Goal: Communication & Community: Answer question/provide support

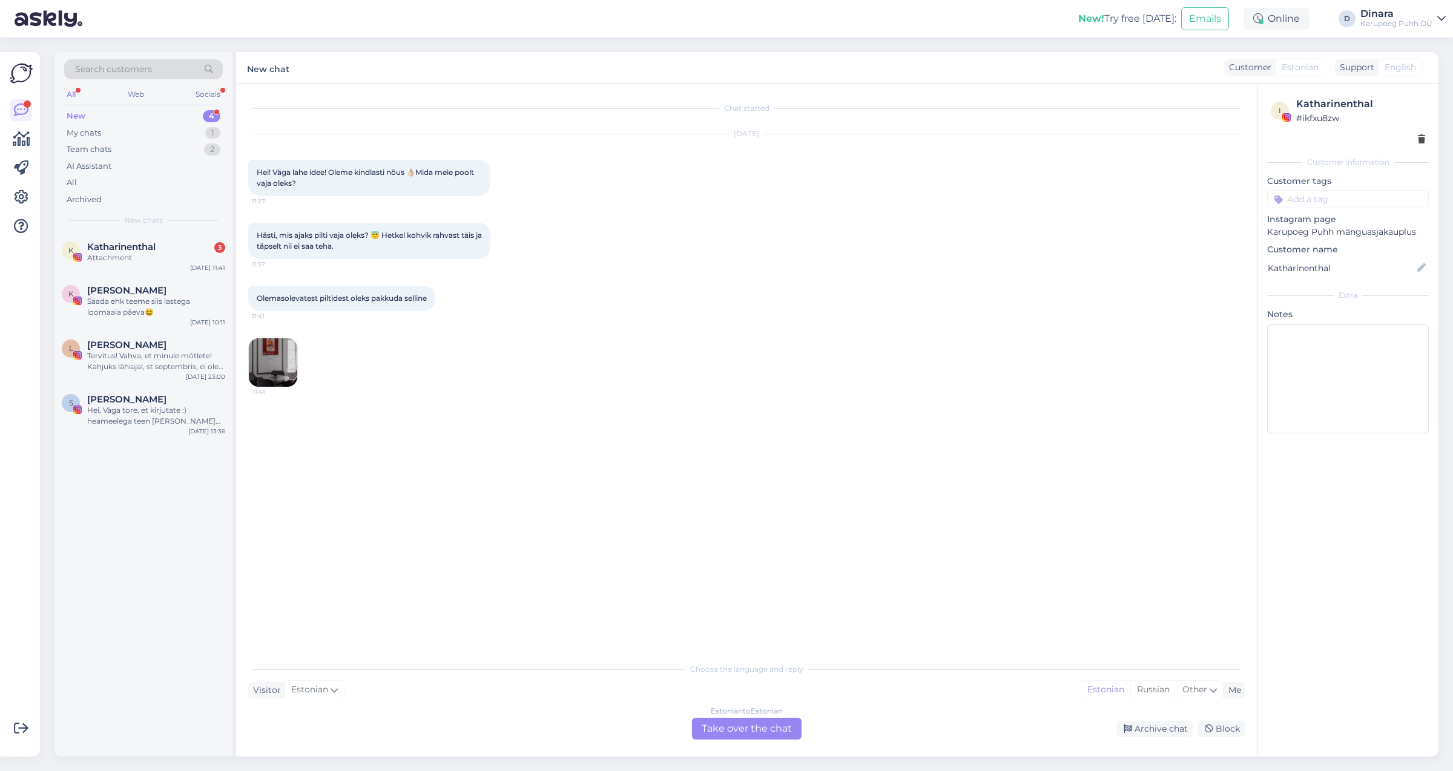
click at [148, 110] on div "New 4" at bounding box center [143, 116] width 159 height 17
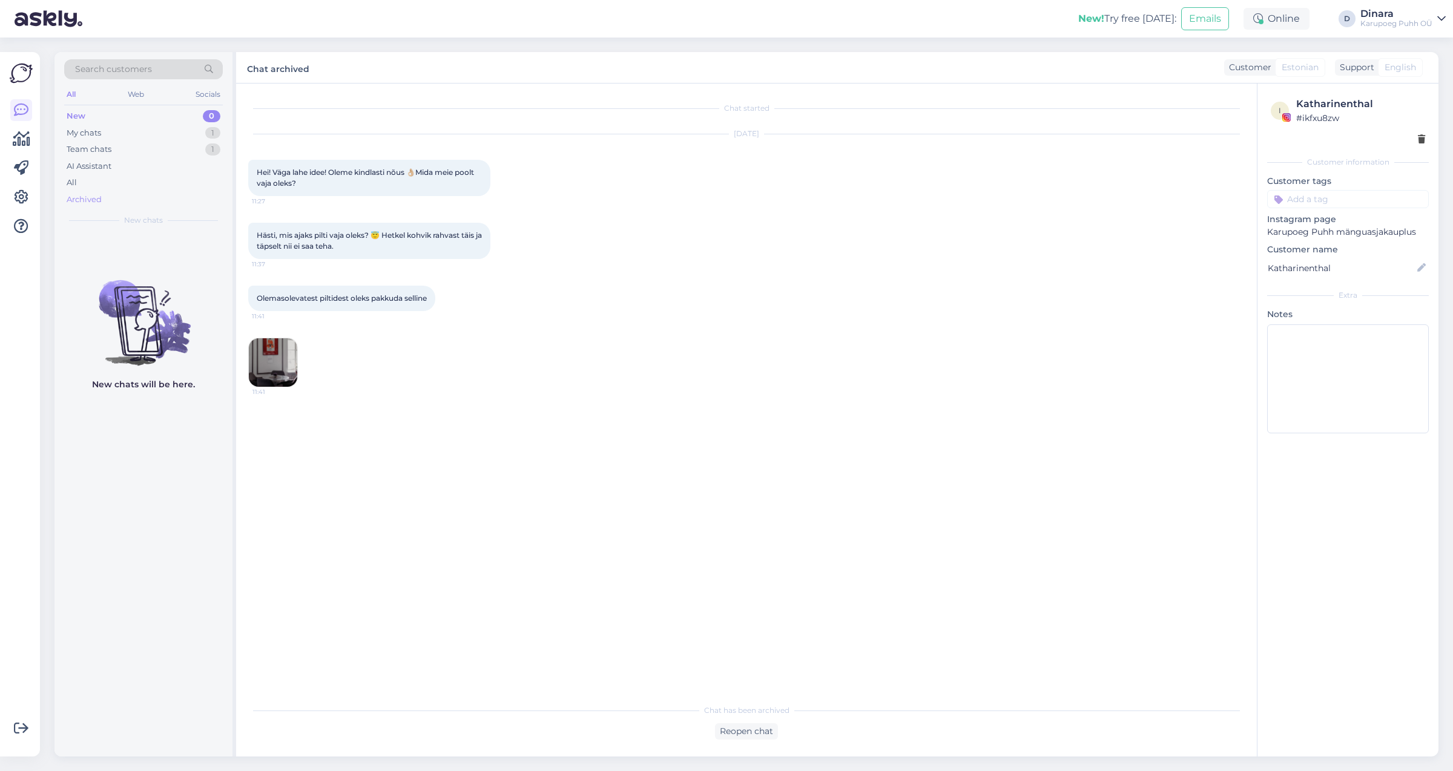
click at [115, 203] on div "Archived" at bounding box center [143, 199] width 159 height 17
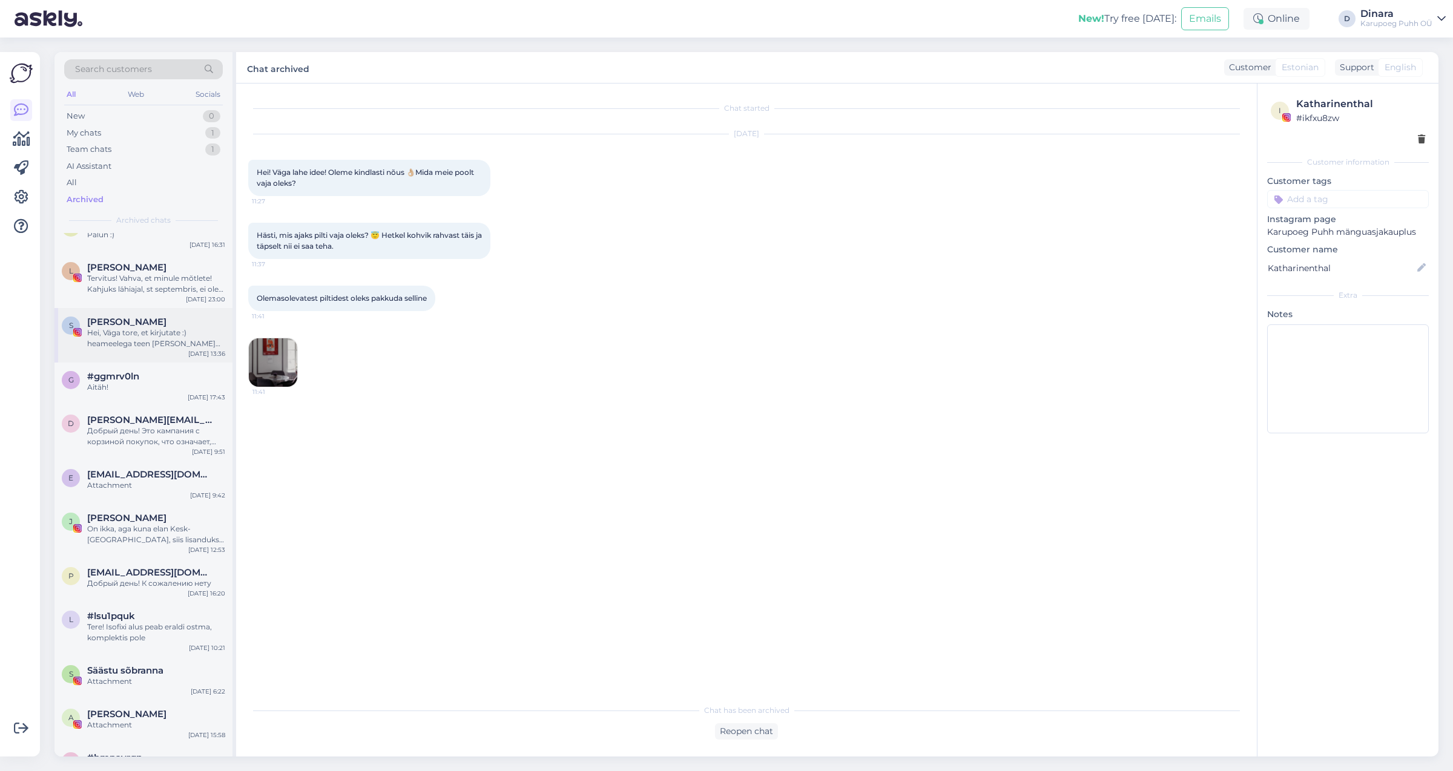
scroll to position [272, 0]
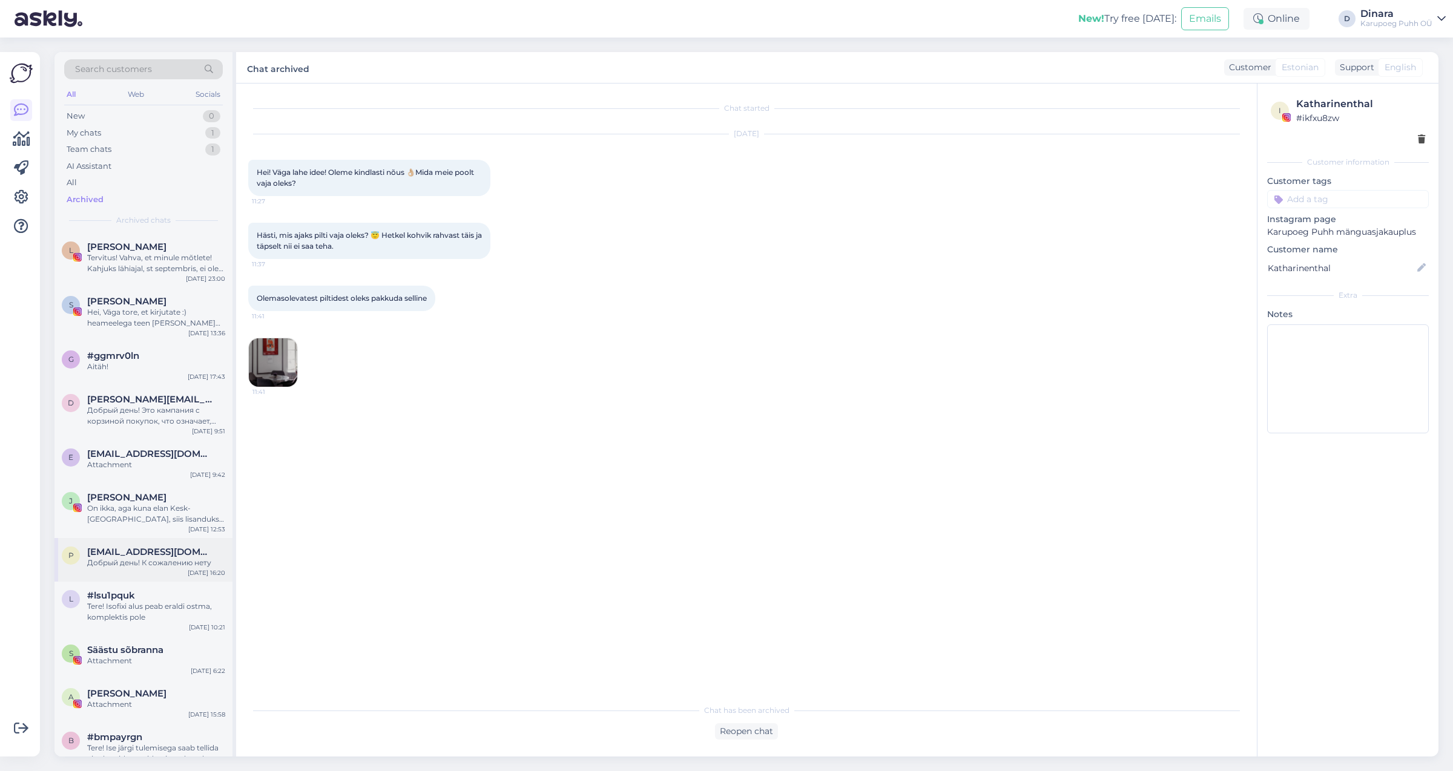
click at [144, 565] on div "Добрый день! К сожалению нету" at bounding box center [156, 563] width 138 height 11
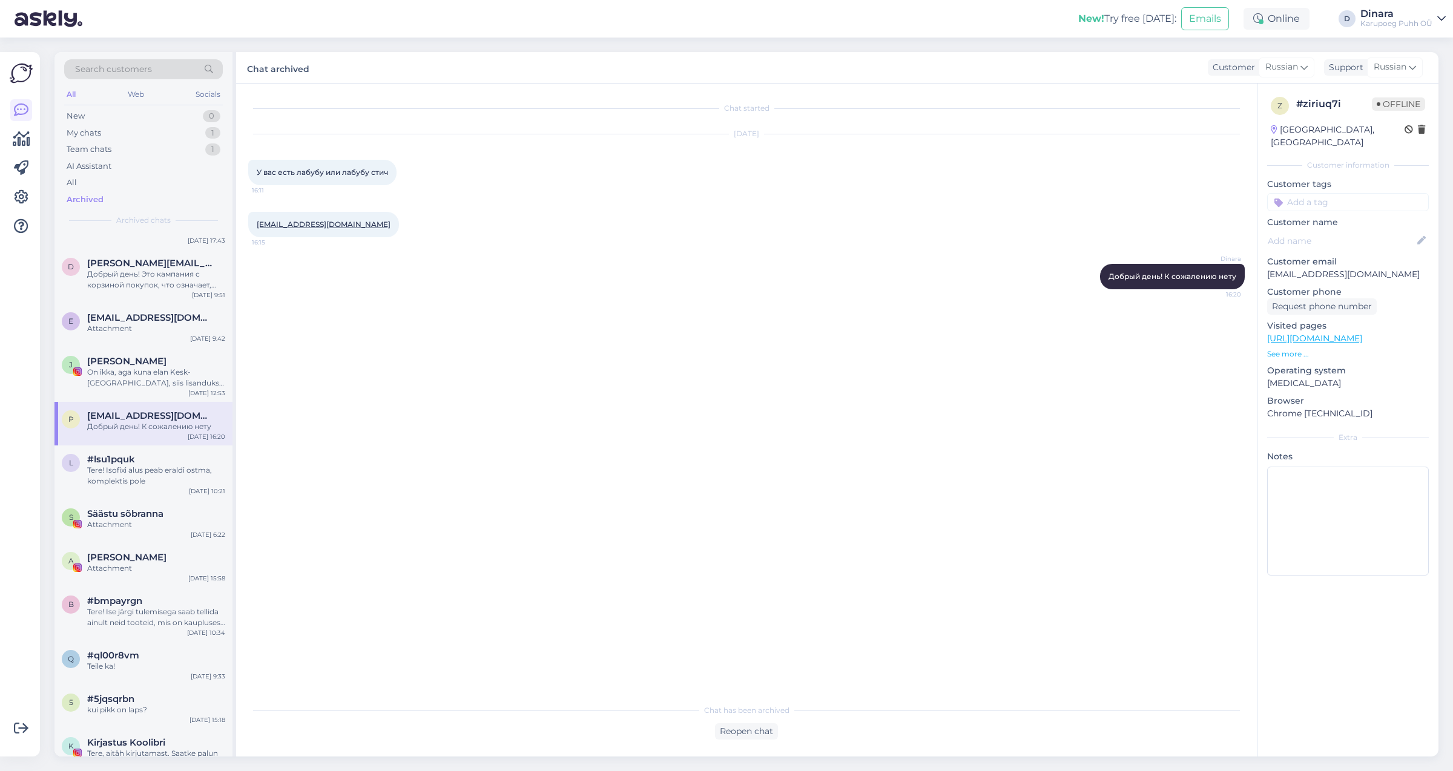
scroll to position [477, 0]
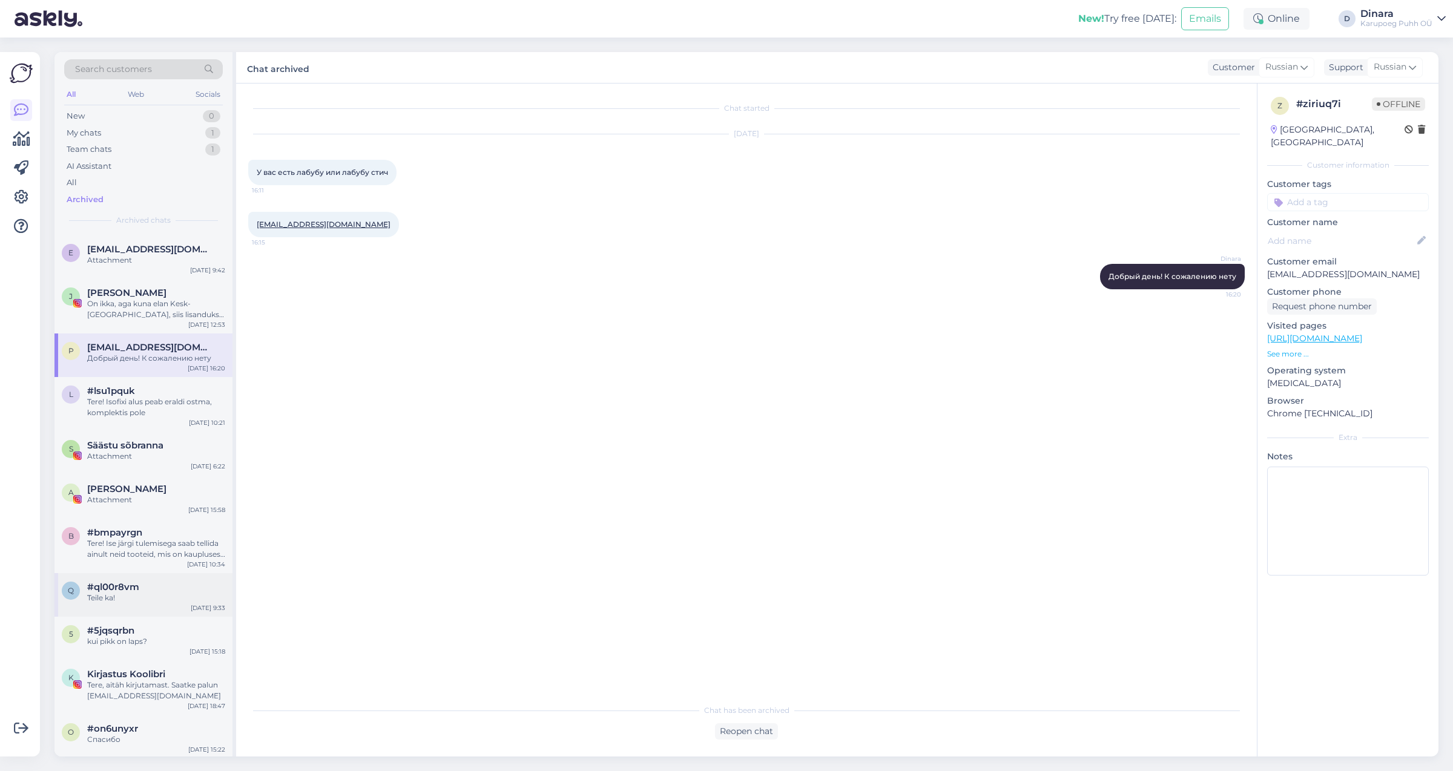
click at [142, 596] on div "Teile ka!" at bounding box center [156, 598] width 138 height 11
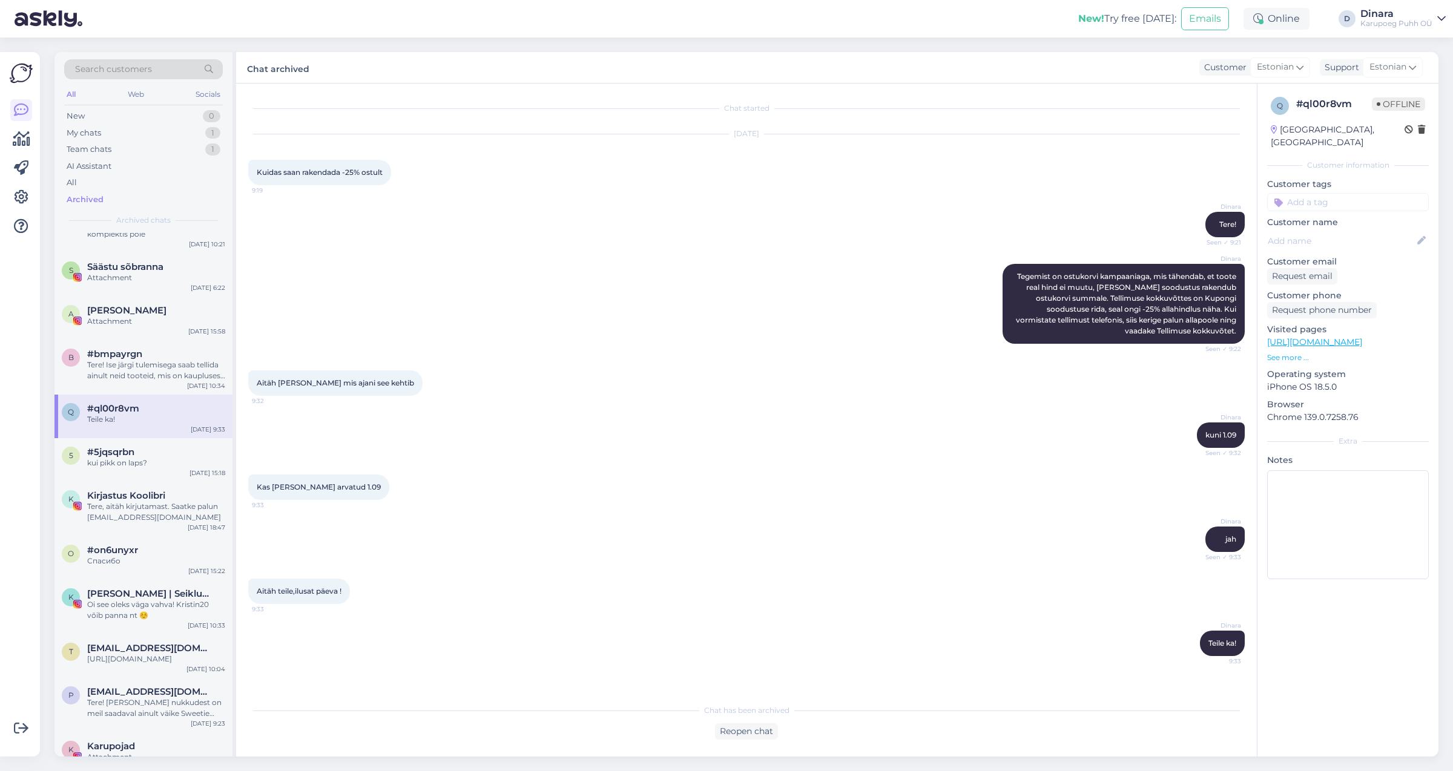
scroll to position [681, 0]
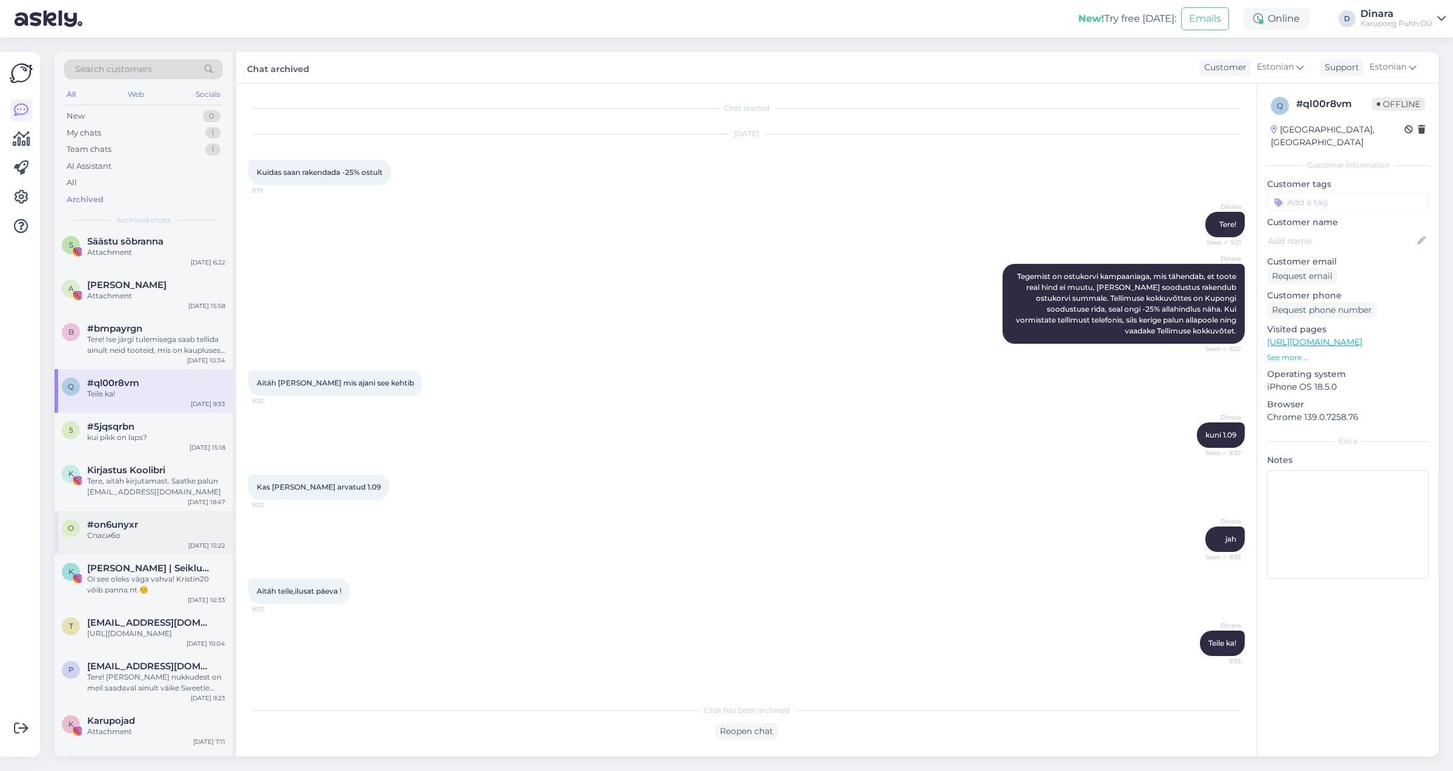
click at [157, 529] on div "#on6unyxr" at bounding box center [156, 524] width 138 height 11
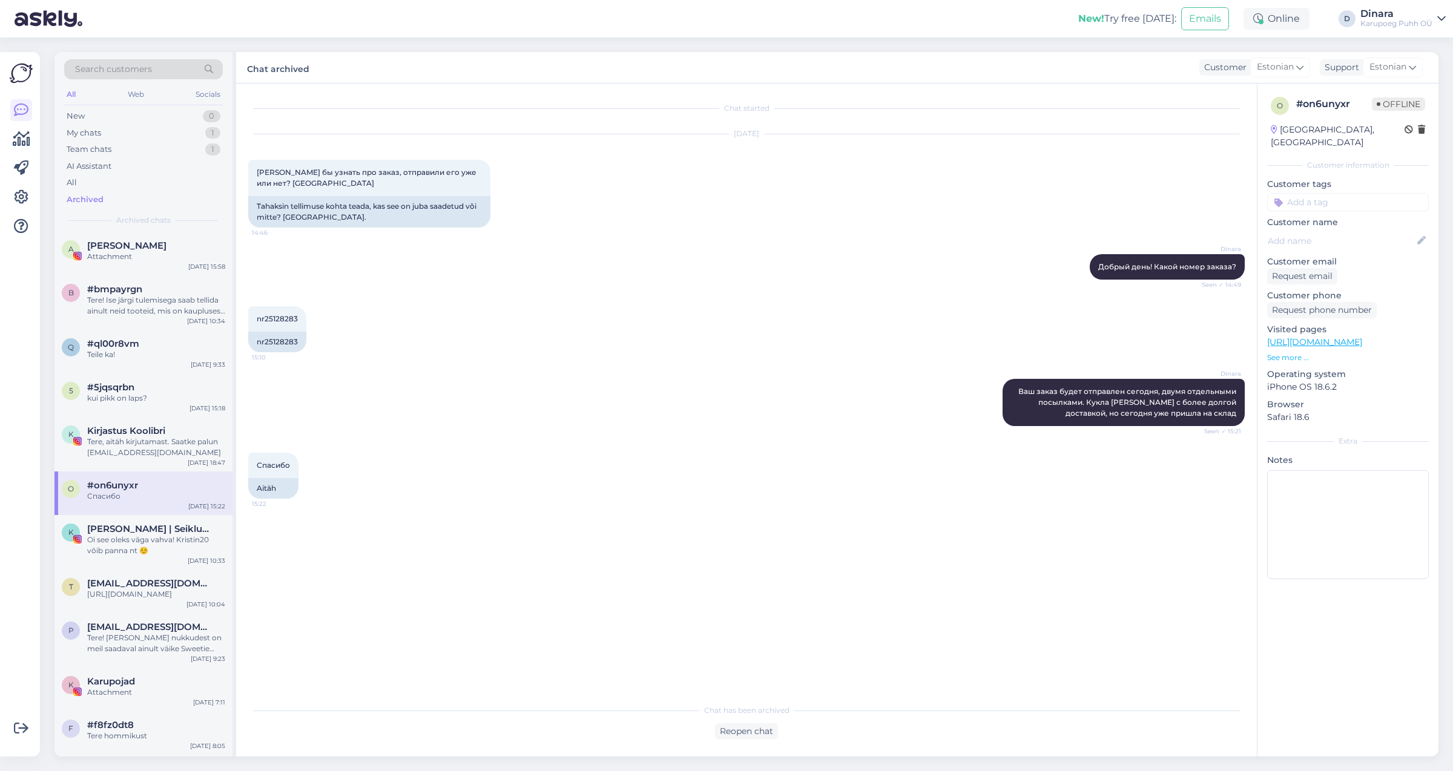
scroll to position [749, 0]
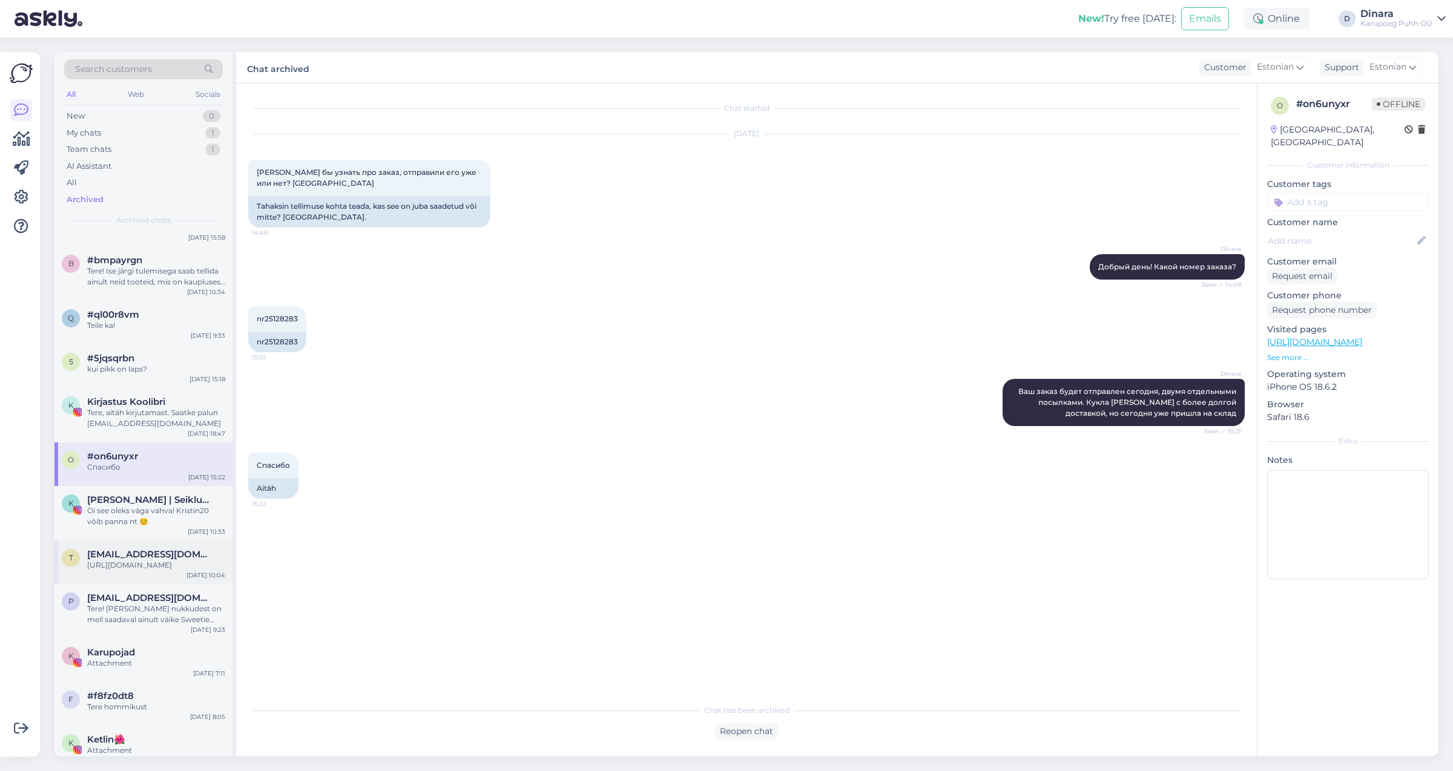
click at [151, 567] on div "[URL][DOMAIN_NAME]" at bounding box center [156, 565] width 138 height 11
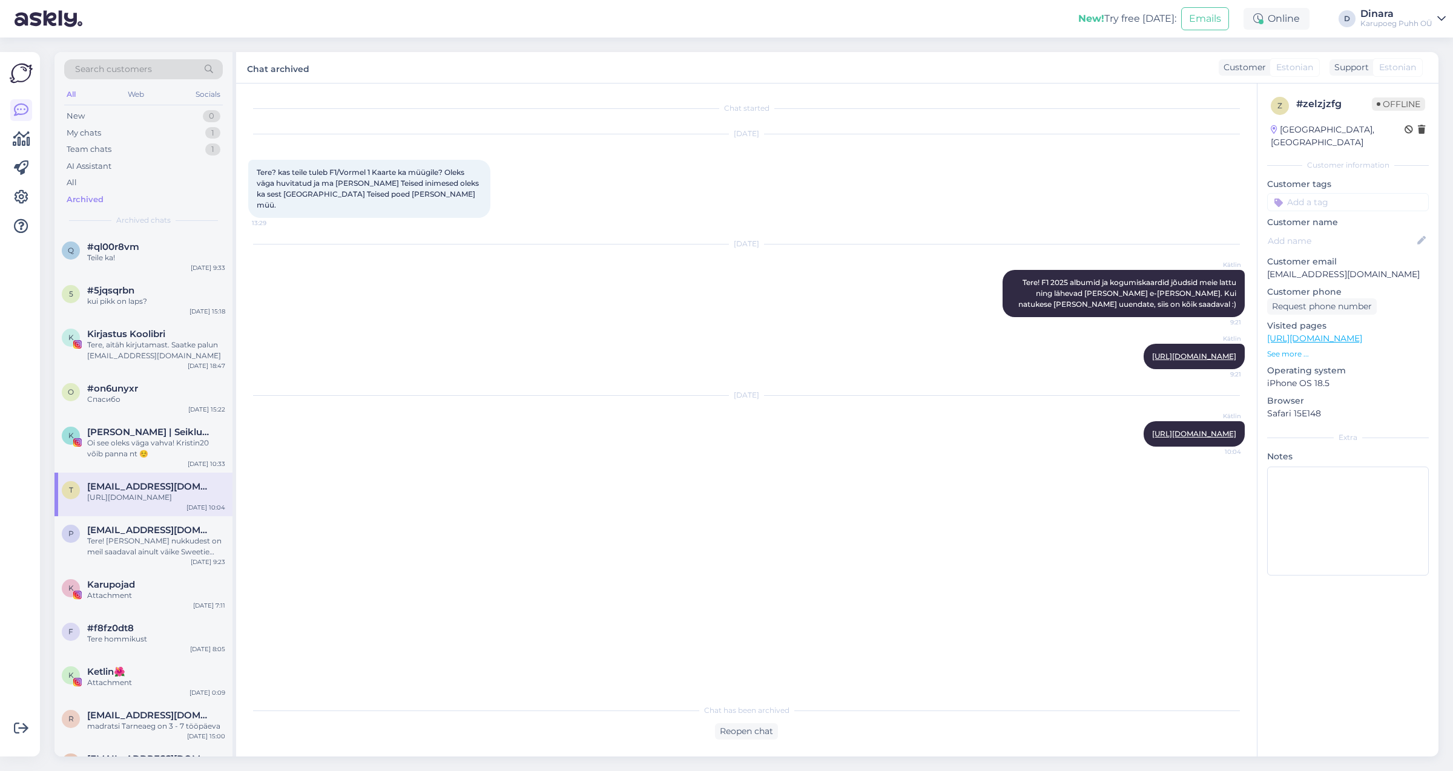
scroll to position [886, 0]
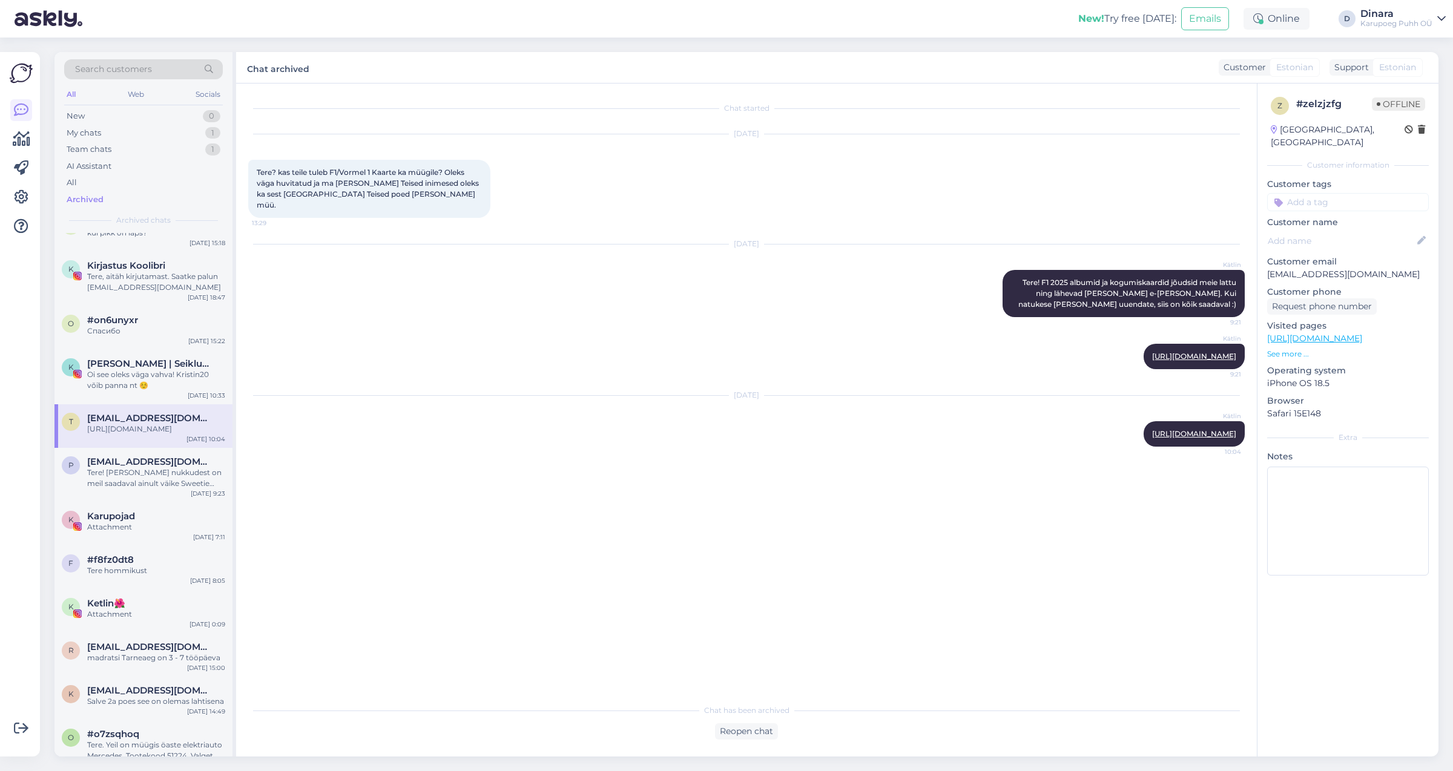
click at [151, 565] on div "#f8fz0dt8" at bounding box center [156, 560] width 138 height 11
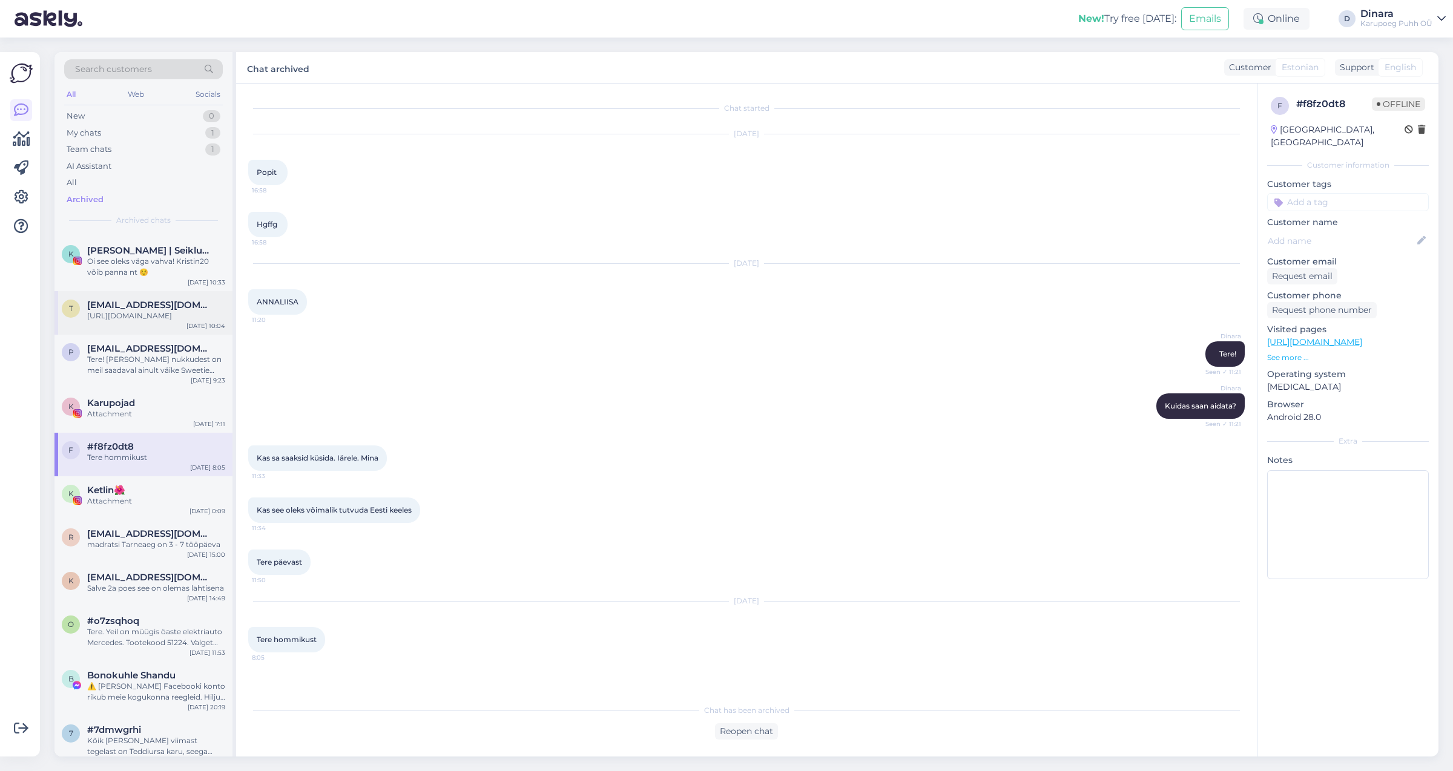
scroll to position [1022, 0]
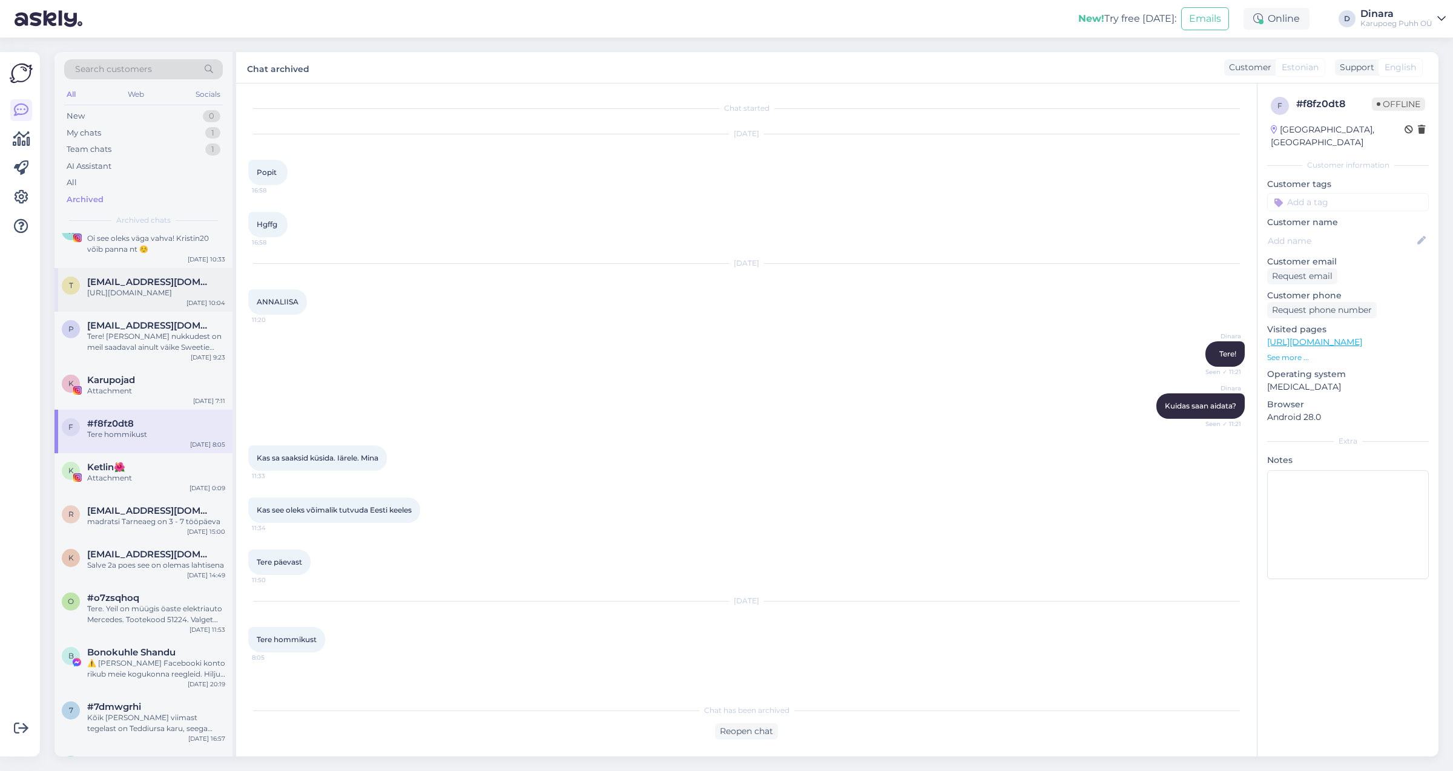
click at [151, 560] on span "[EMAIL_ADDRESS][DOMAIN_NAME]" at bounding box center [150, 554] width 126 height 11
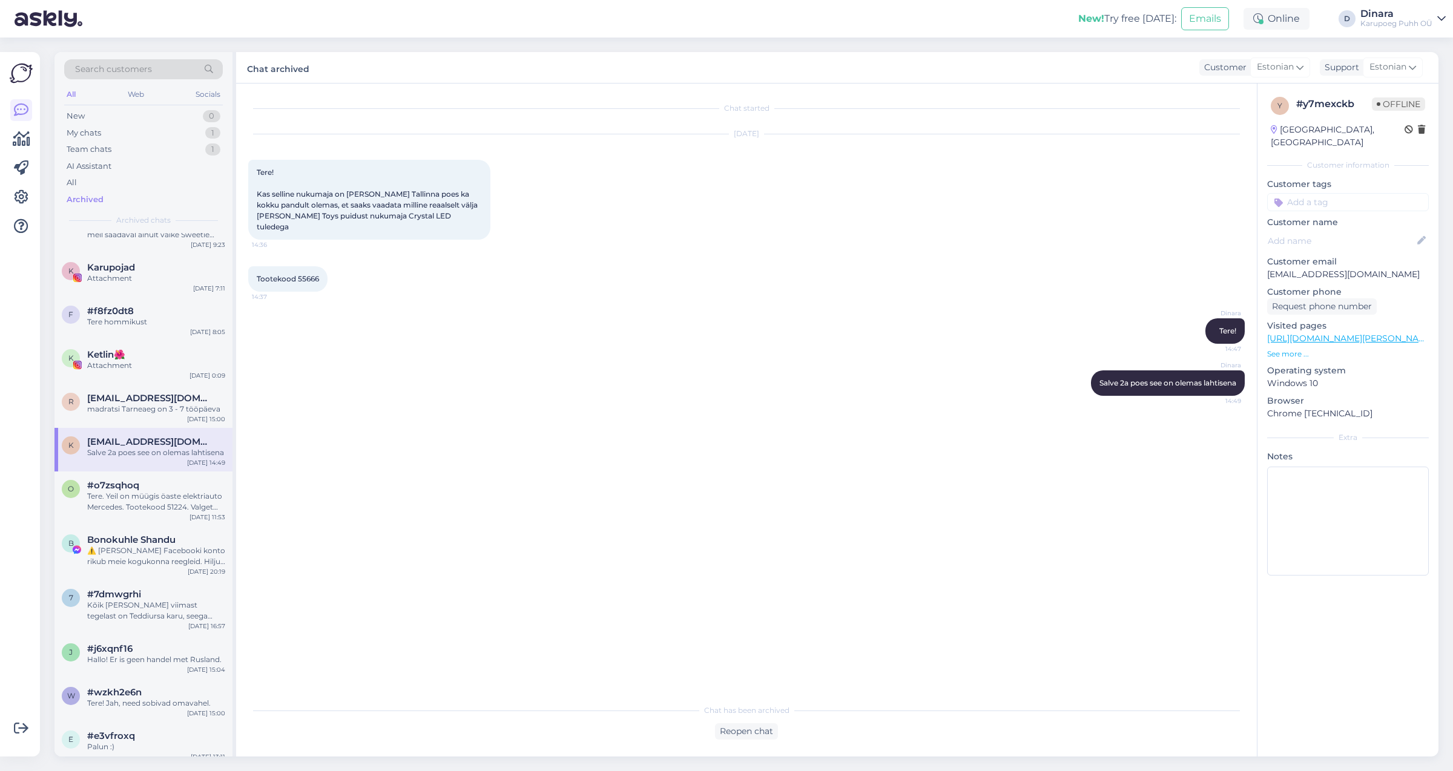
scroll to position [1158, 0]
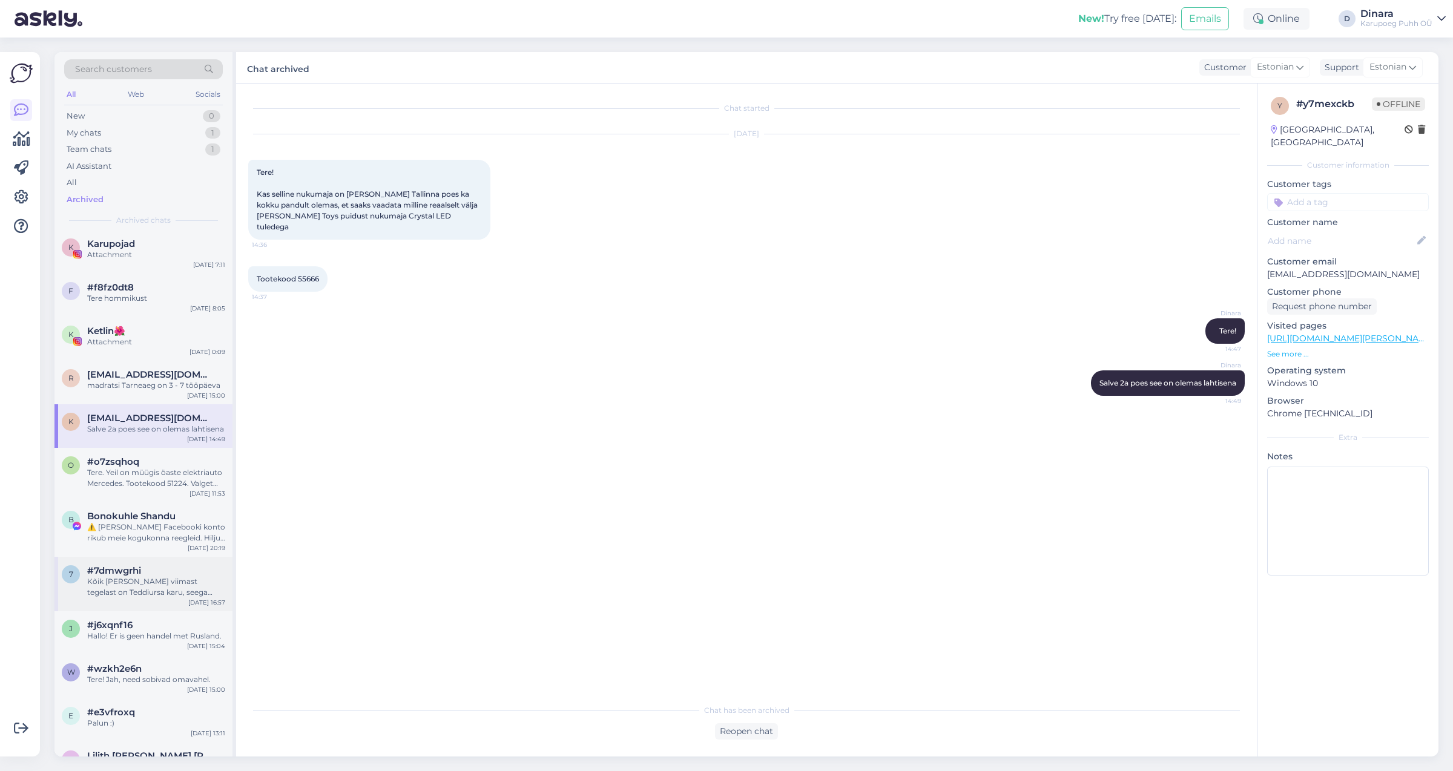
click at [154, 598] on div "Kõik [PERSON_NAME] viimast tegelast on Teddiursa karu, seega kahjuks Eevee ei o…" at bounding box center [156, 587] width 138 height 22
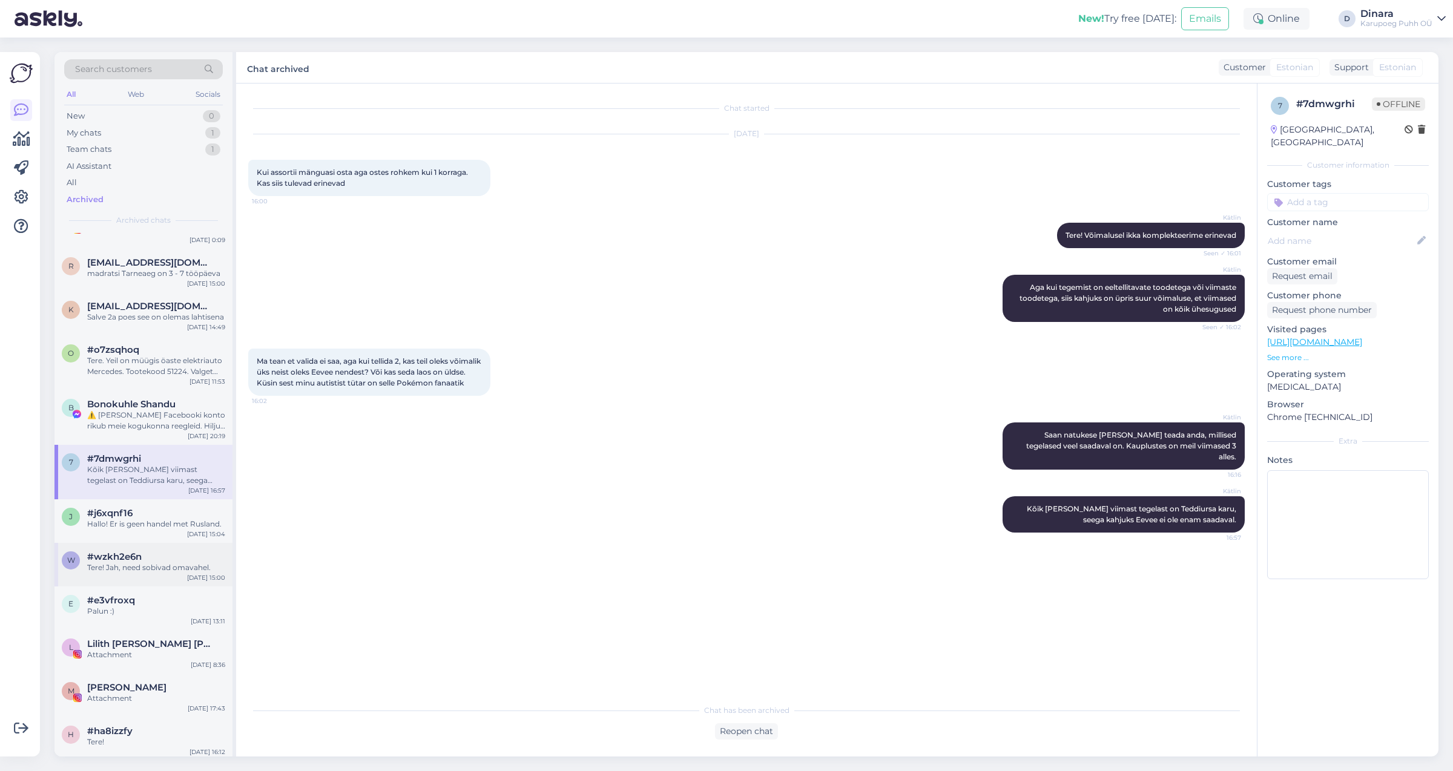
scroll to position [1294, 0]
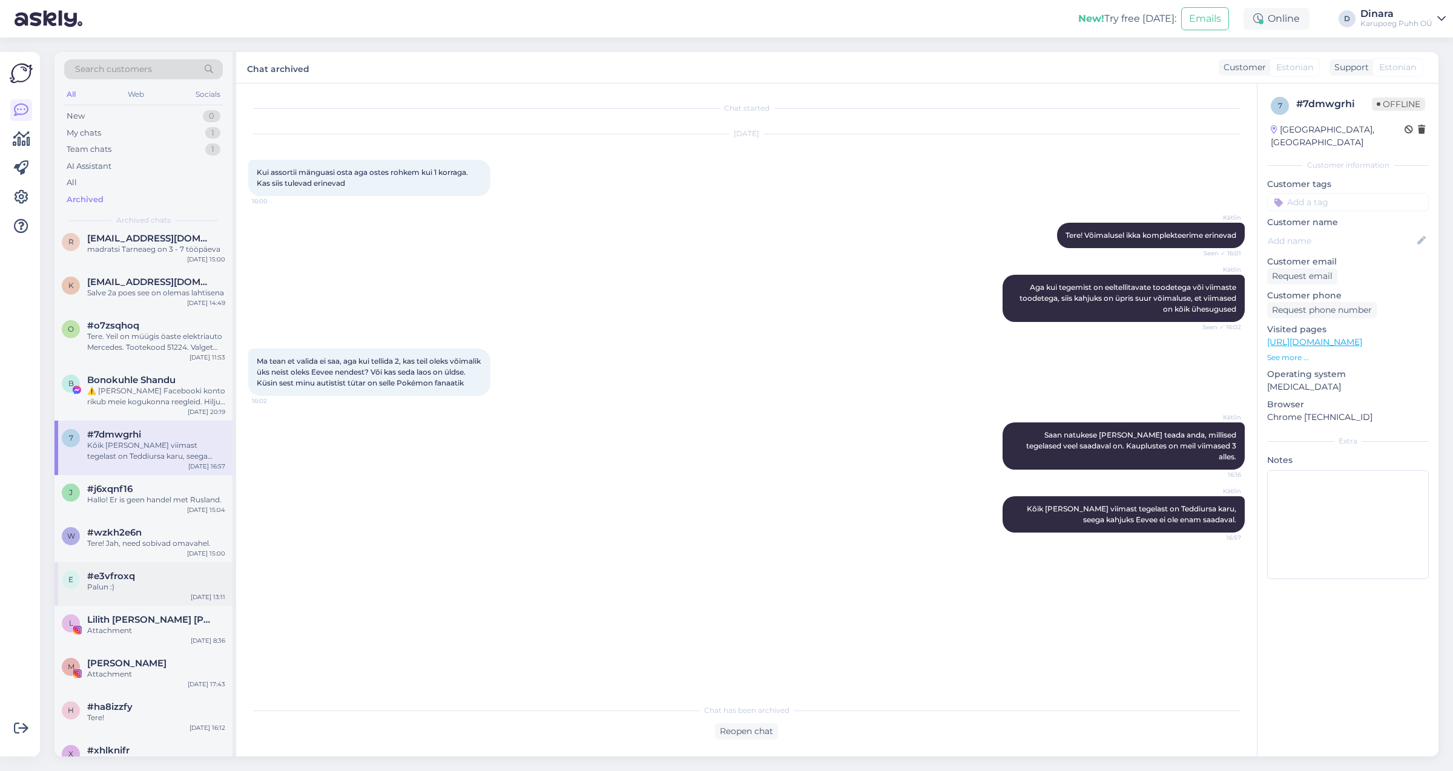
click at [155, 593] on div "Palun :)" at bounding box center [156, 587] width 138 height 11
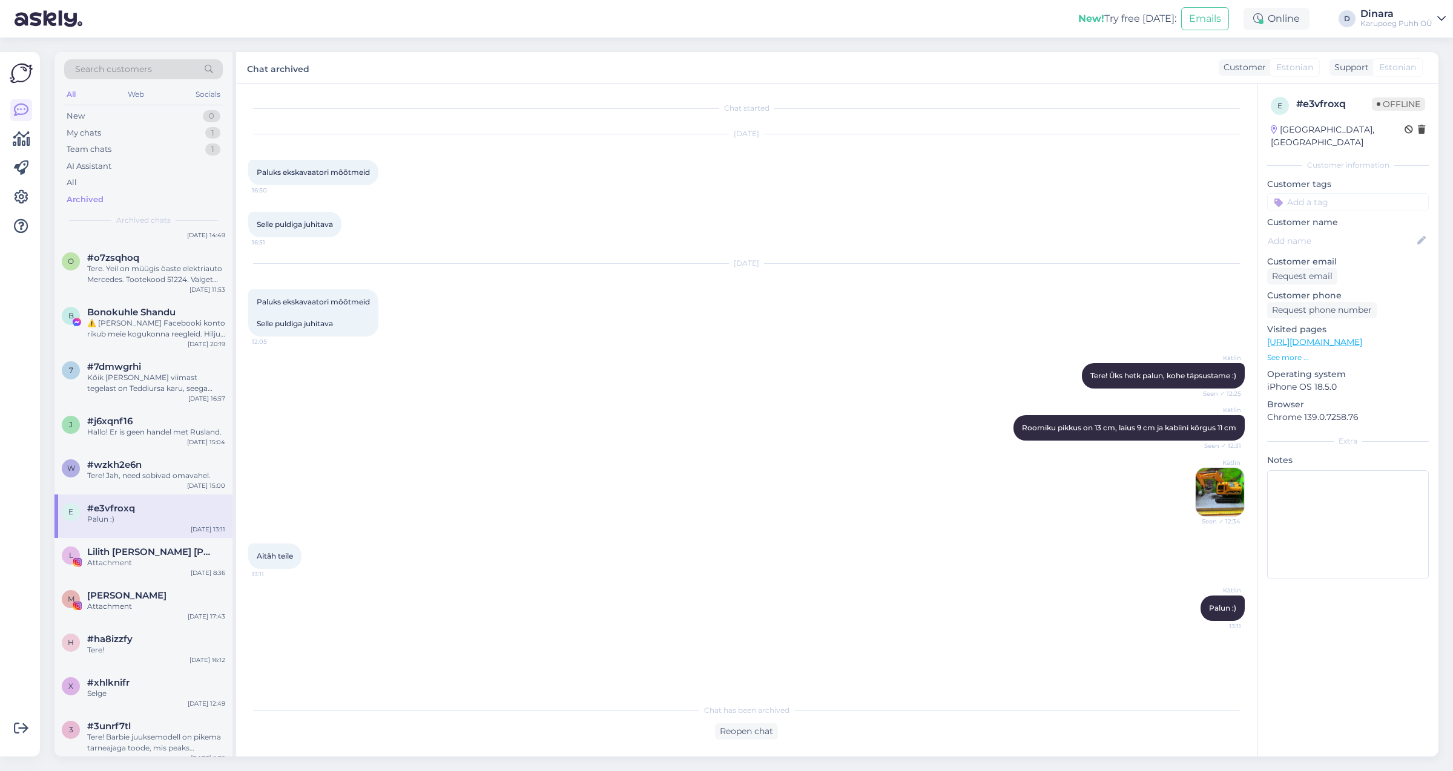
scroll to position [1431, 0]
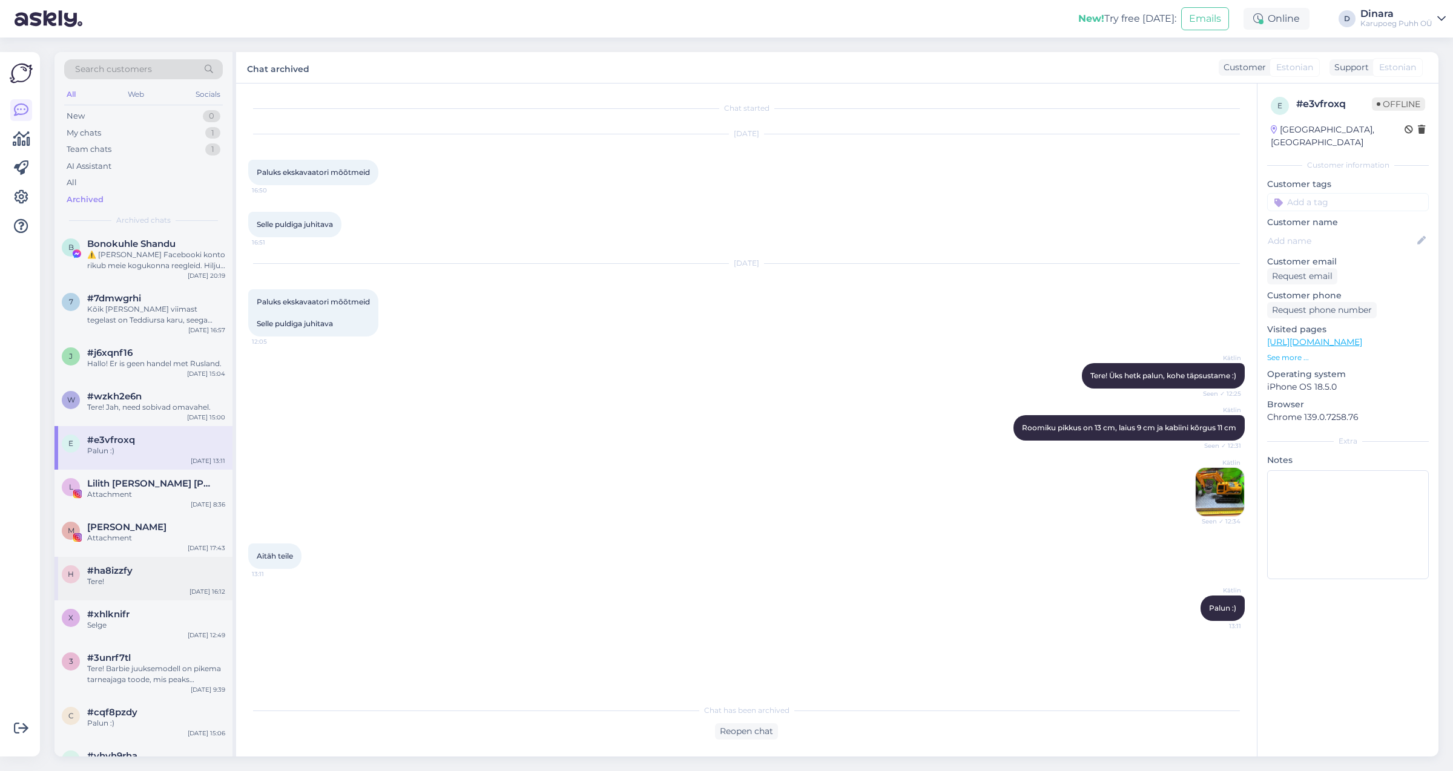
click at [157, 587] on div "Tere!" at bounding box center [156, 581] width 138 height 11
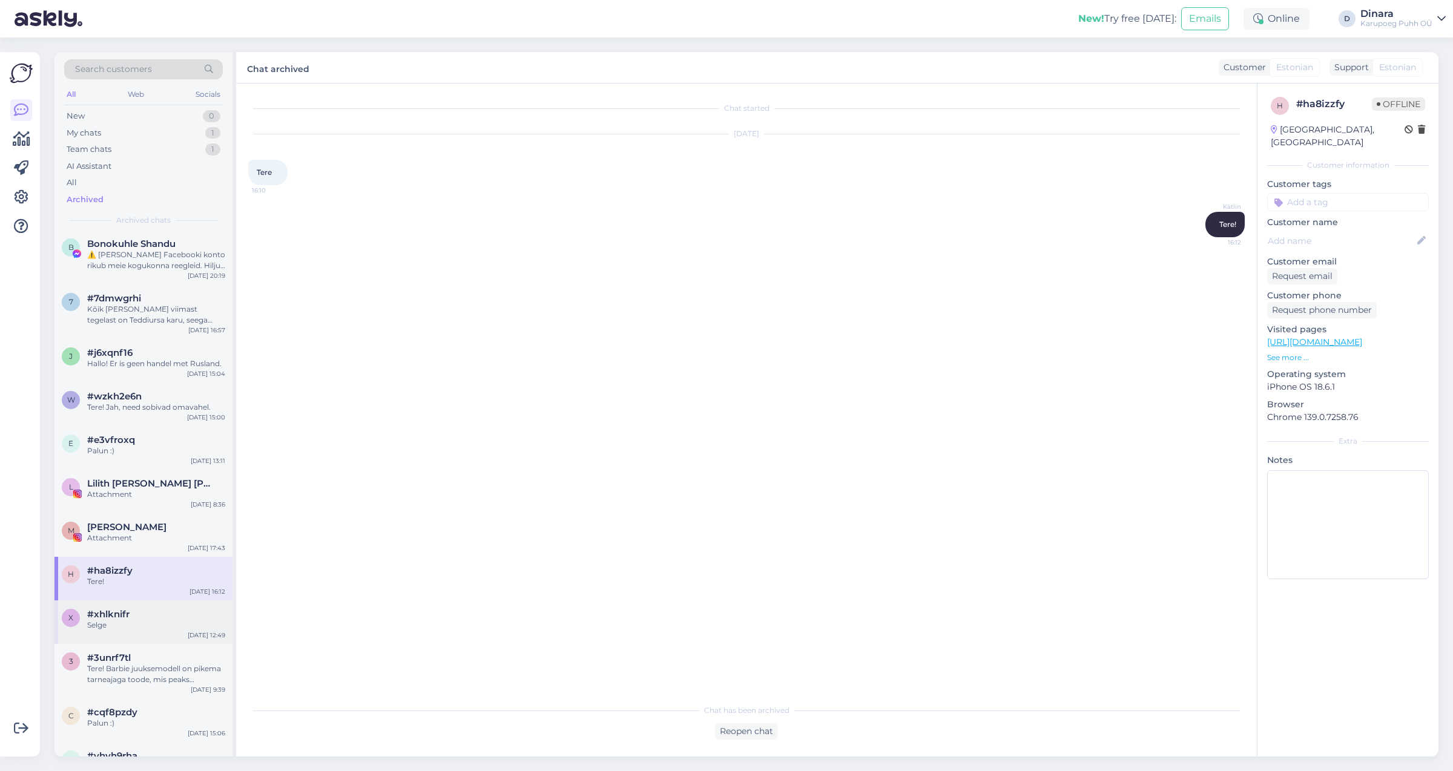
click at [154, 620] on div "#xhlknifr" at bounding box center [156, 614] width 138 height 11
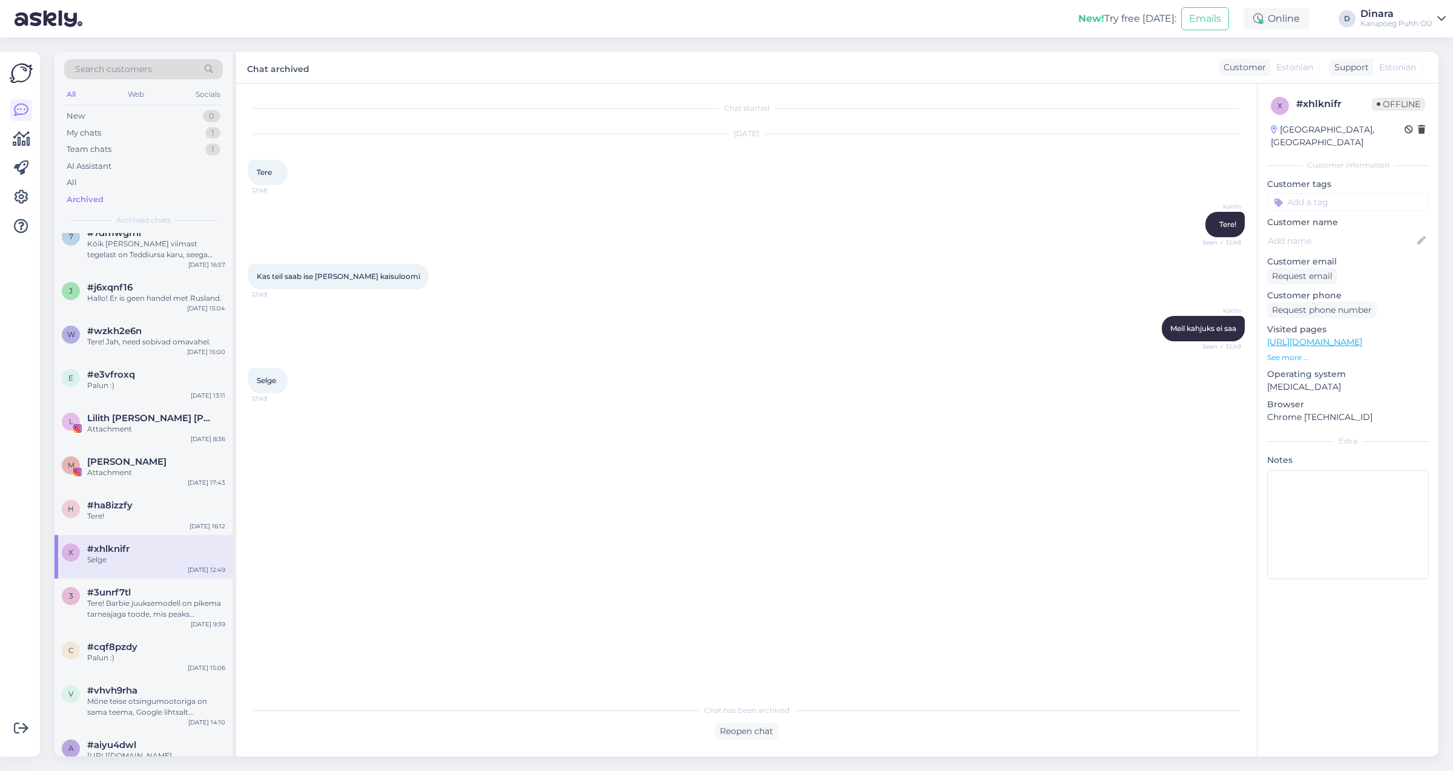
scroll to position [1498, 0]
click at [151, 661] on div "Palun :)" at bounding box center [156, 655] width 138 height 11
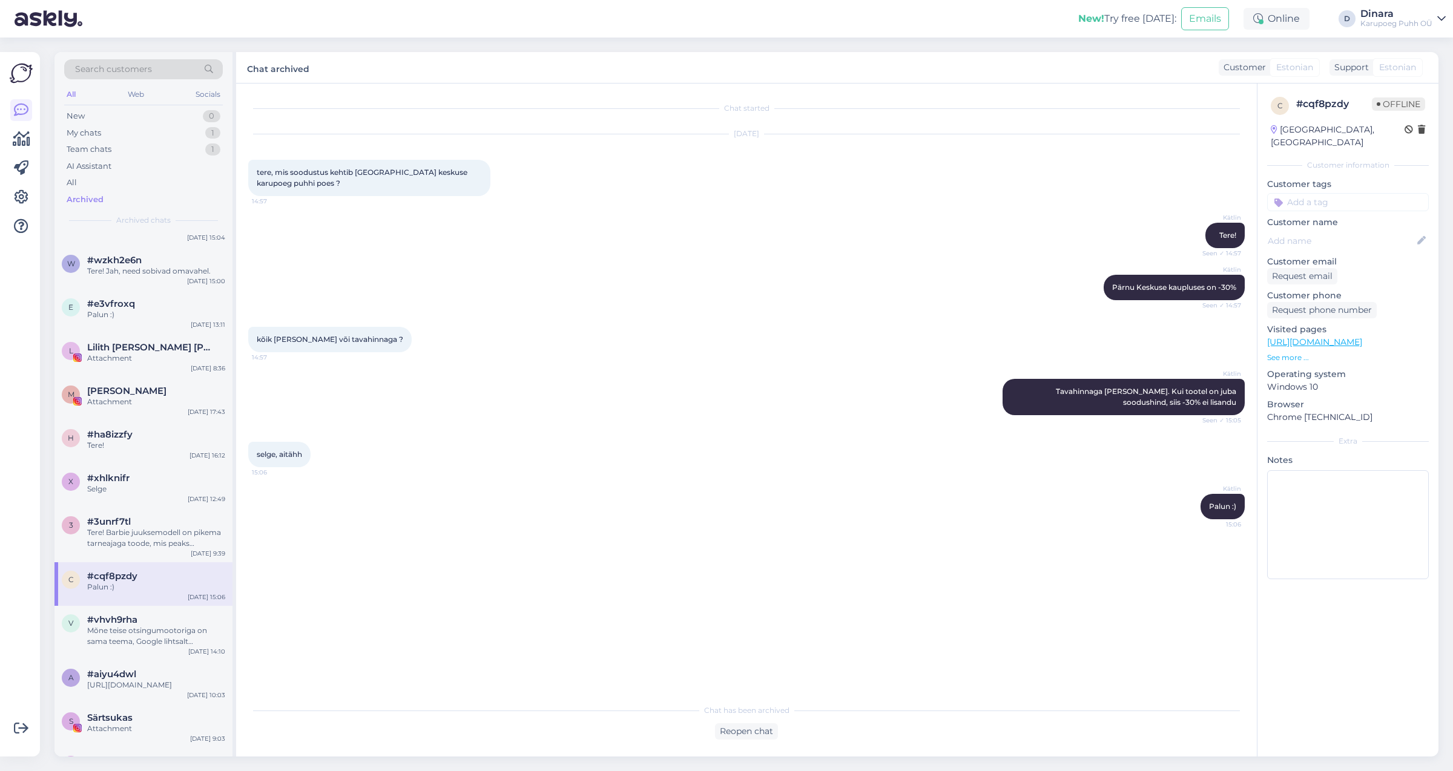
scroll to position [1635, 0]
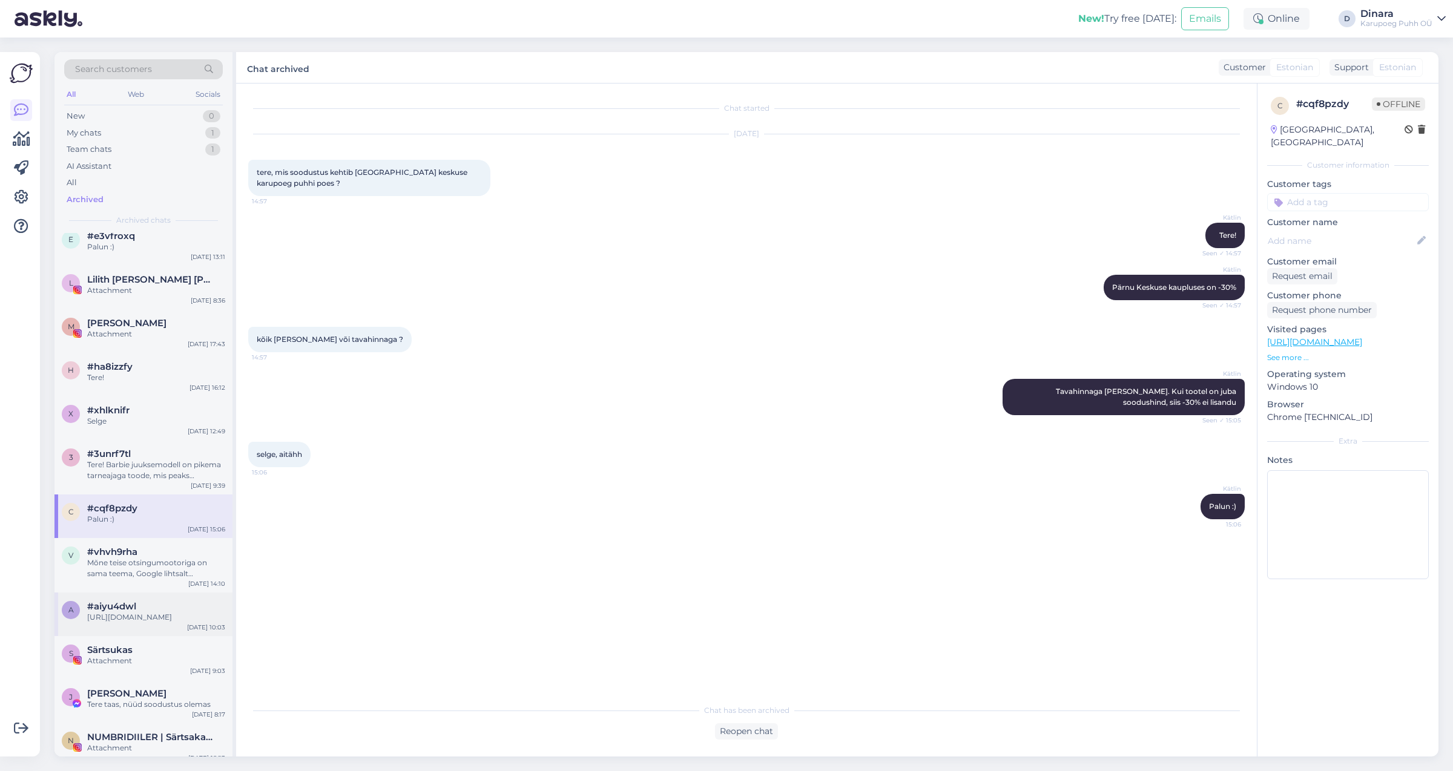
click at [164, 623] on div "[URL][DOMAIN_NAME]" at bounding box center [156, 617] width 138 height 11
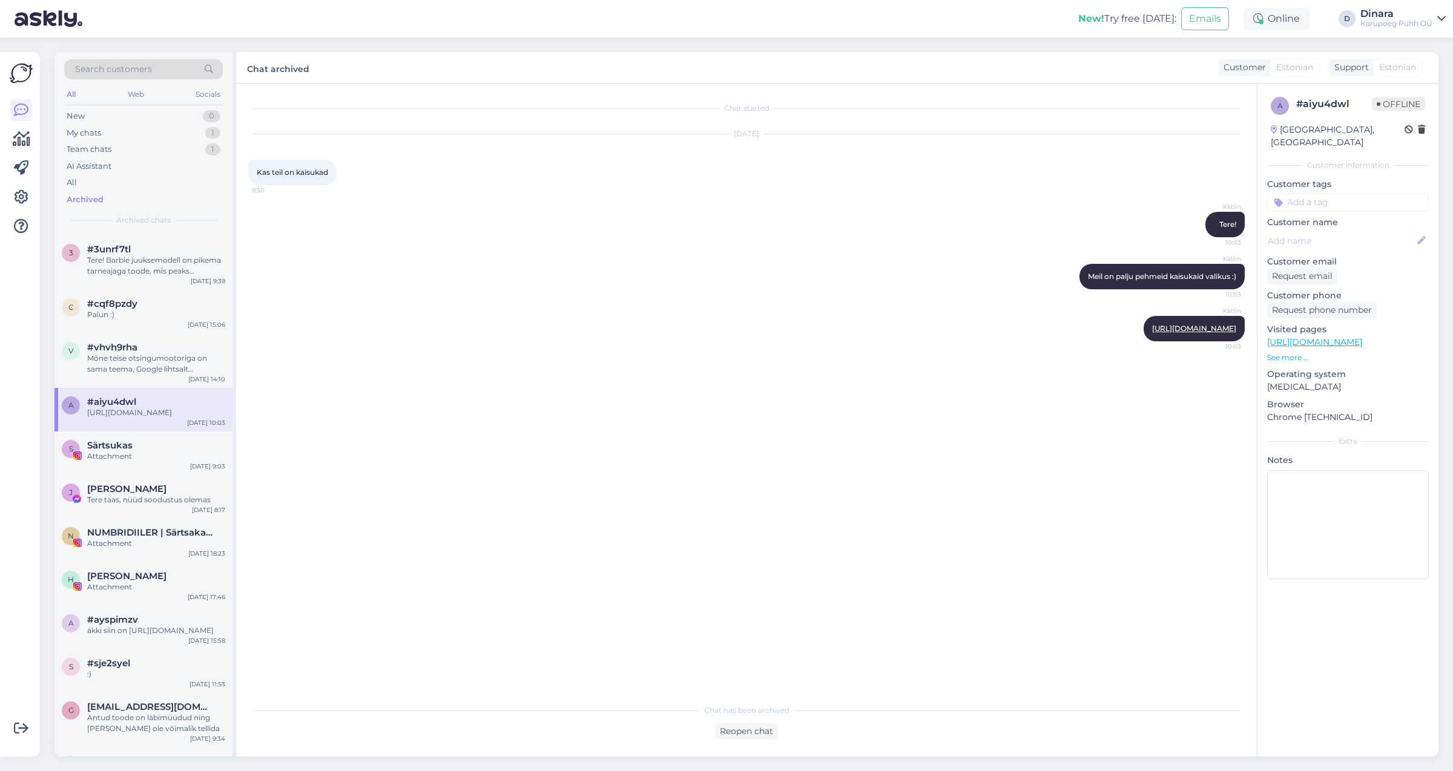
scroll to position [1907, 0]
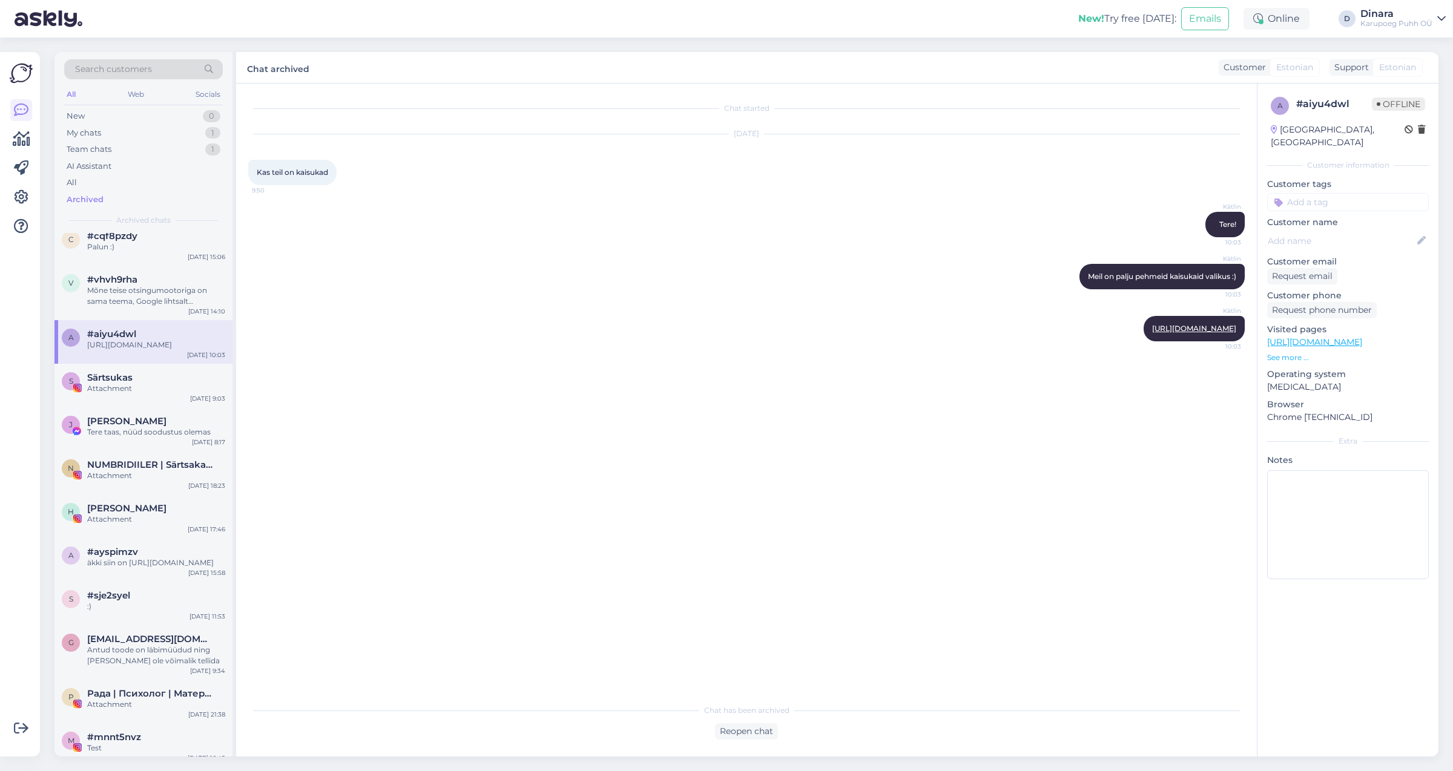
click at [164, 601] on div "#sje2syel" at bounding box center [156, 595] width 138 height 11
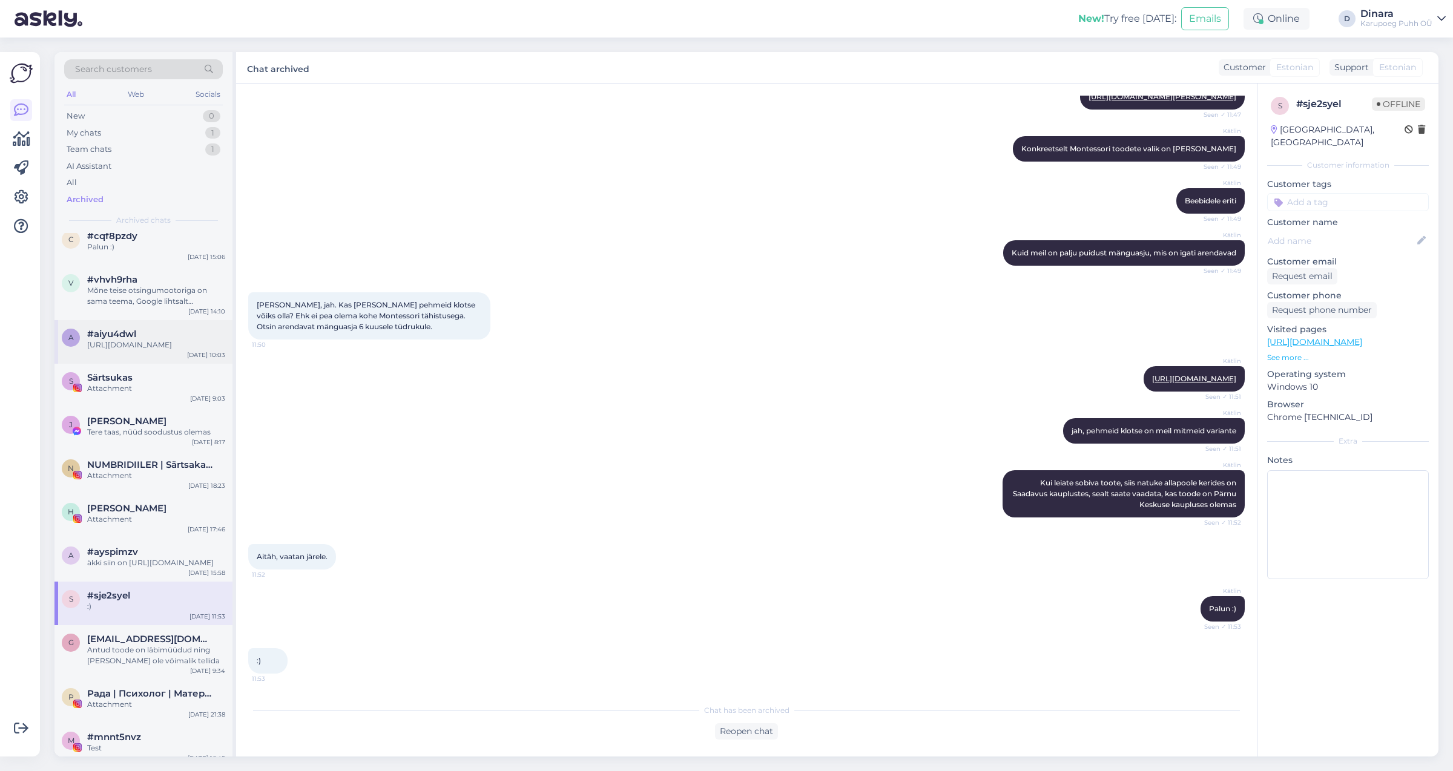
scroll to position [1975, 0]
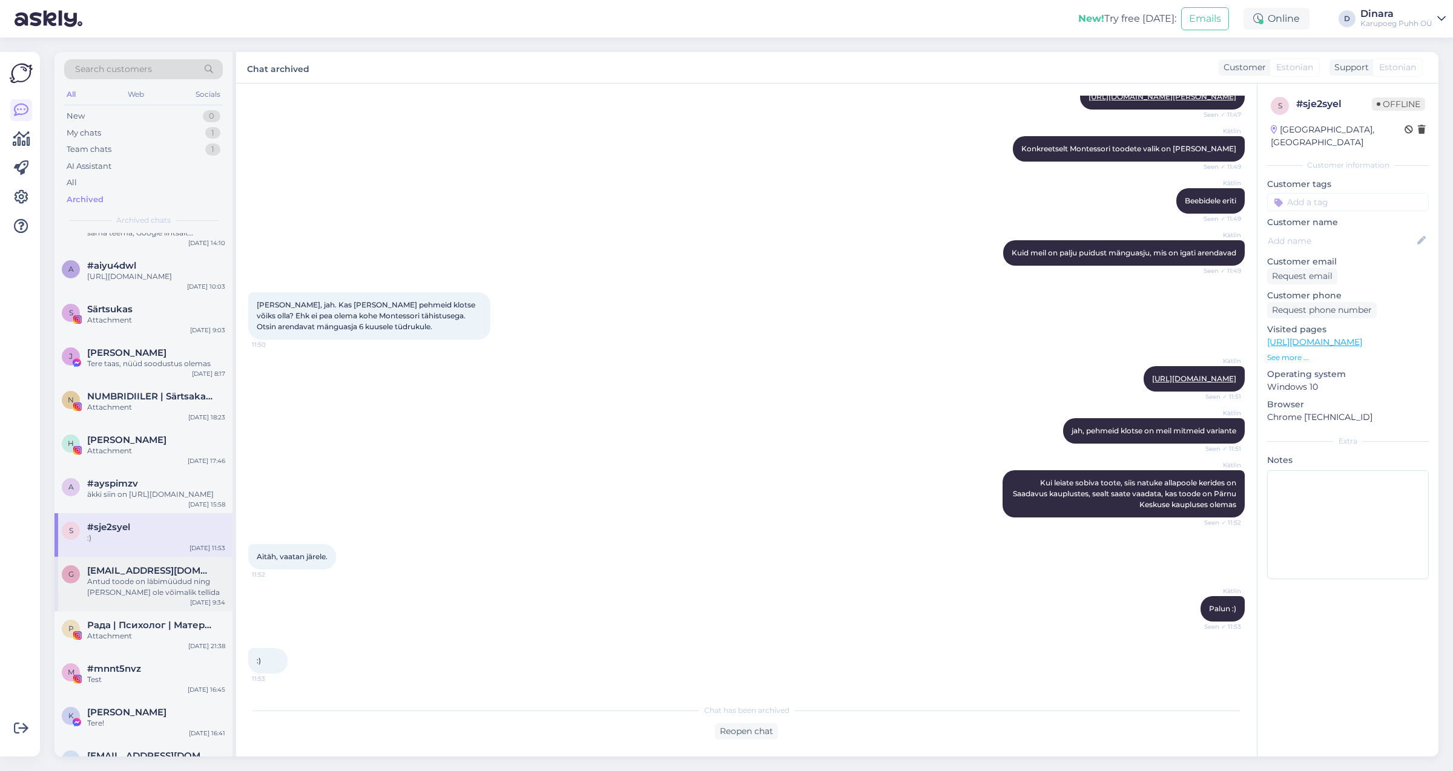
click at [170, 598] on div "Antud toode on läbimüüdud ning [PERSON_NAME] ole võimalik tellida" at bounding box center [156, 587] width 138 height 22
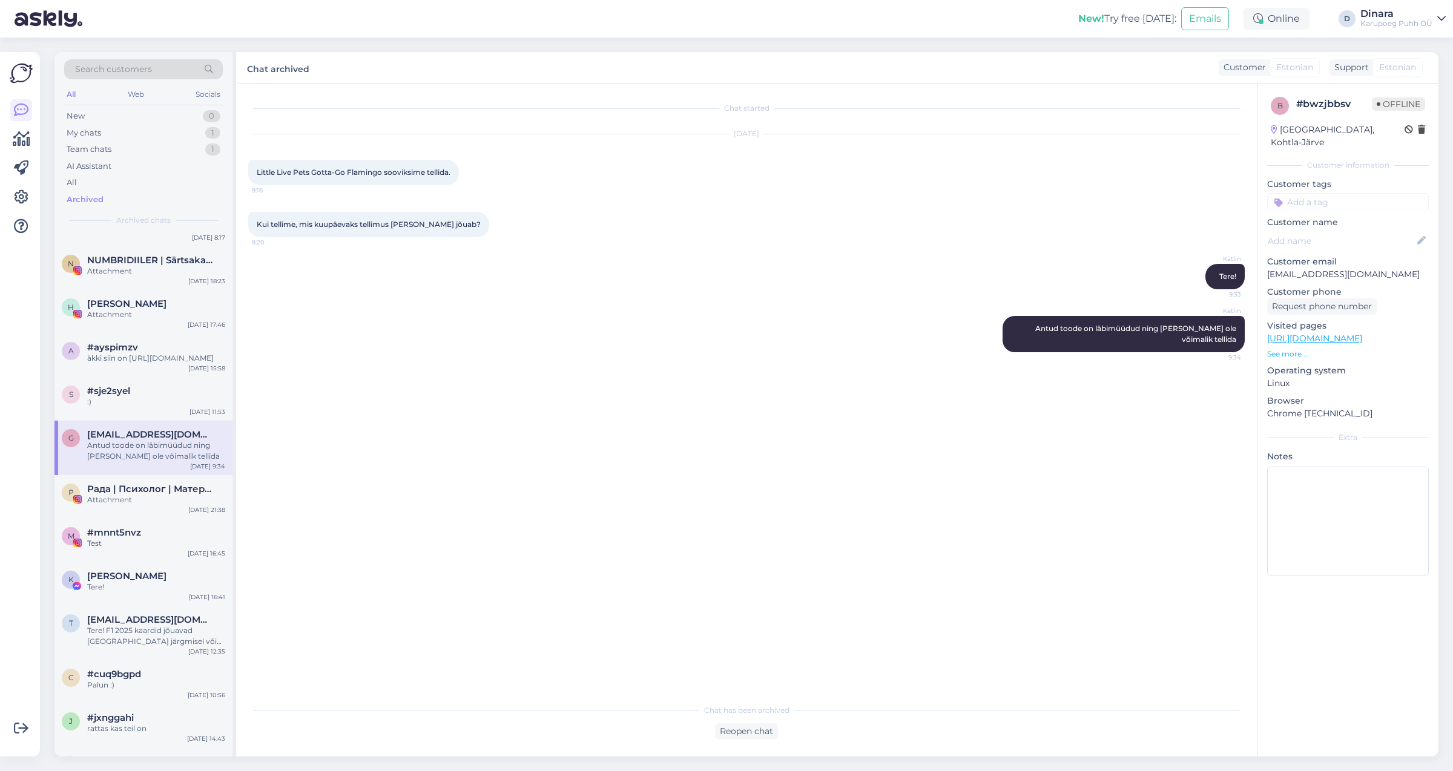
scroll to position [2179, 0]
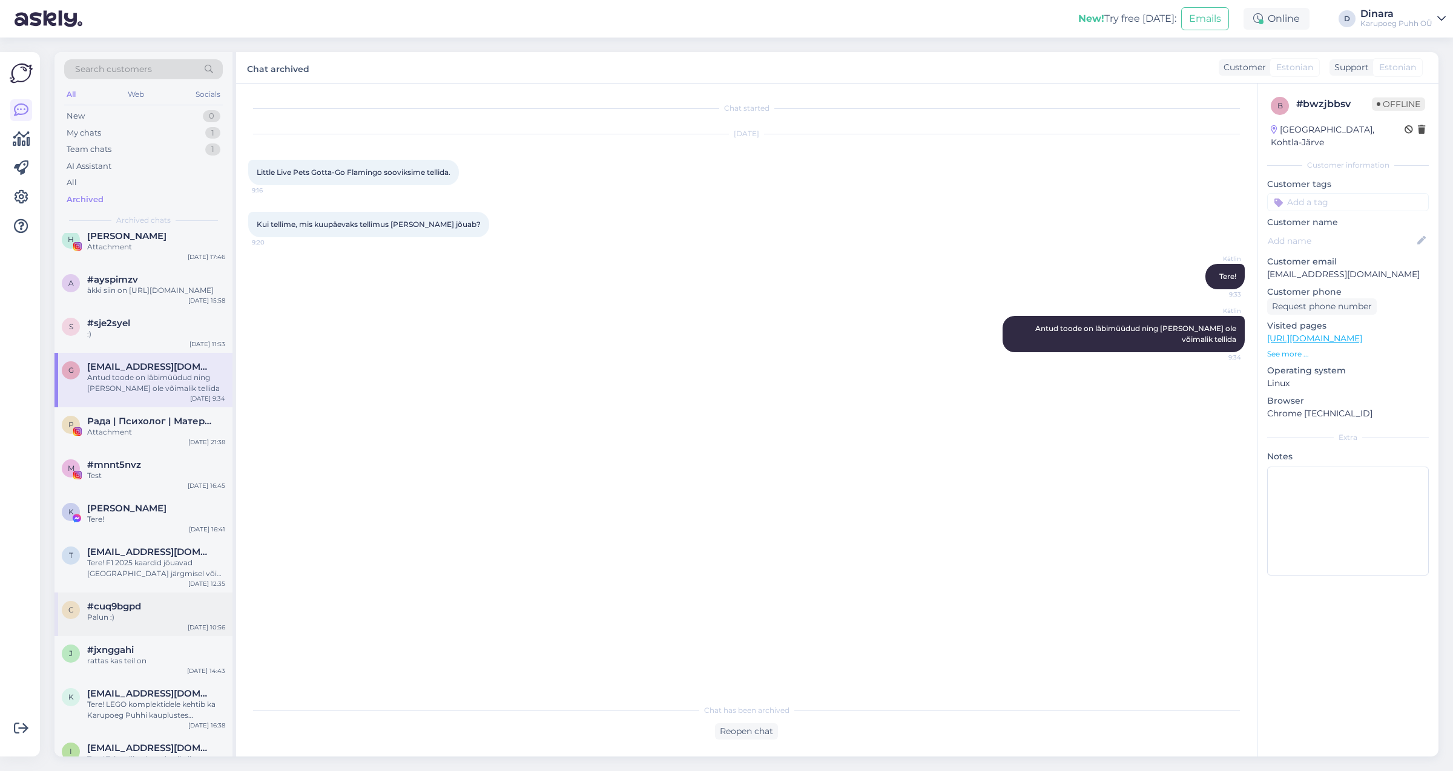
click at [163, 623] on div "Palun :)" at bounding box center [156, 617] width 138 height 11
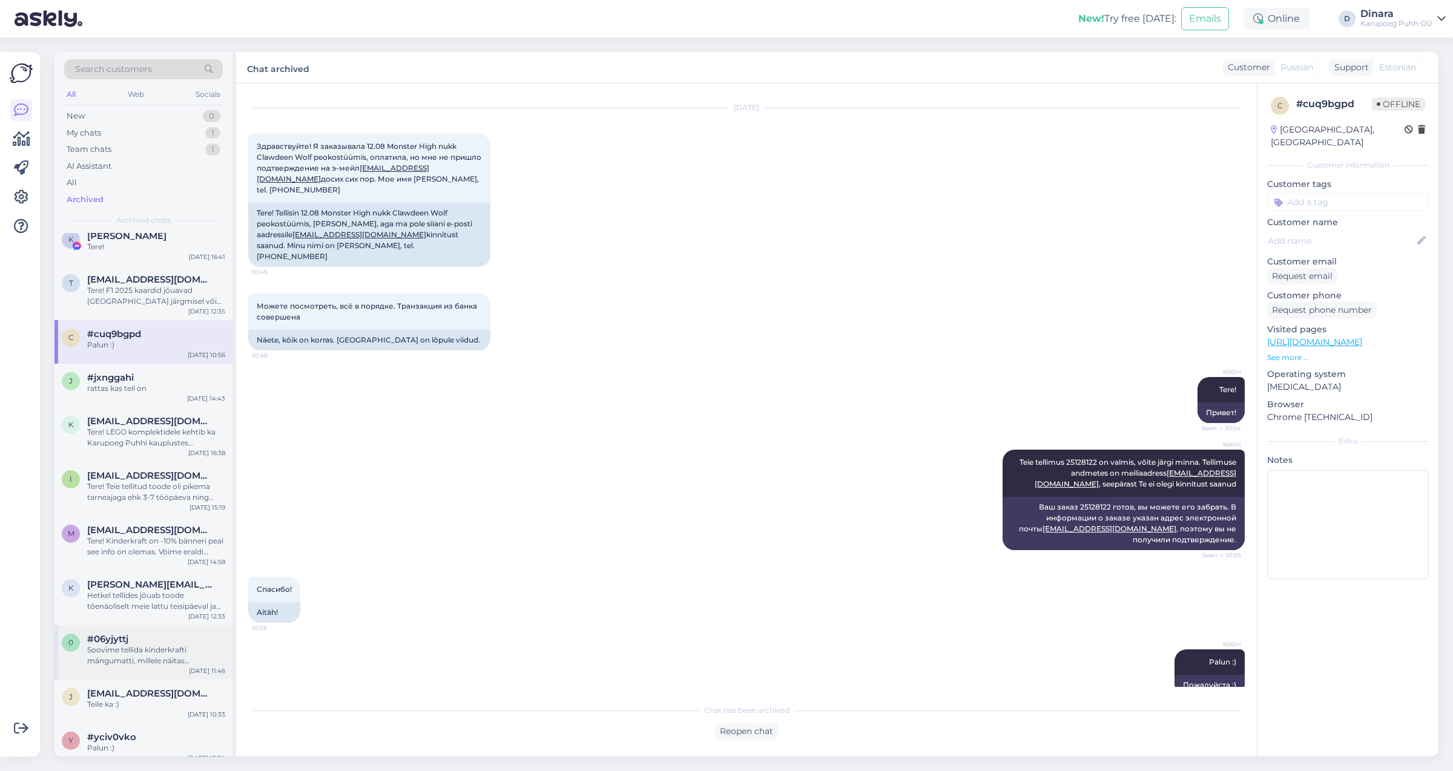
scroll to position [2520, 0]
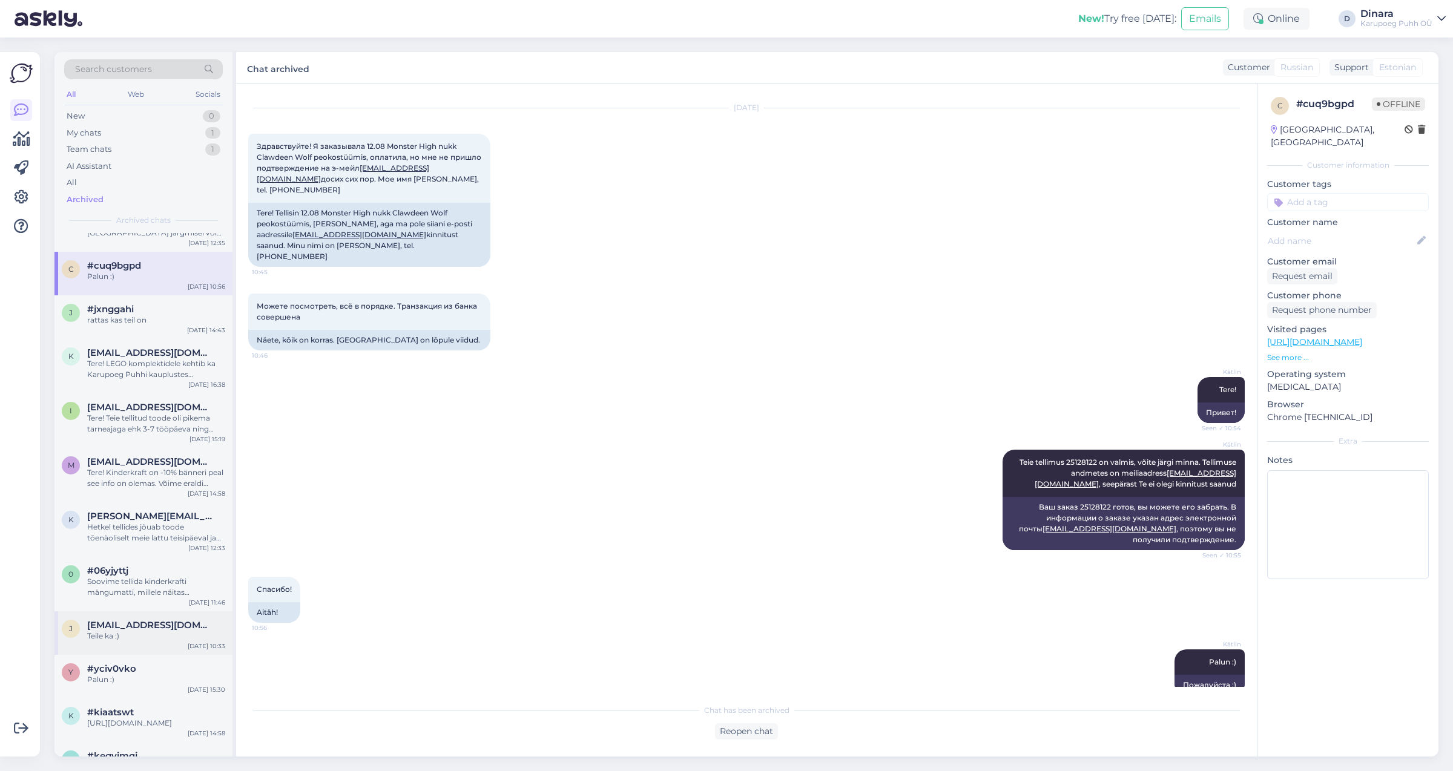
click at [176, 642] on div "Teile ka :)" at bounding box center [156, 636] width 138 height 11
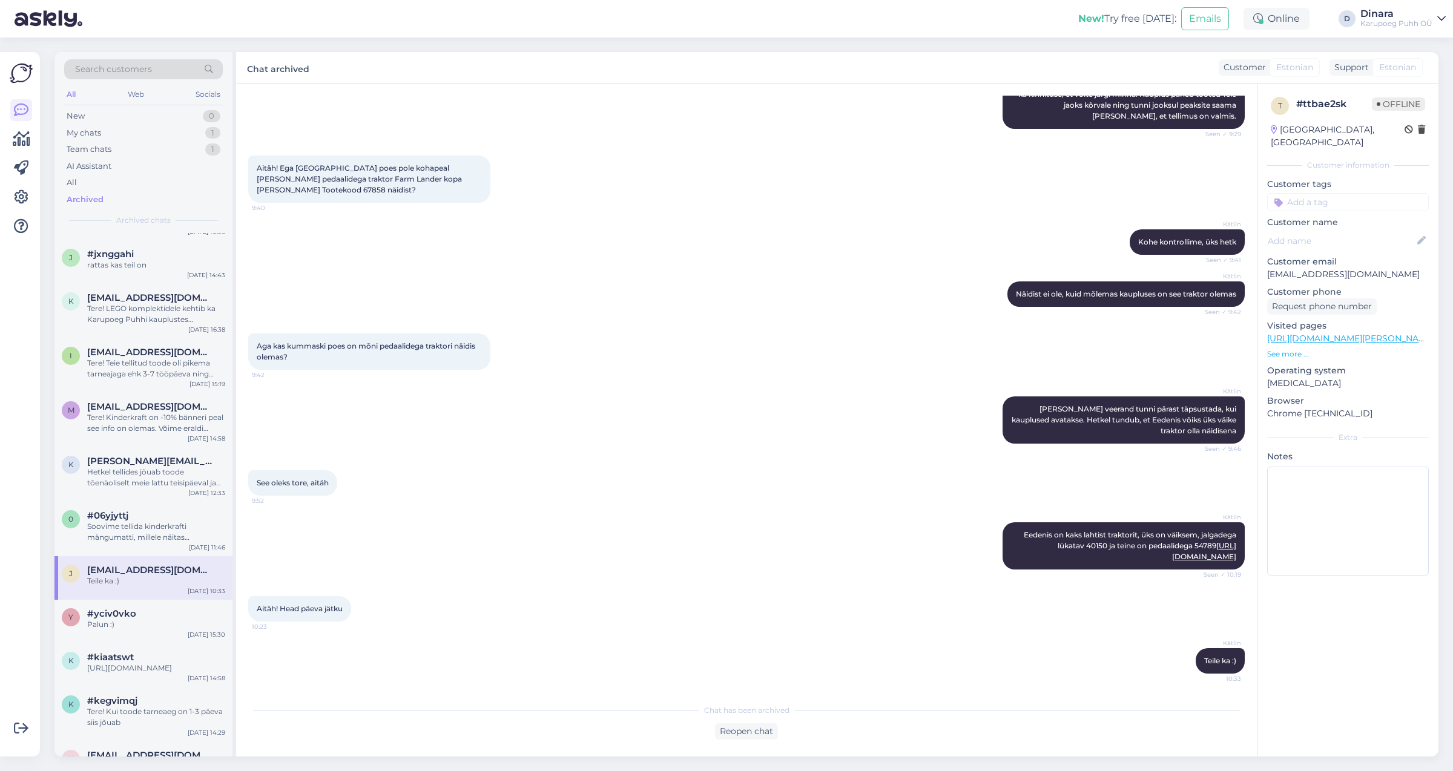
scroll to position [2588, 0]
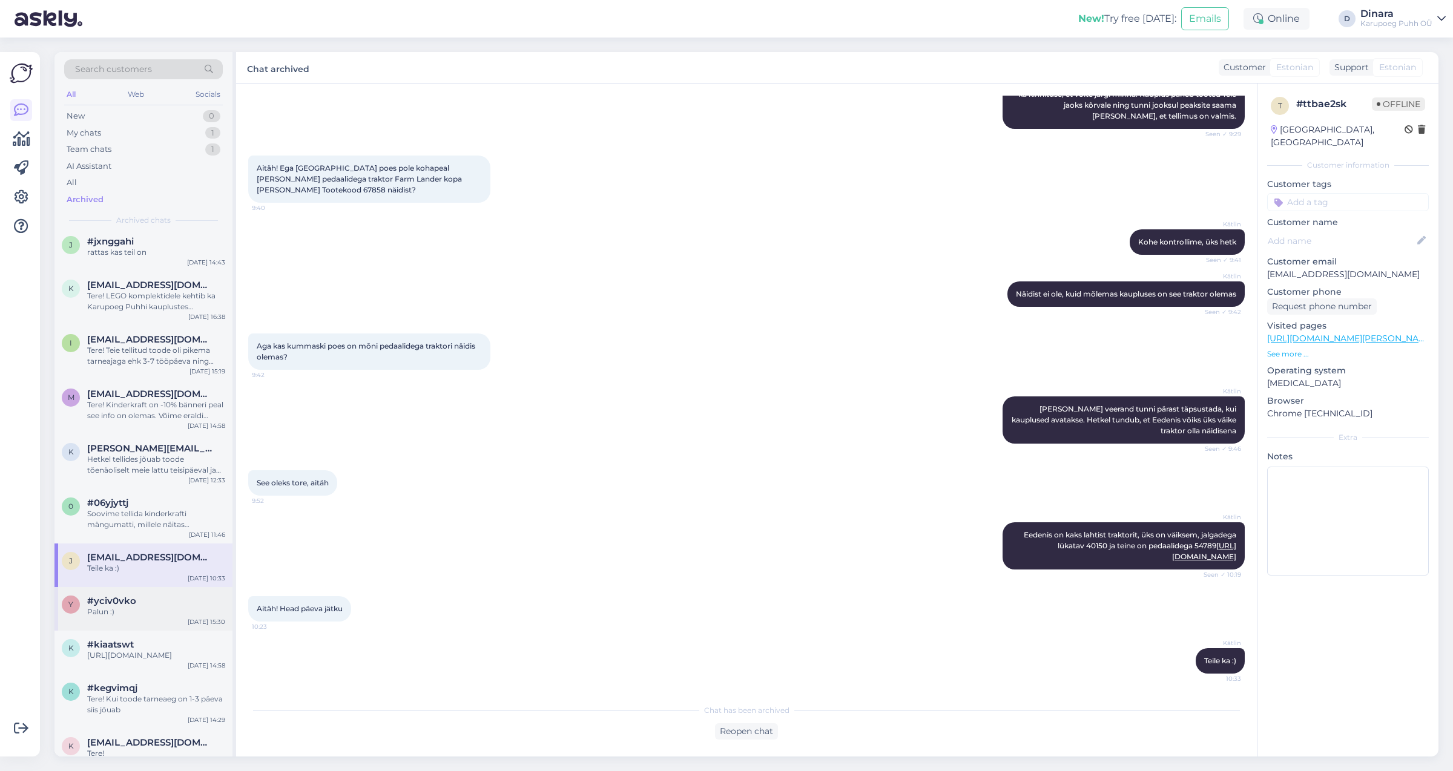
click at [178, 618] on div "Palun :)" at bounding box center [156, 612] width 138 height 11
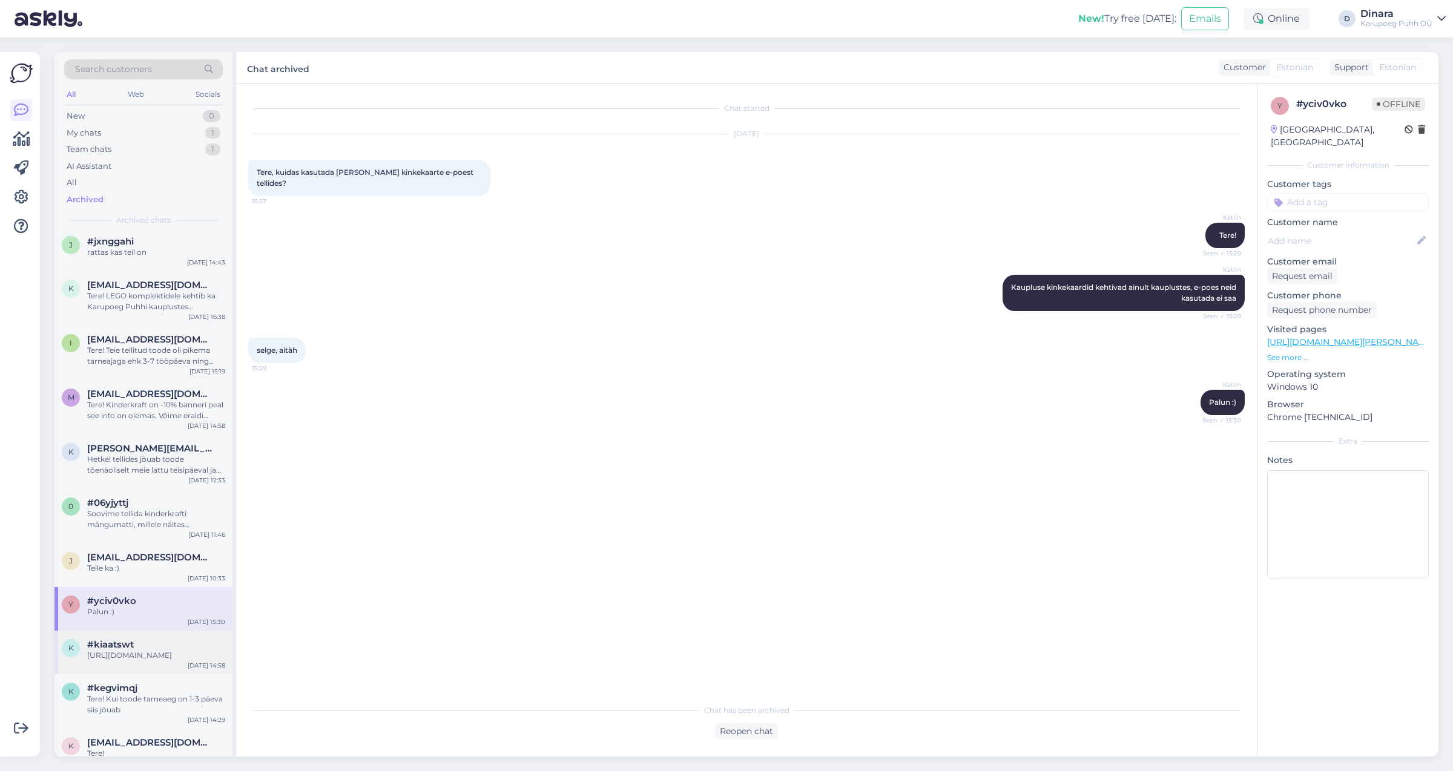
click at [176, 650] on div "#kiaatswt" at bounding box center [156, 644] width 138 height 11
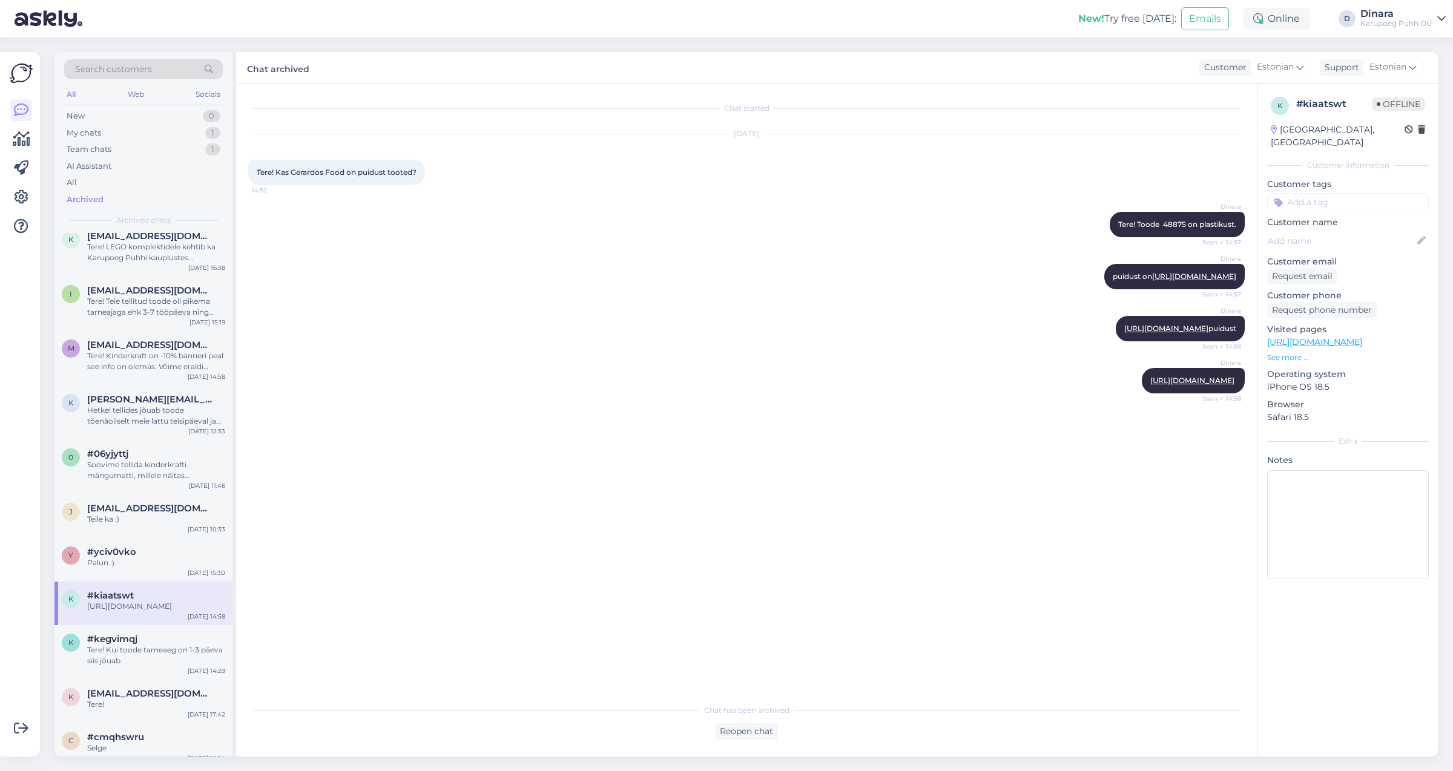
scroll to position [2657, 0]
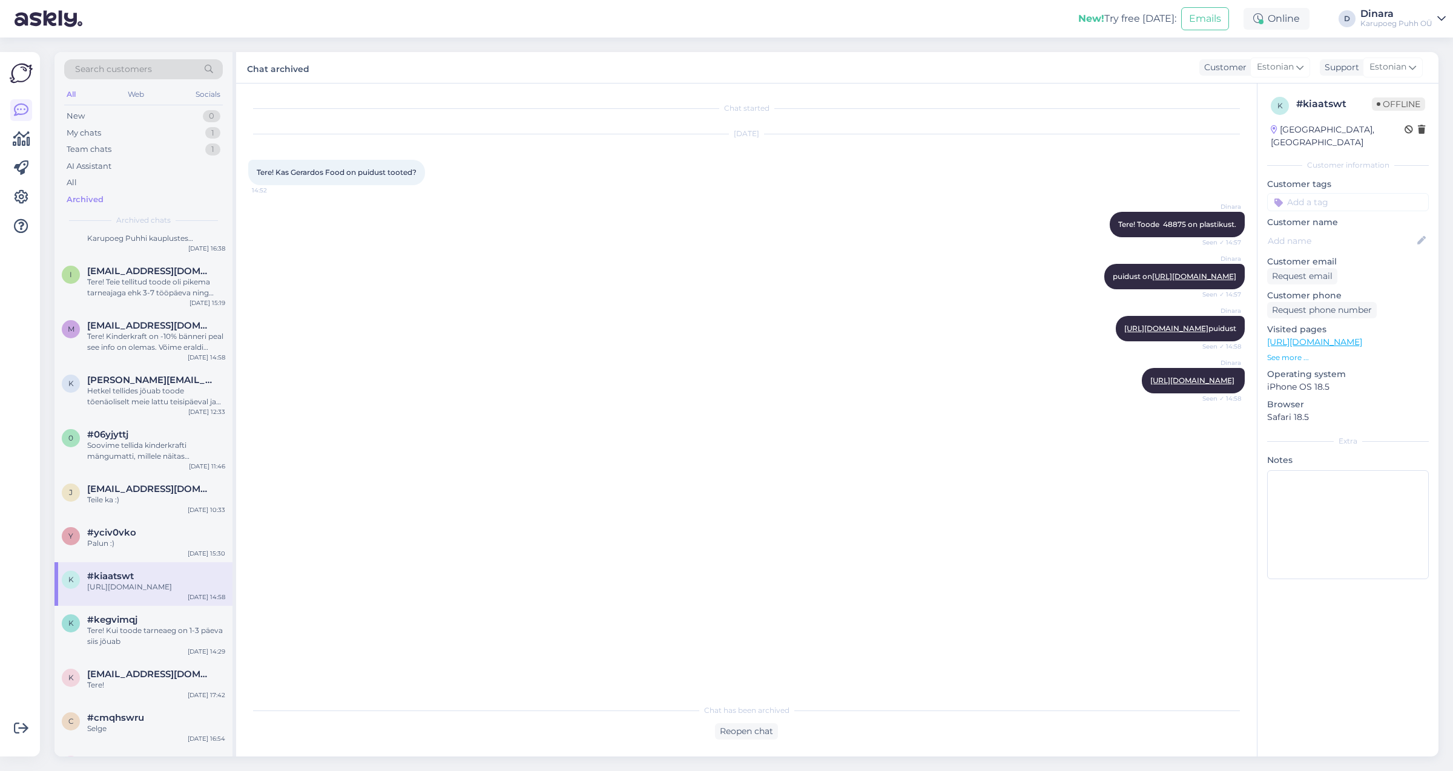
click at [176, 647] on div "Tere! Kui toode tarneaeg on 1-3 päeva siis jõuab" at bounding box center [156, 636] width 138 height 22
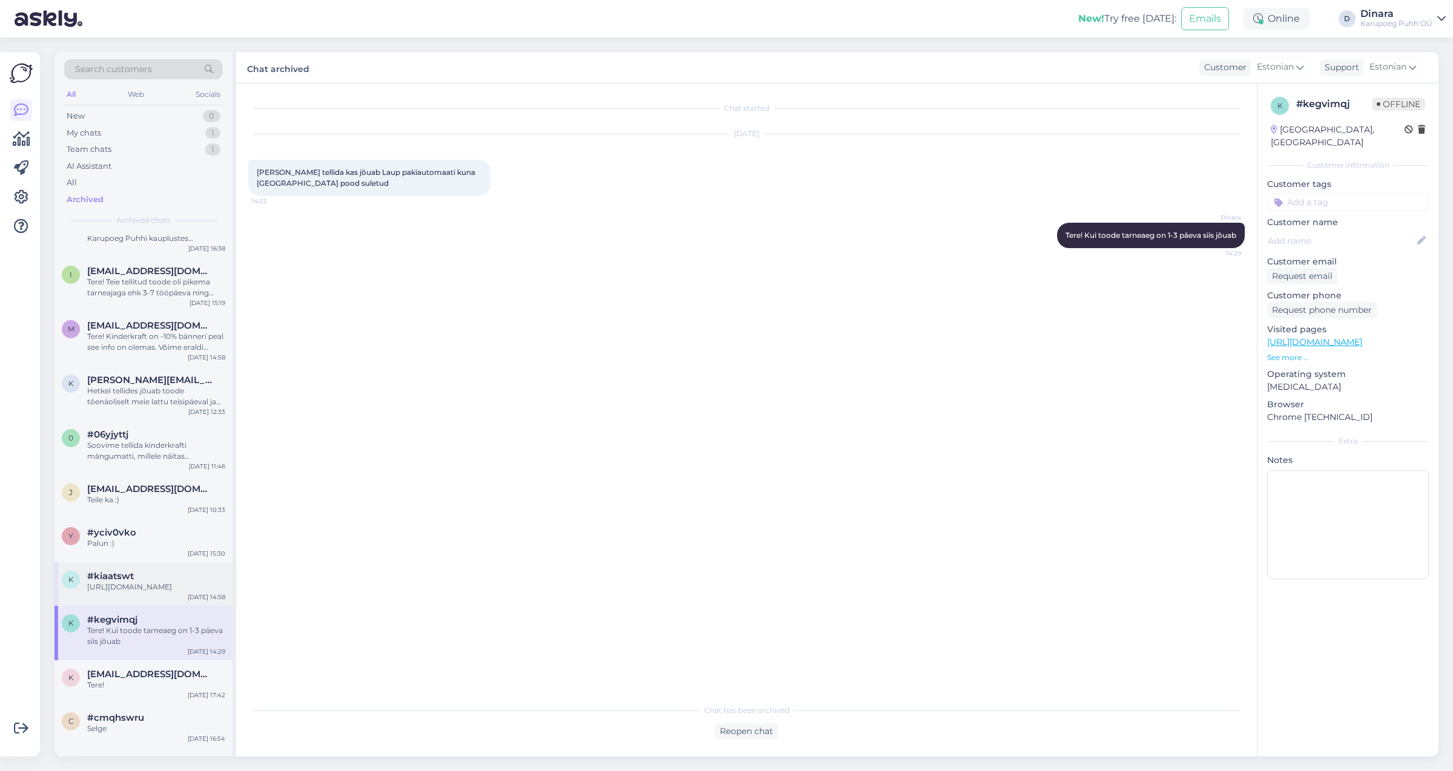
scroll to position [2724, 0]
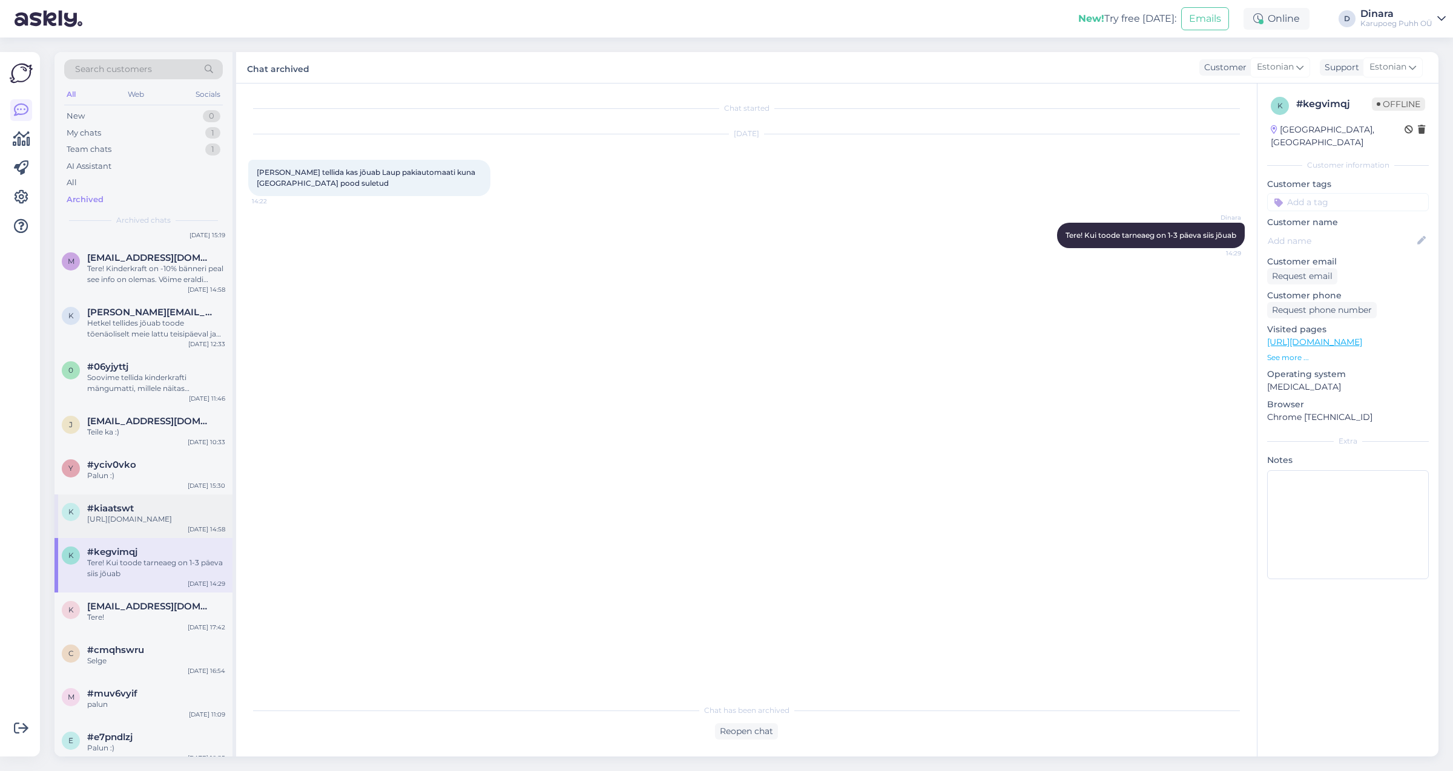
click at [176, 680] on div "c #cmqhswru Selge [DATE] 16:54" at bounding box center [143, 658] width 178 height 44
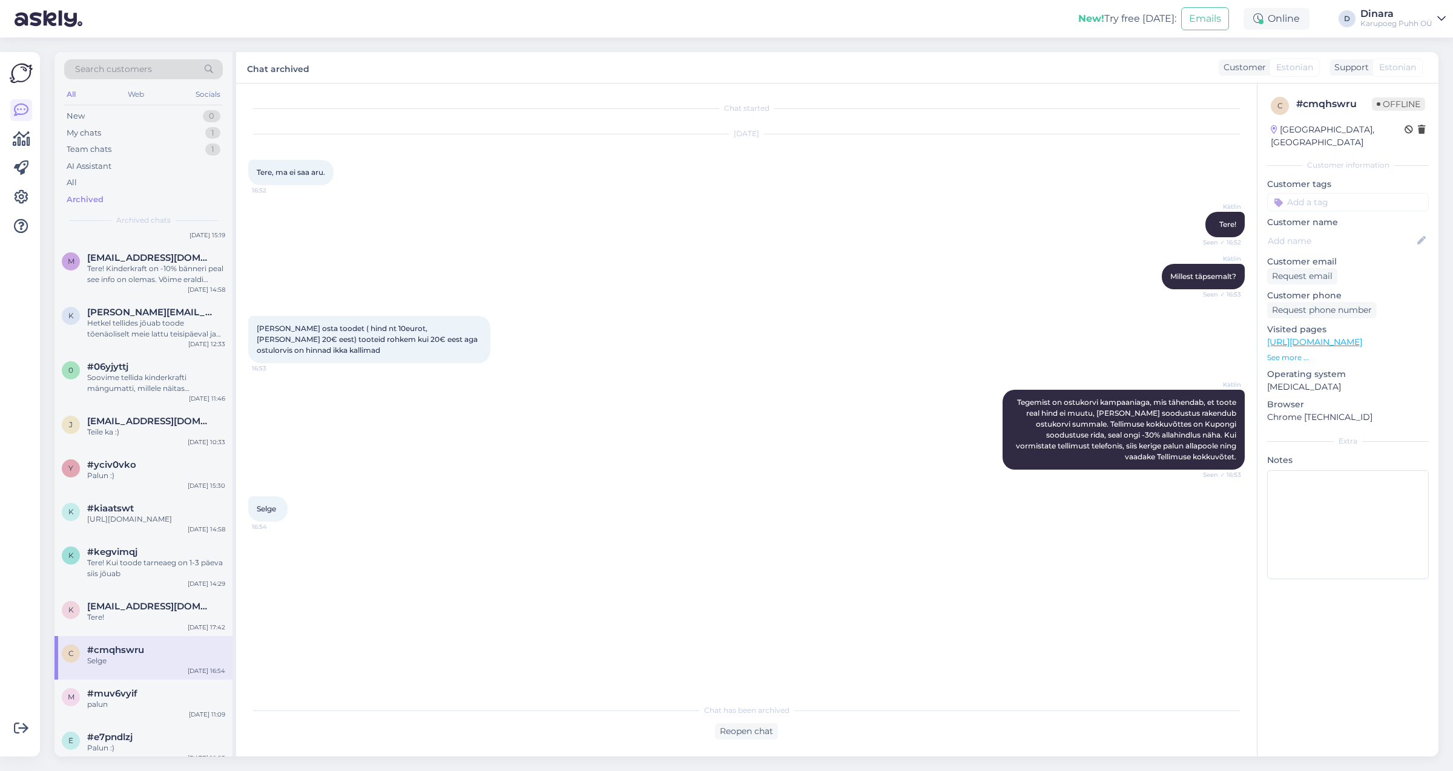
click at [170, 656] on div "#cmqhswru" at bounding box center [156, 650] width 138 height 11
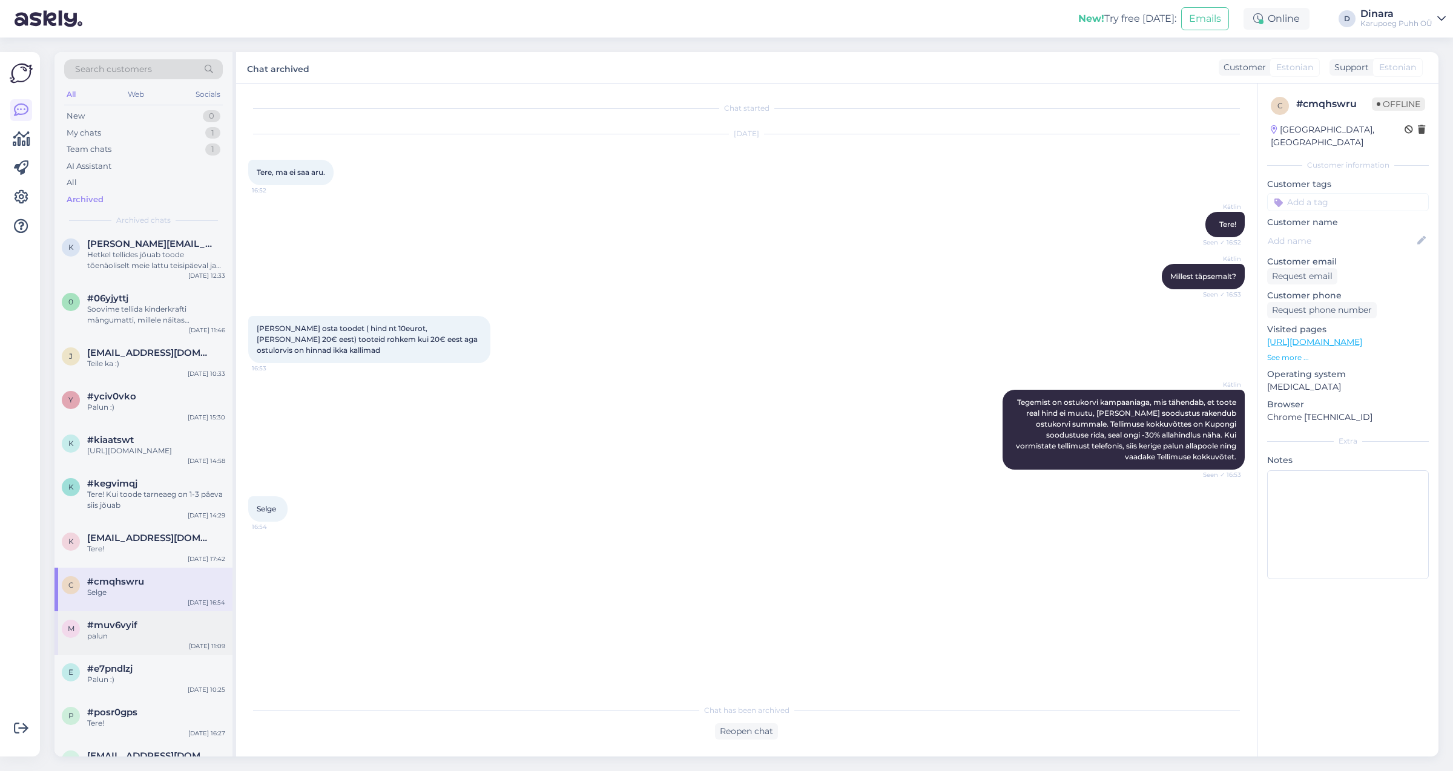
click at [170, 642] on div "palun" at bounding box center [156, 636] width 138 height 11
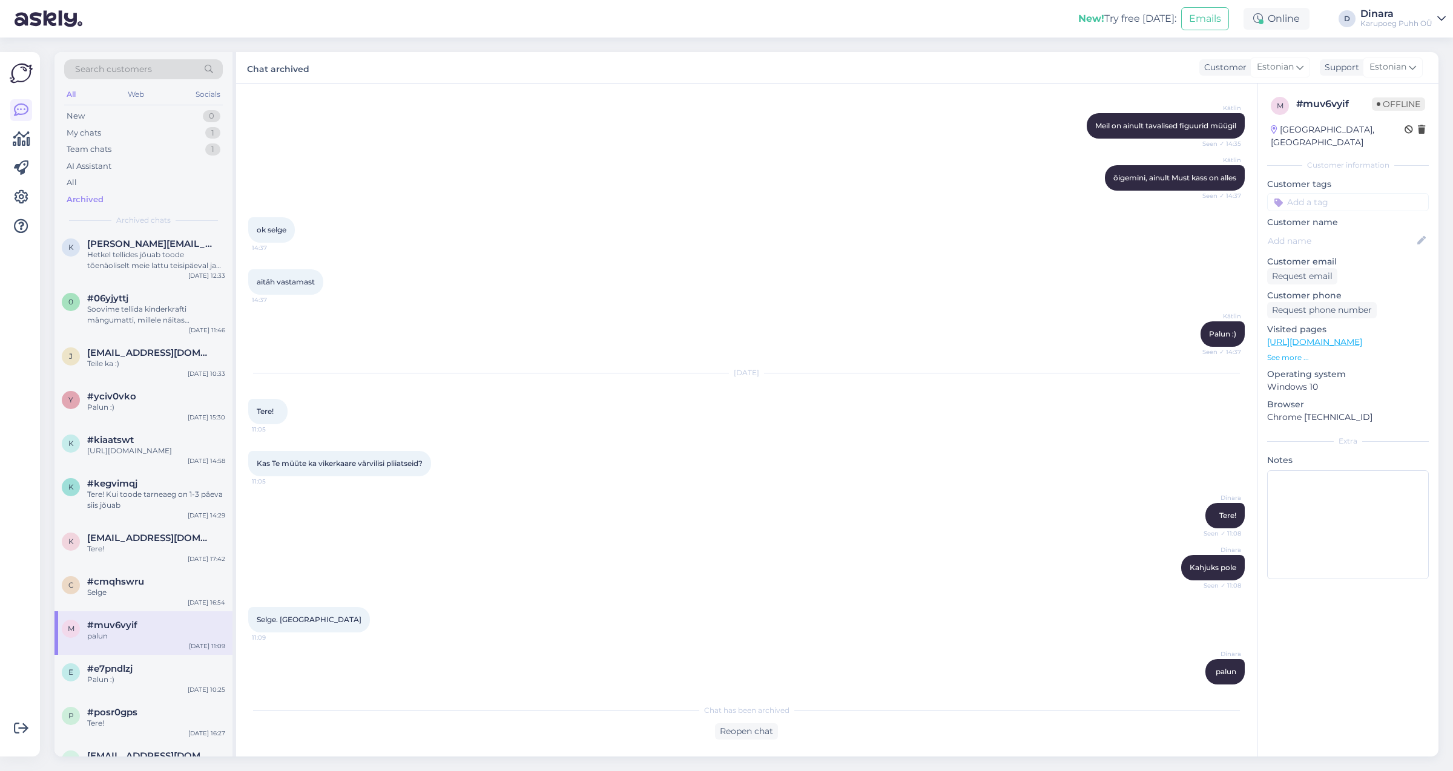
scroll to position [2861, 0]
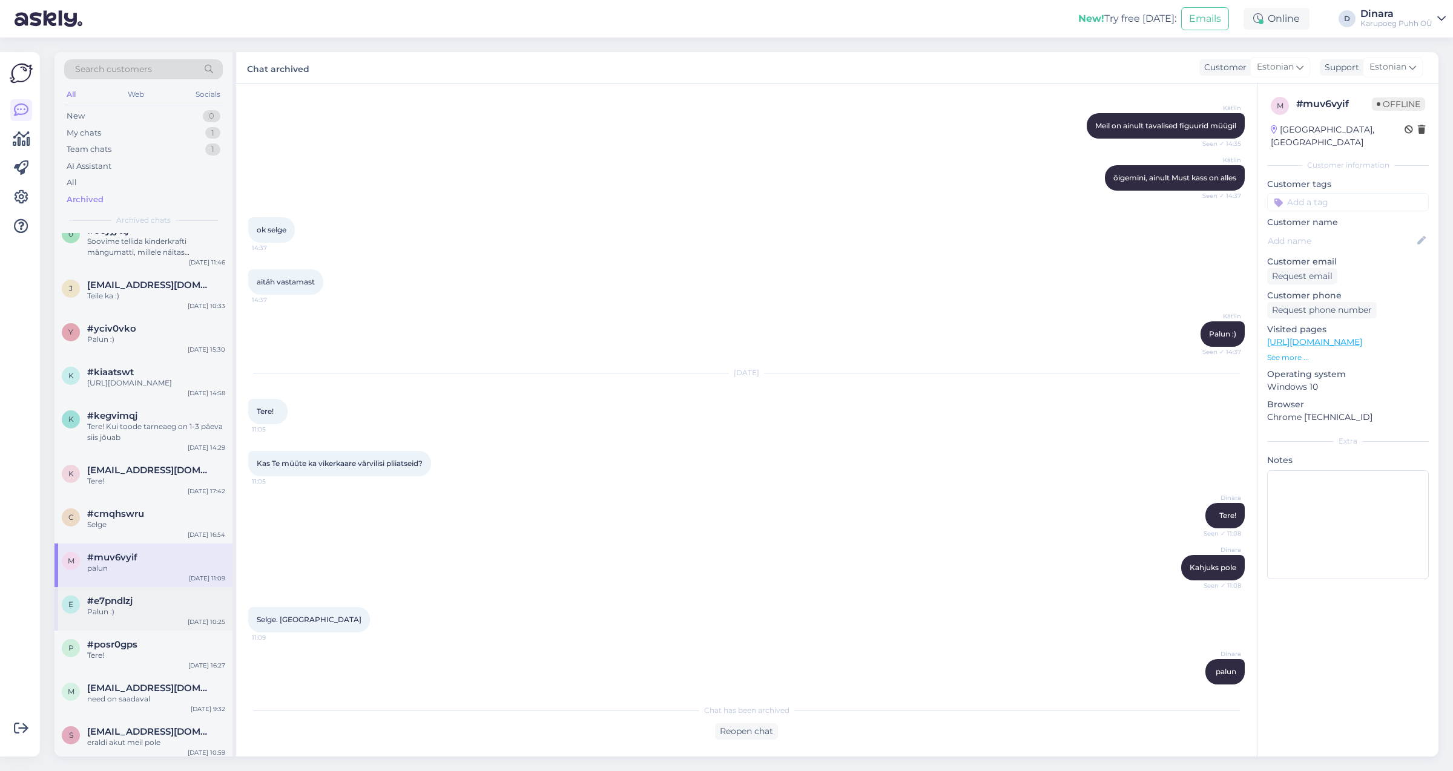
click at [174, 618] on div "Palun :)" at bounding box center [156, 612] width 138 height 11
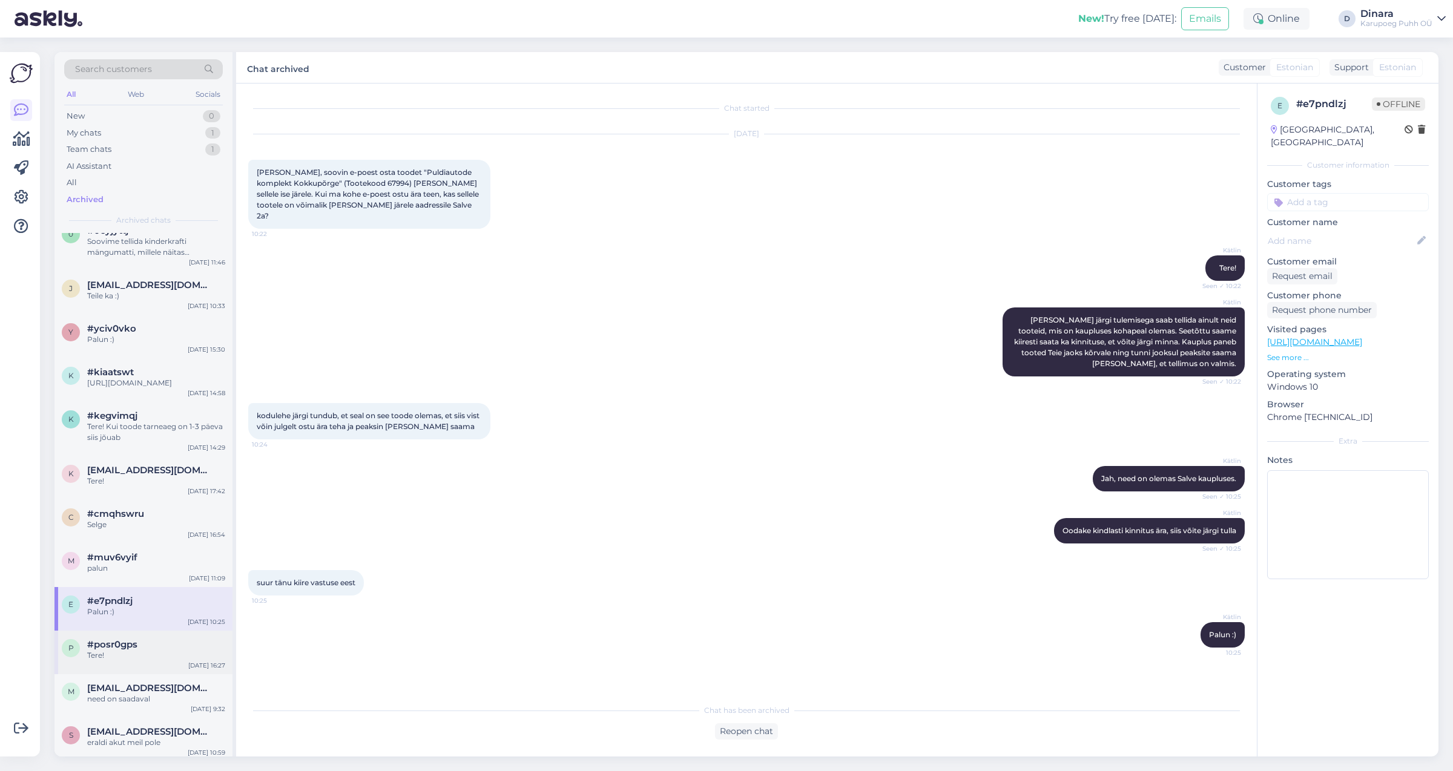
click at [174, 650] on div "#posr0gps" at bounding box center [156, 644] width 138 height 11
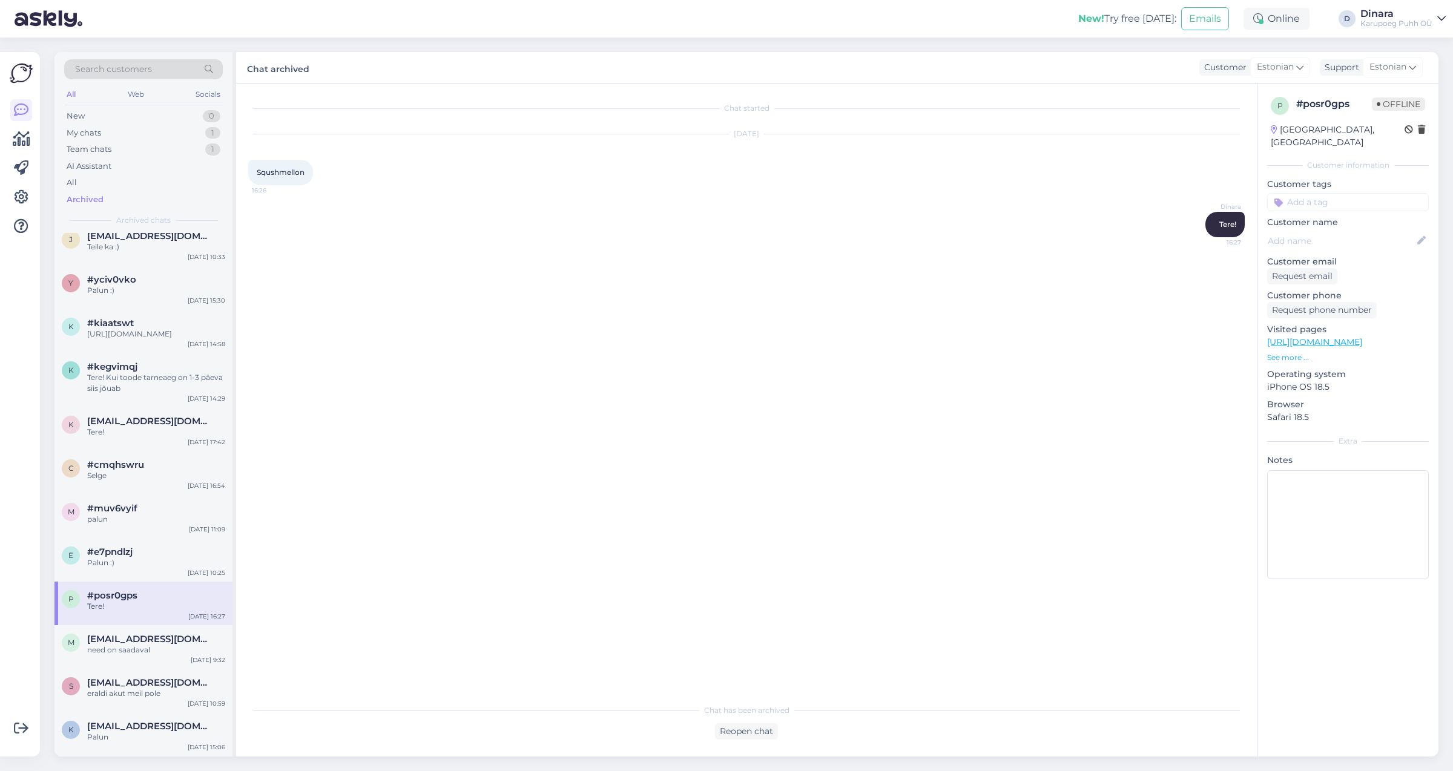
scroll to position [2929, 0]
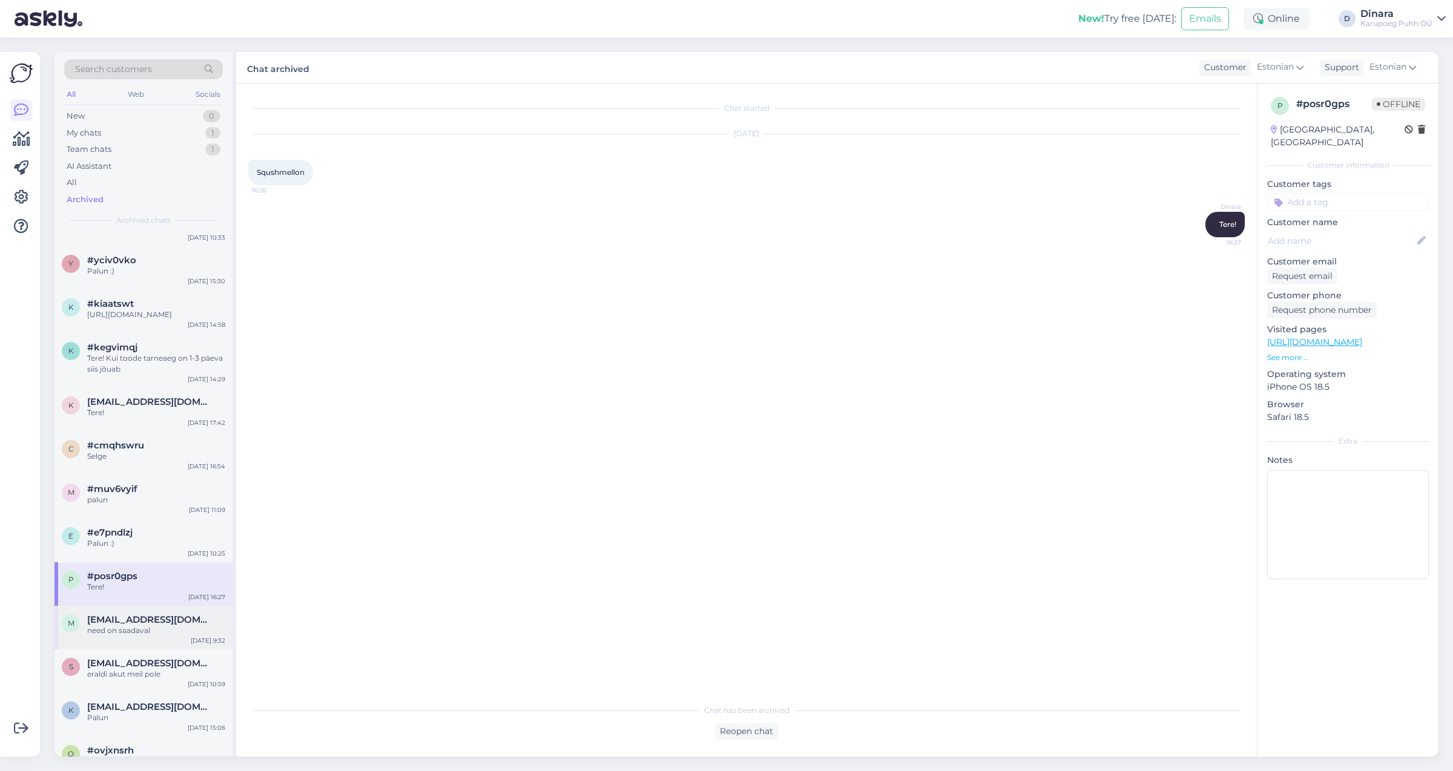
click at [172, 636] on div "need on saadaval" at bounding box center [156, 630] width 138 height 11
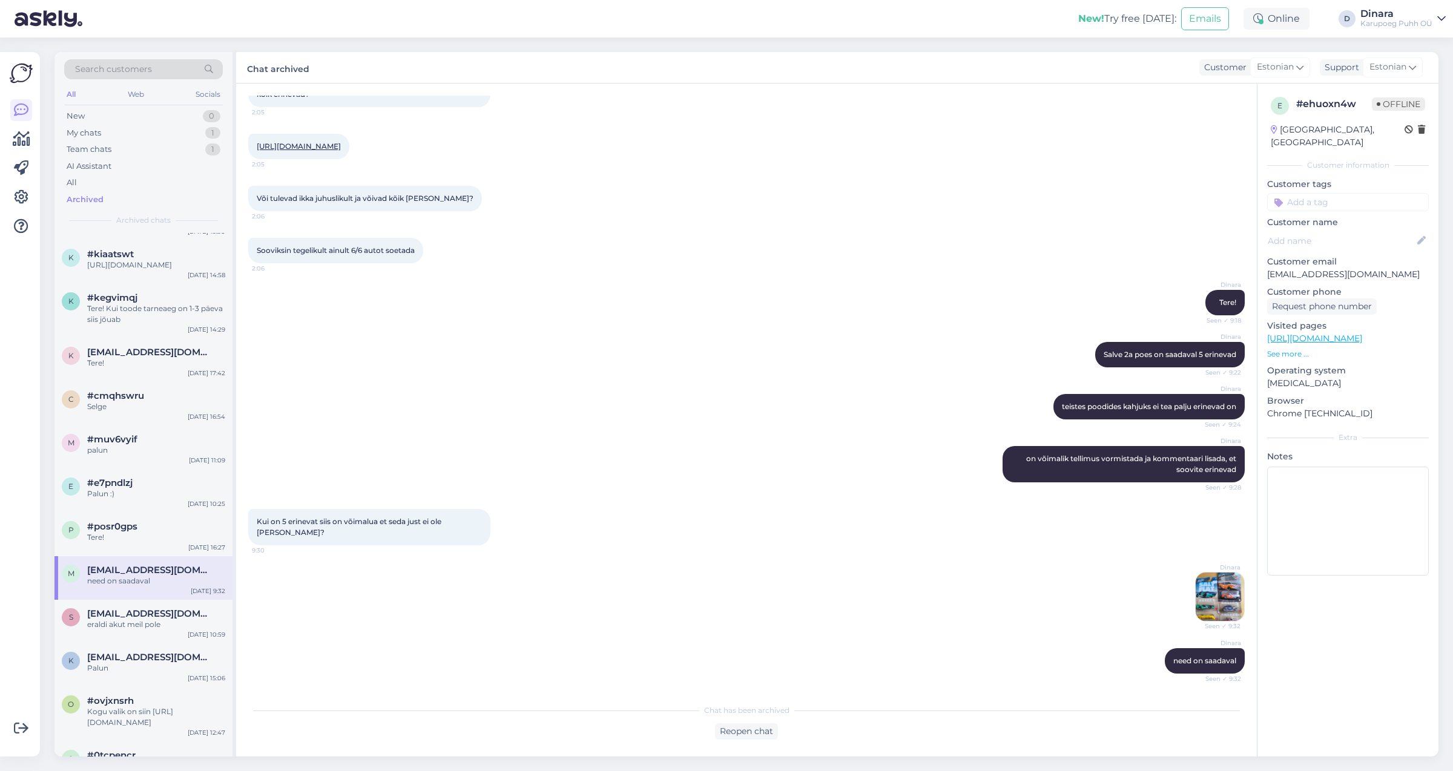
scroll to position [2997, 0]
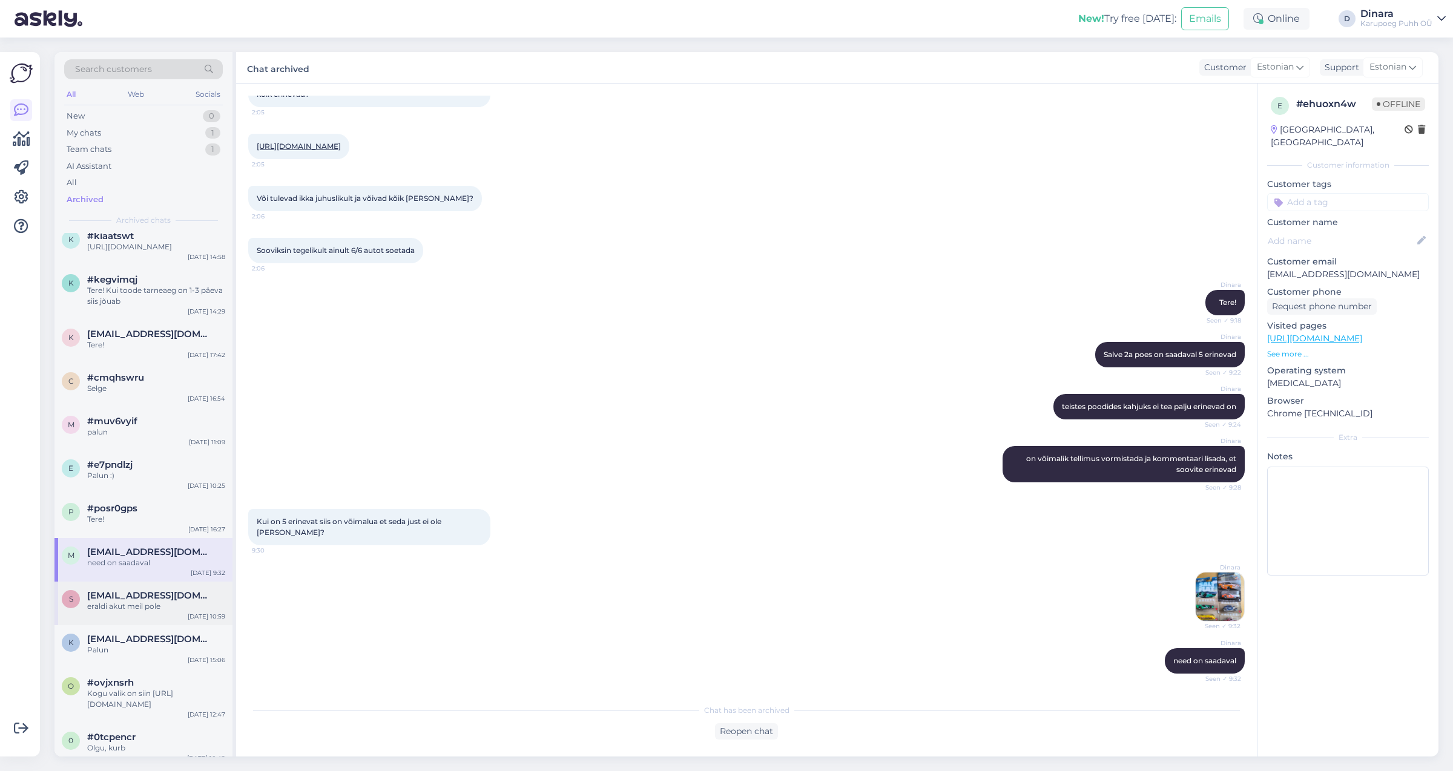
click at [175, 625] on div "s [EMAIL_ADDRESS][DOMAIN_NAME] eraldi akut meil pole [DATE] 10:59" at bounding box center [143, 604] width 178 height 44
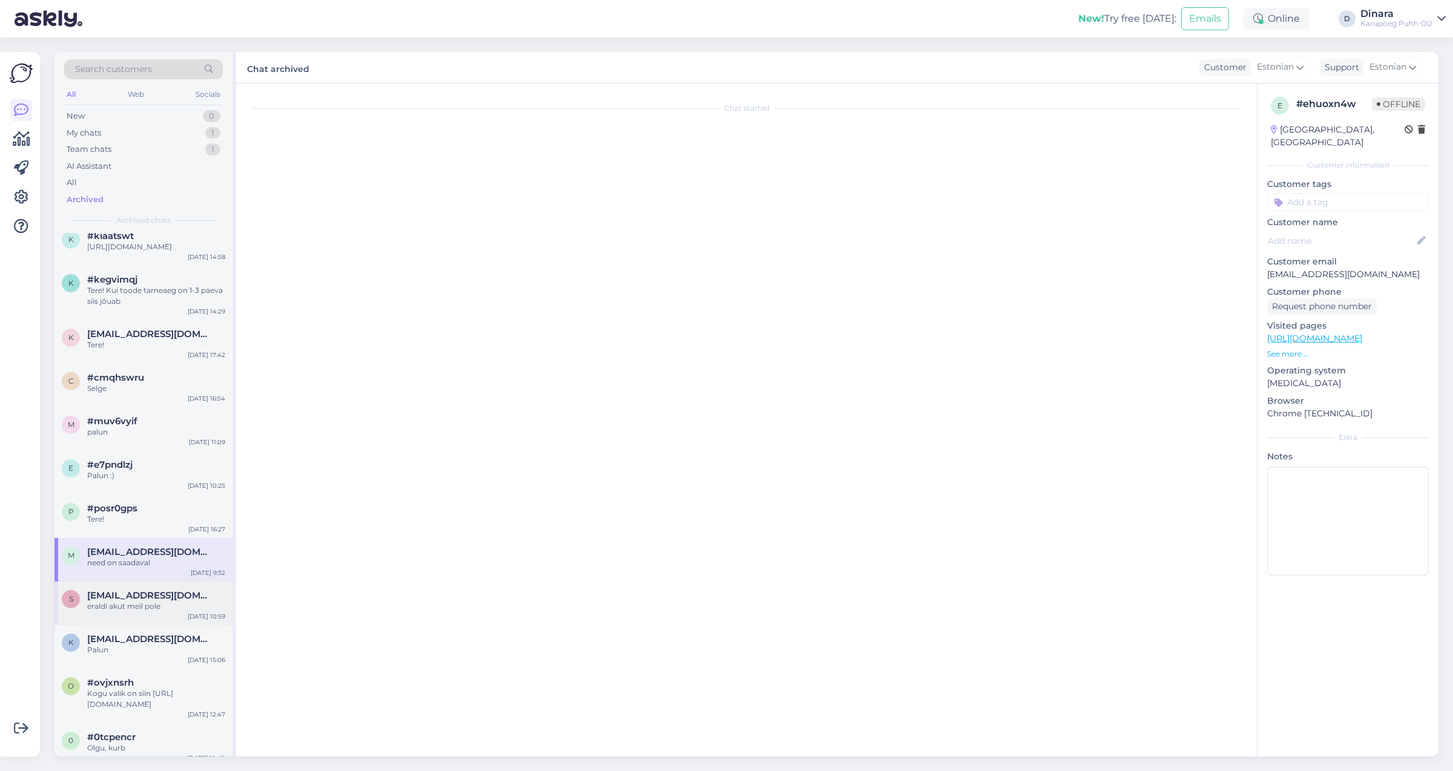
scroll to position [136, 0]
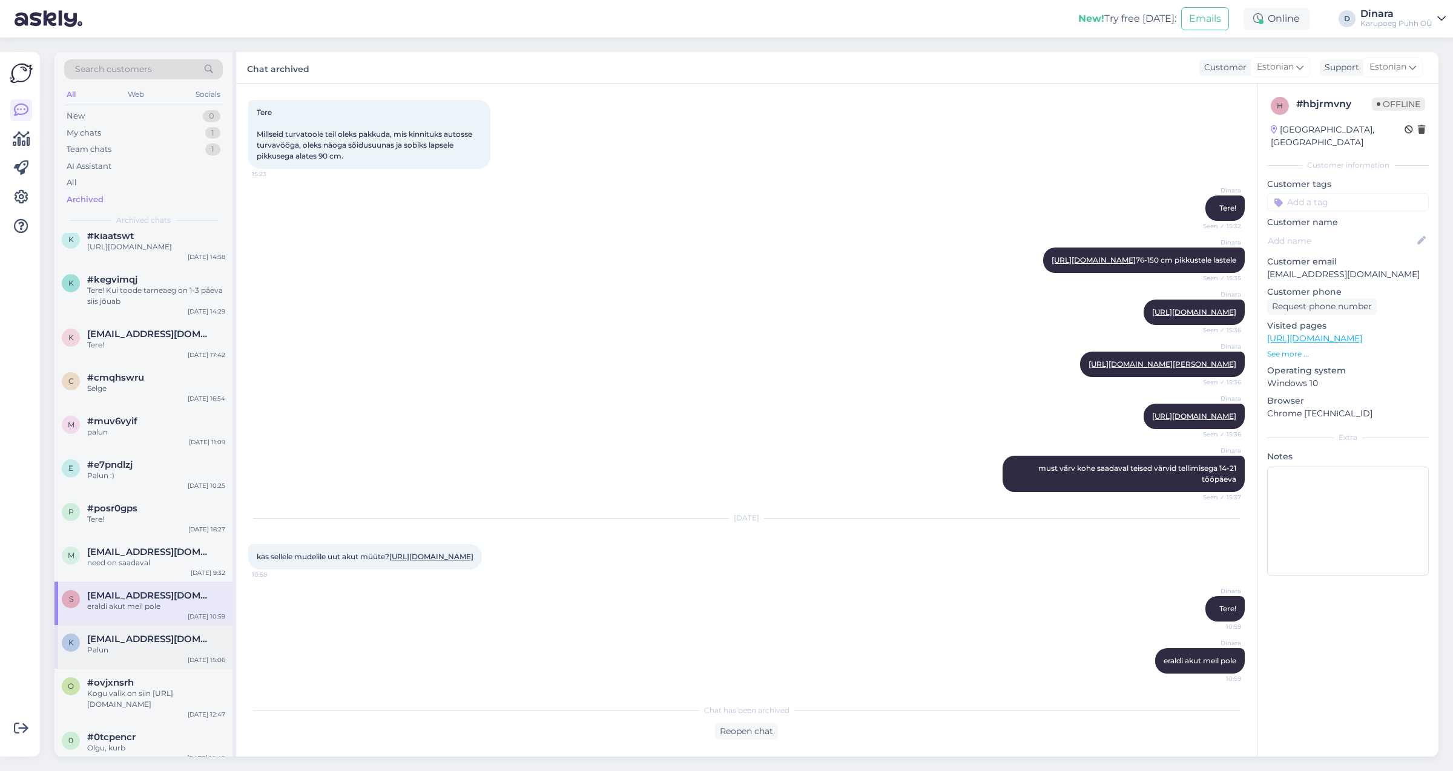
click at [173, 656] on div "Palun" at bounding box center [156, 650] width 138 height 11
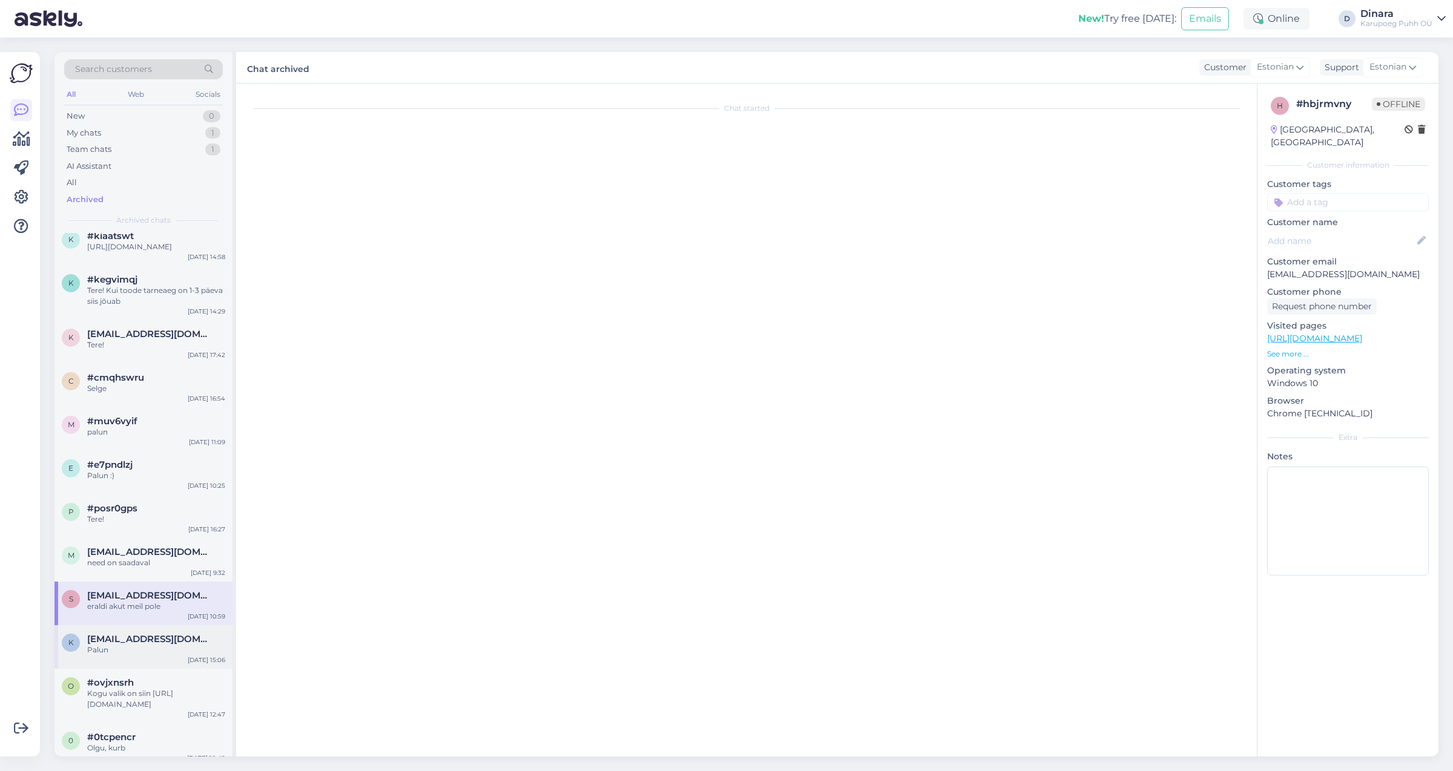
scroll to position [0, 0]
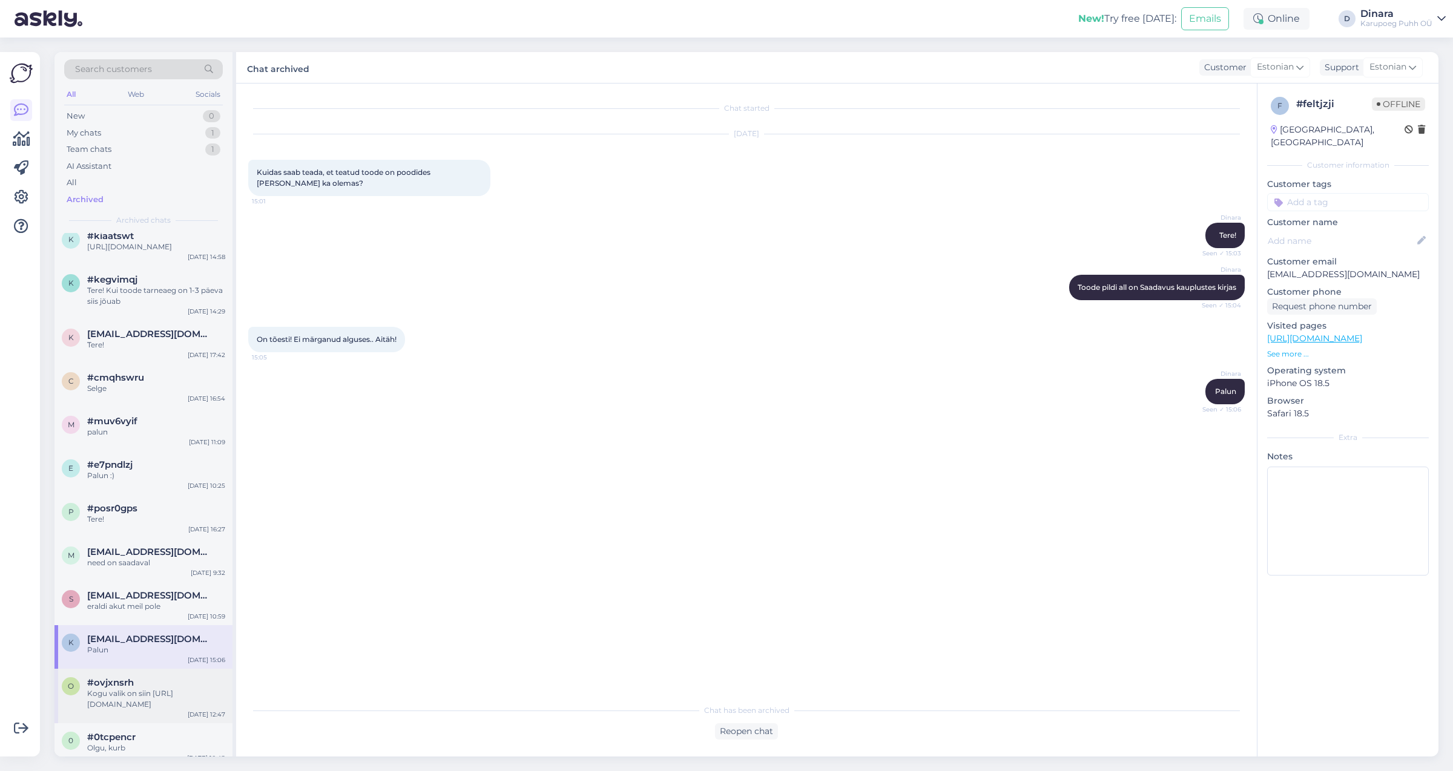
click at [178, 688] on div "#ovjxnsrh" at bounding box center [156, 682] width 138 height 11
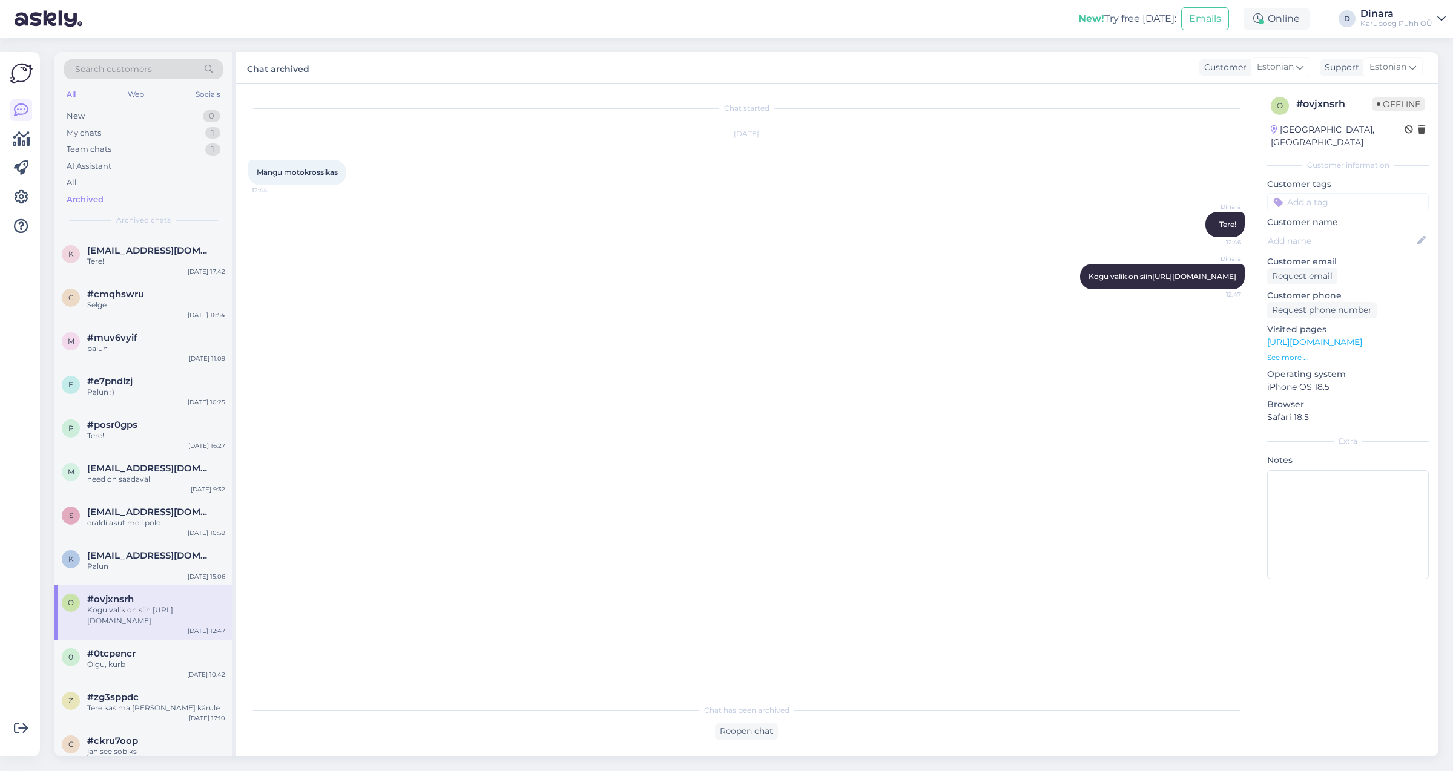
scroll to position [3133, 0]
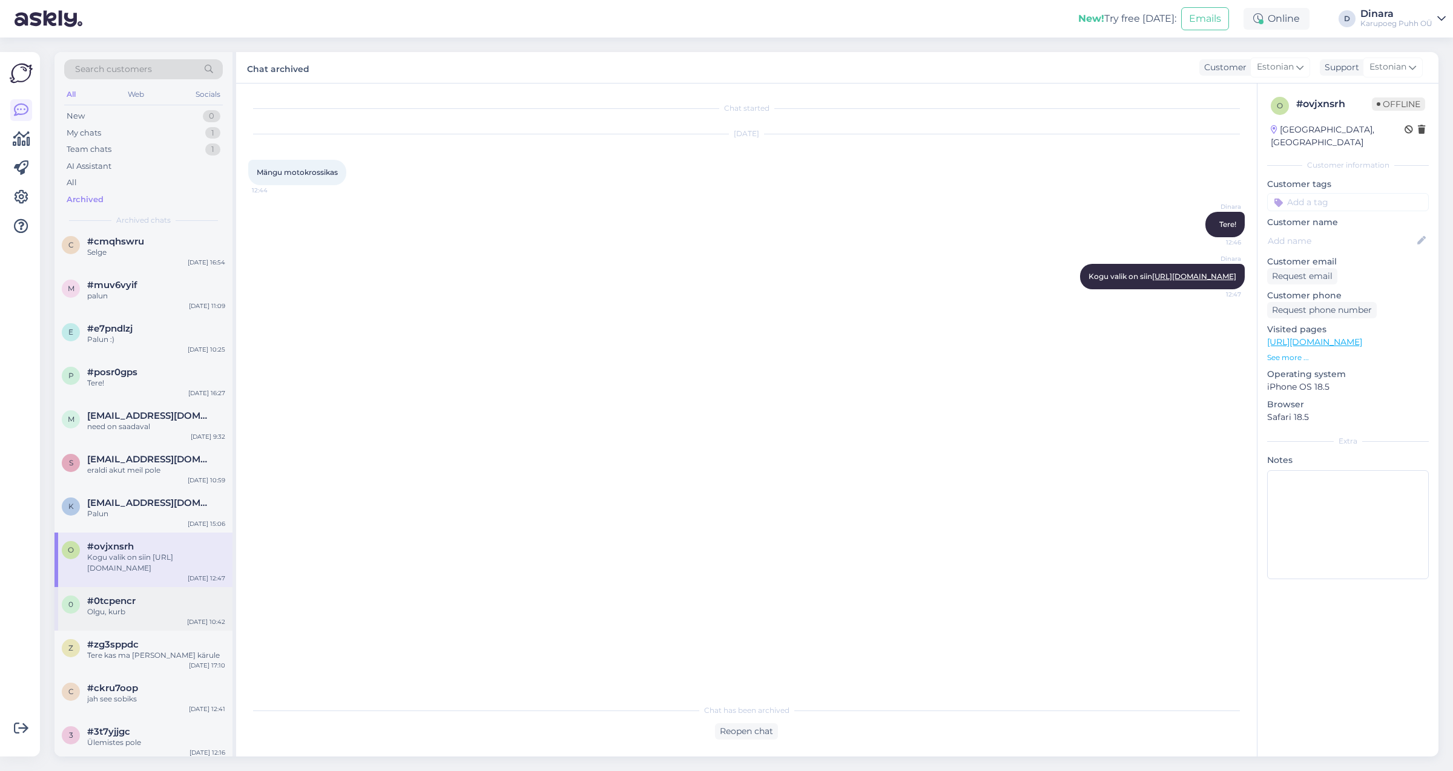
click at [193, 607] on div "#0tcpencr" at bounding box center [156, 601] width 138 height 11
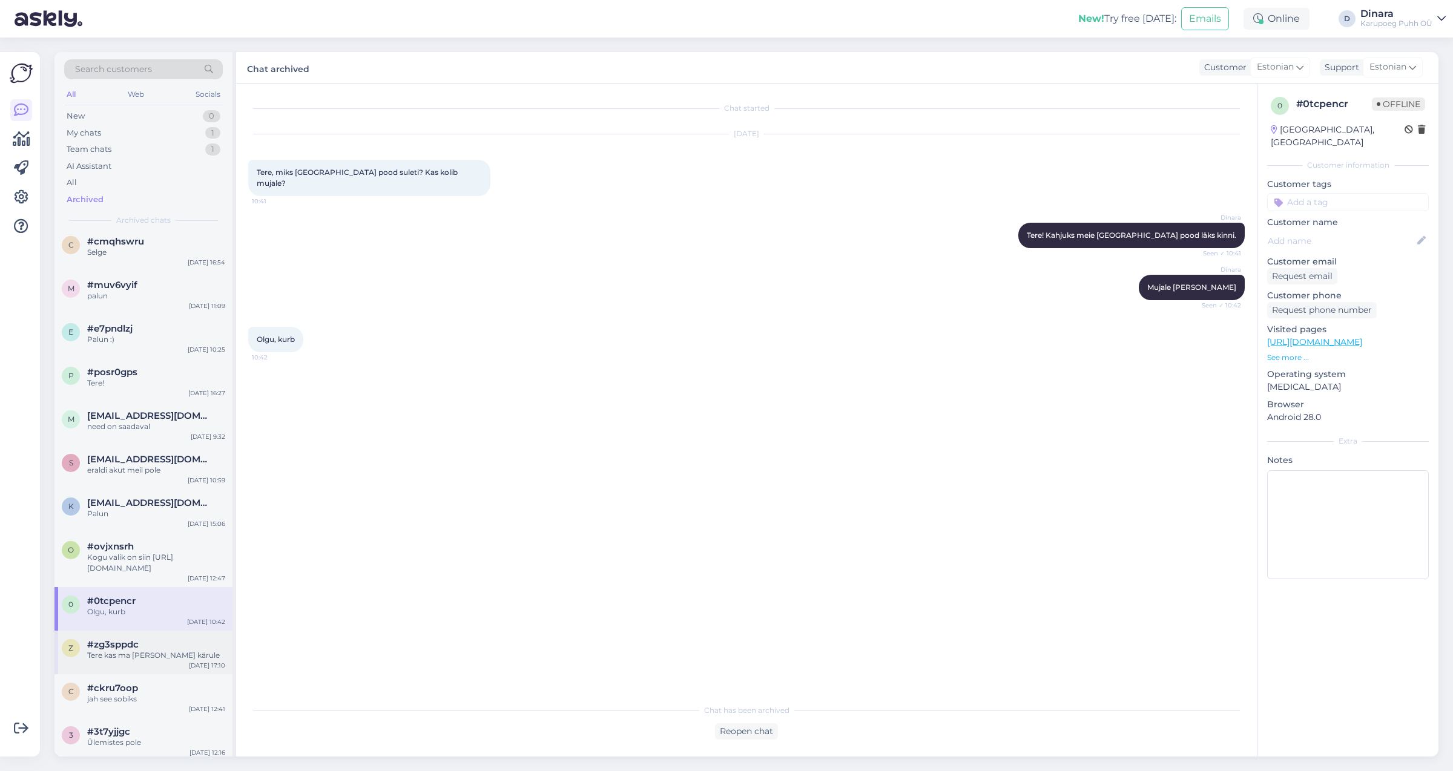
click at [196, 661] on div "Tere kas ma [PERSON_NAME] kärule" at bounding box center [156, 655] width 138 height 11
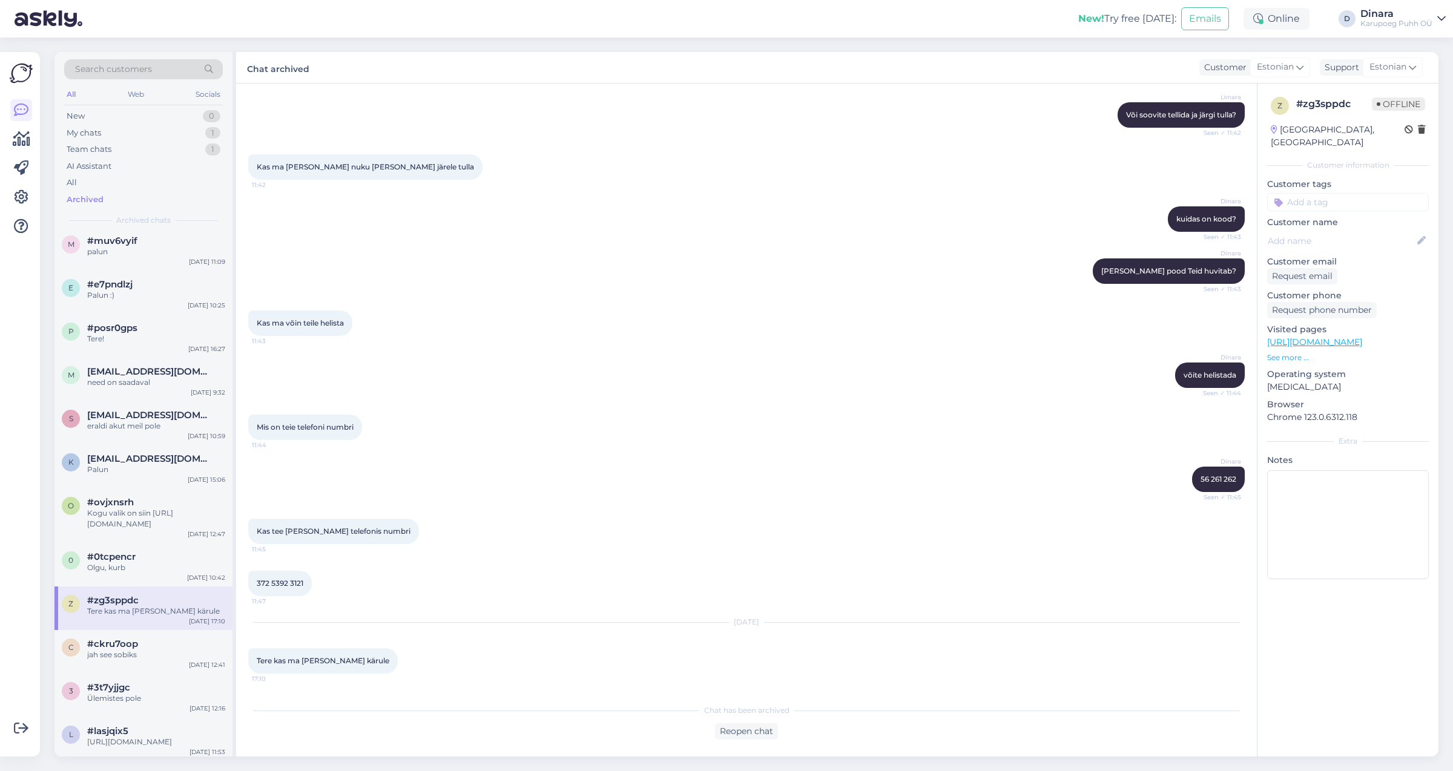
scroll to position [3201, 0]
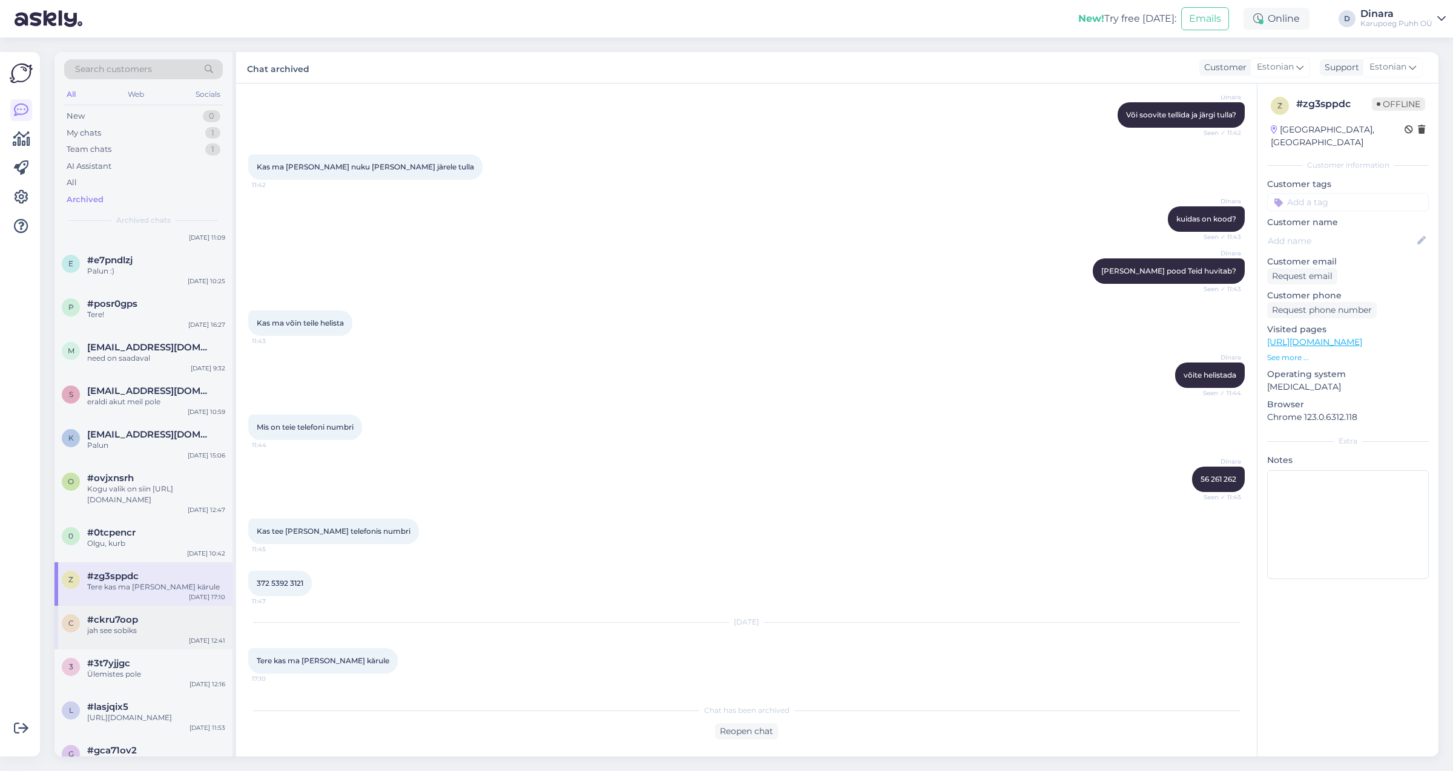
click at [199, 636] on div "jah see sobiks" at bounding box center [156, 630] width 138 height 11
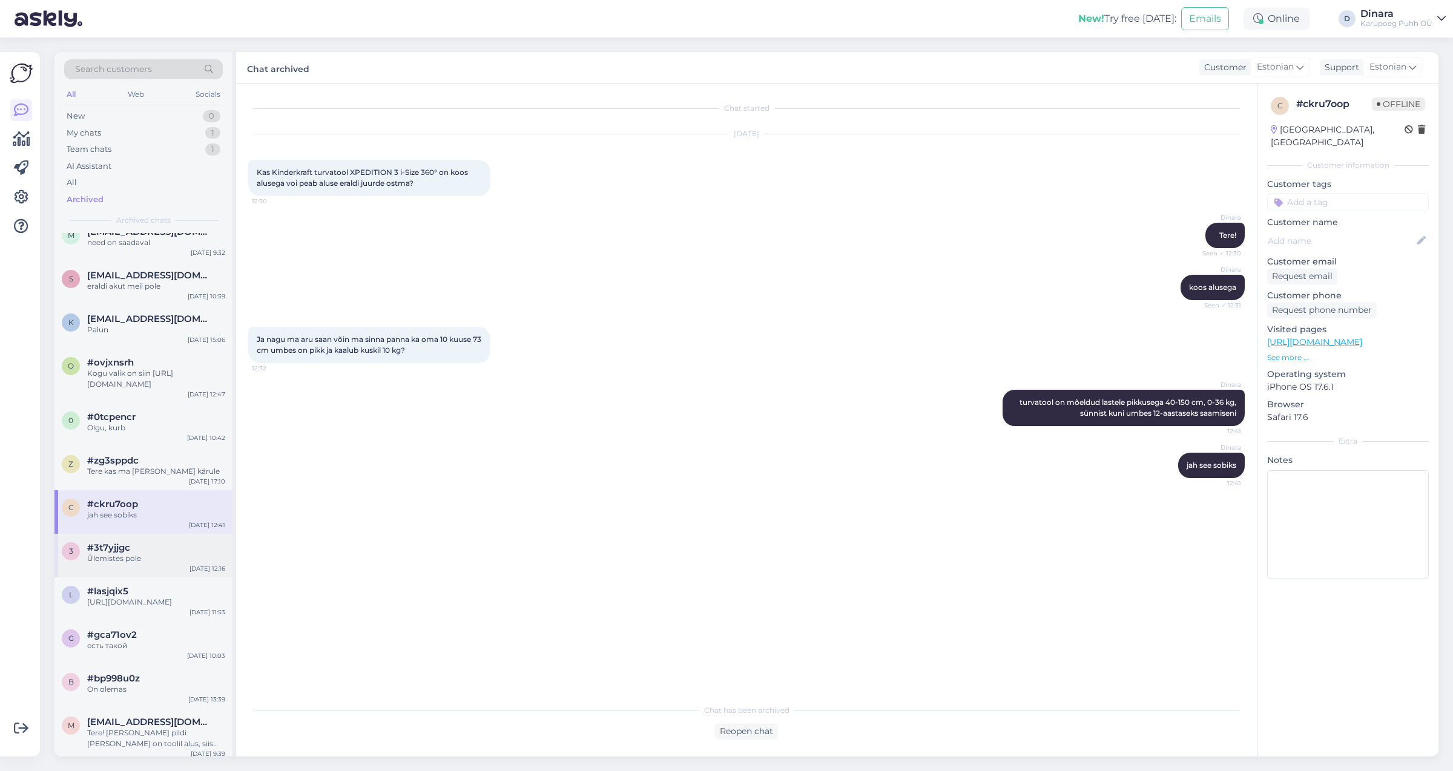
scroll to position [3338, 0]
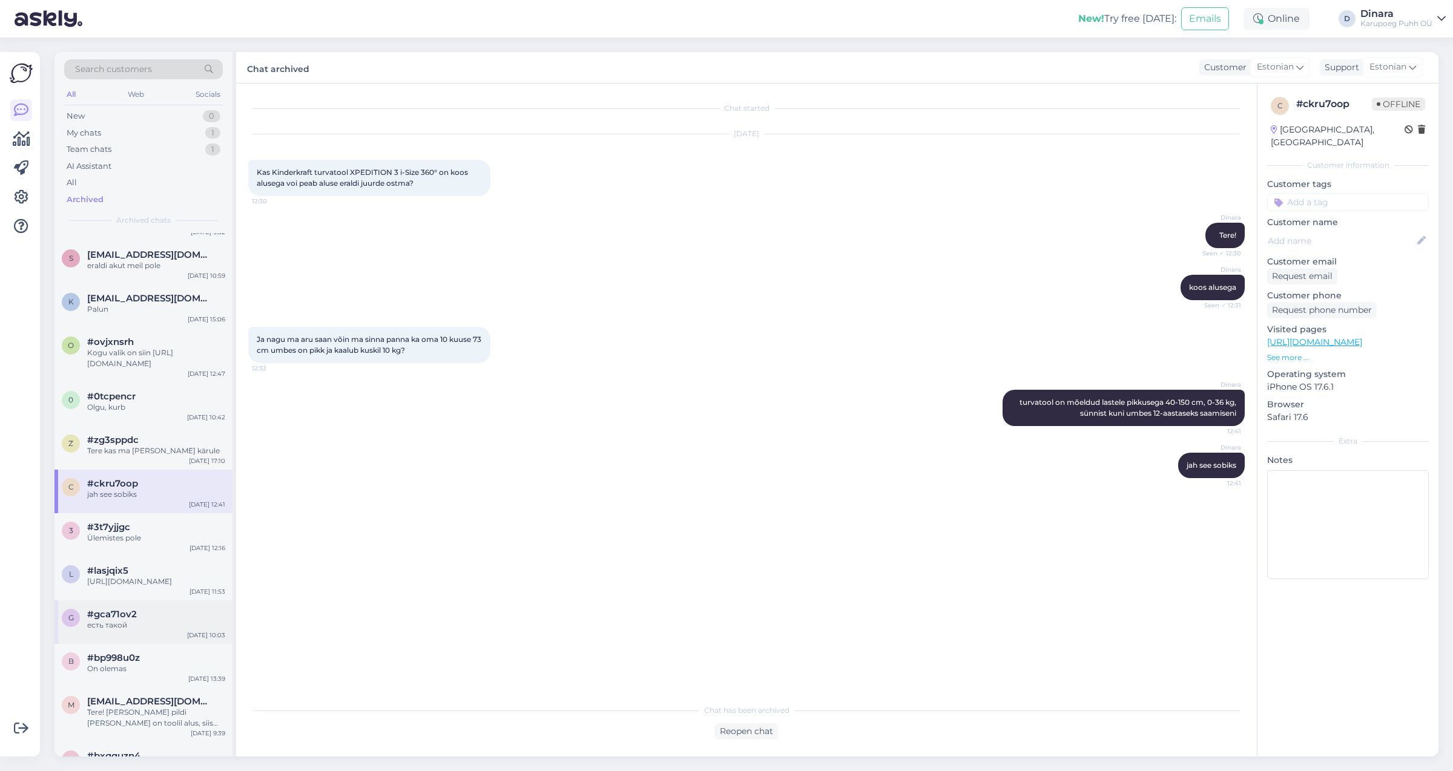
click at [200, 620] on div "#gca71ov2" at bounding box center [156, 614] width 138 height 11
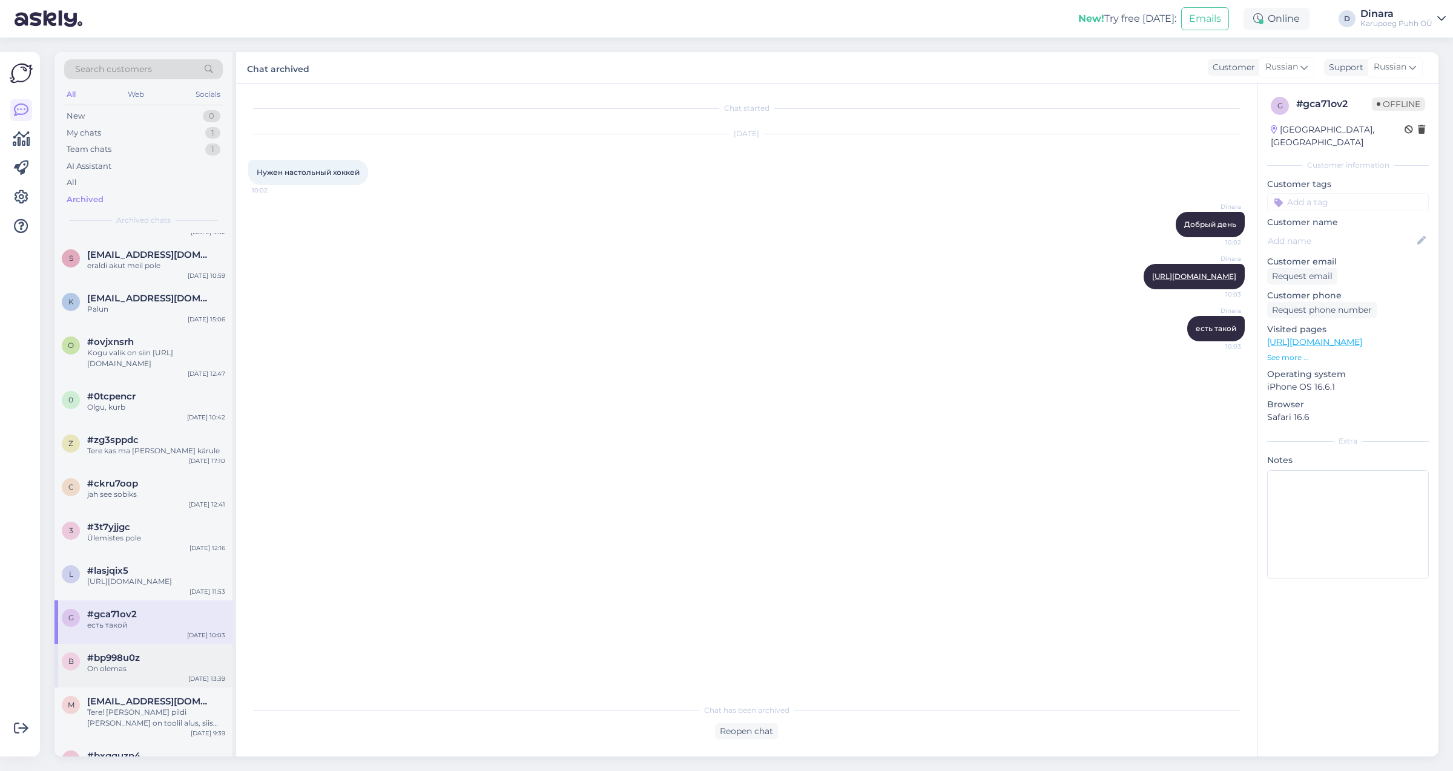
click at [196, 664] on div "#bp998u0z" at bounding box center [156, 658] width 138 height 11
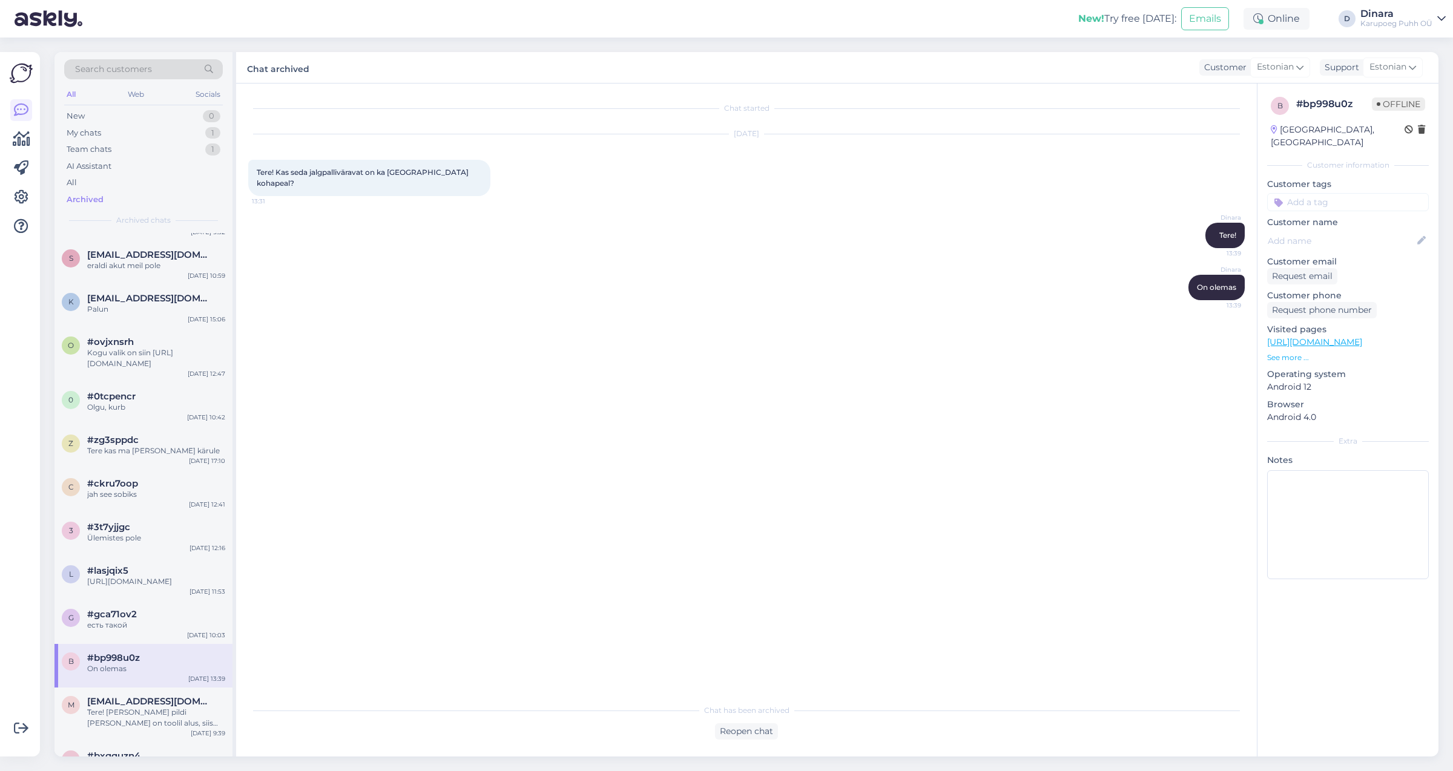
scroll to position [3405, 0]
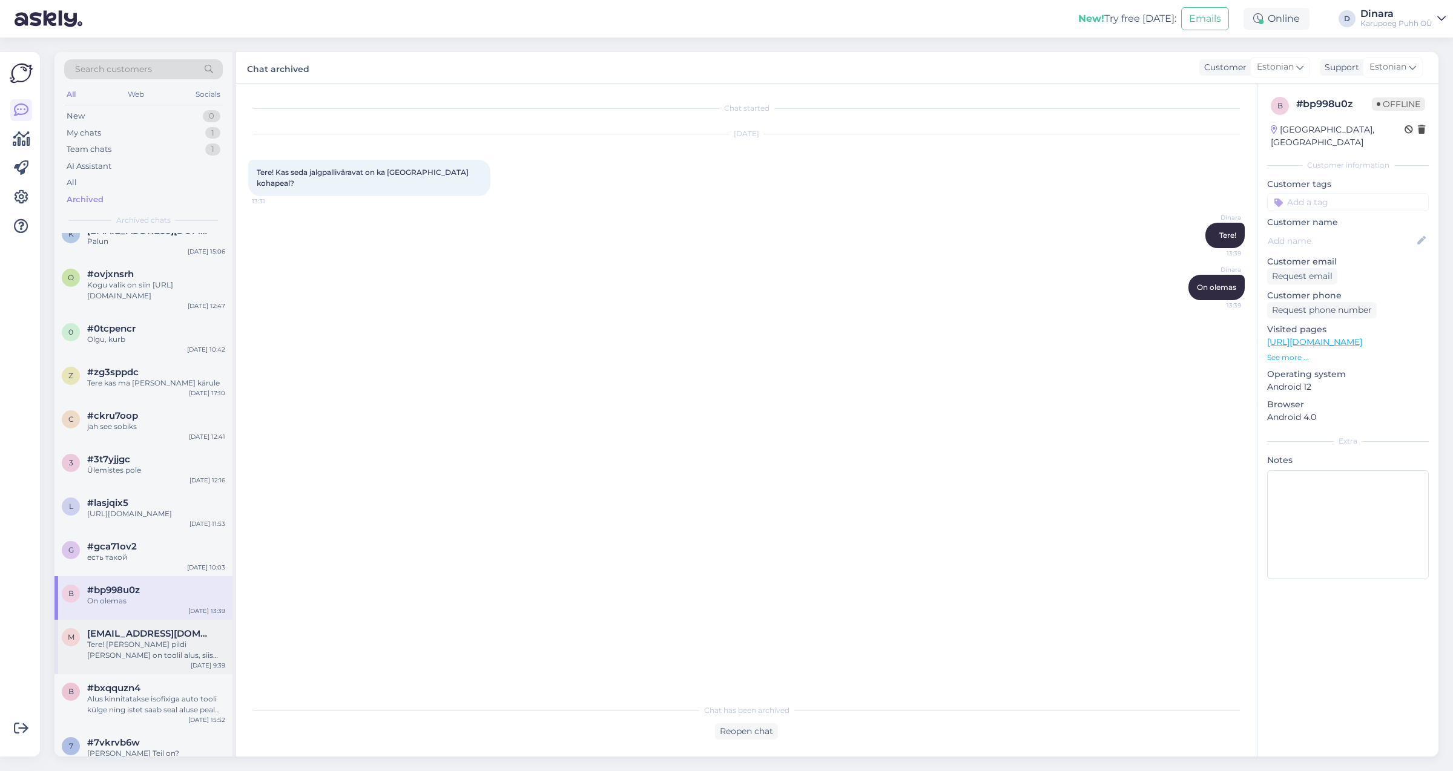
click at [199, 639] on span "[EMAIL_ADDRESS][DOMAIN_NAME]" at bounding box center [150, 633] width 126 height 11
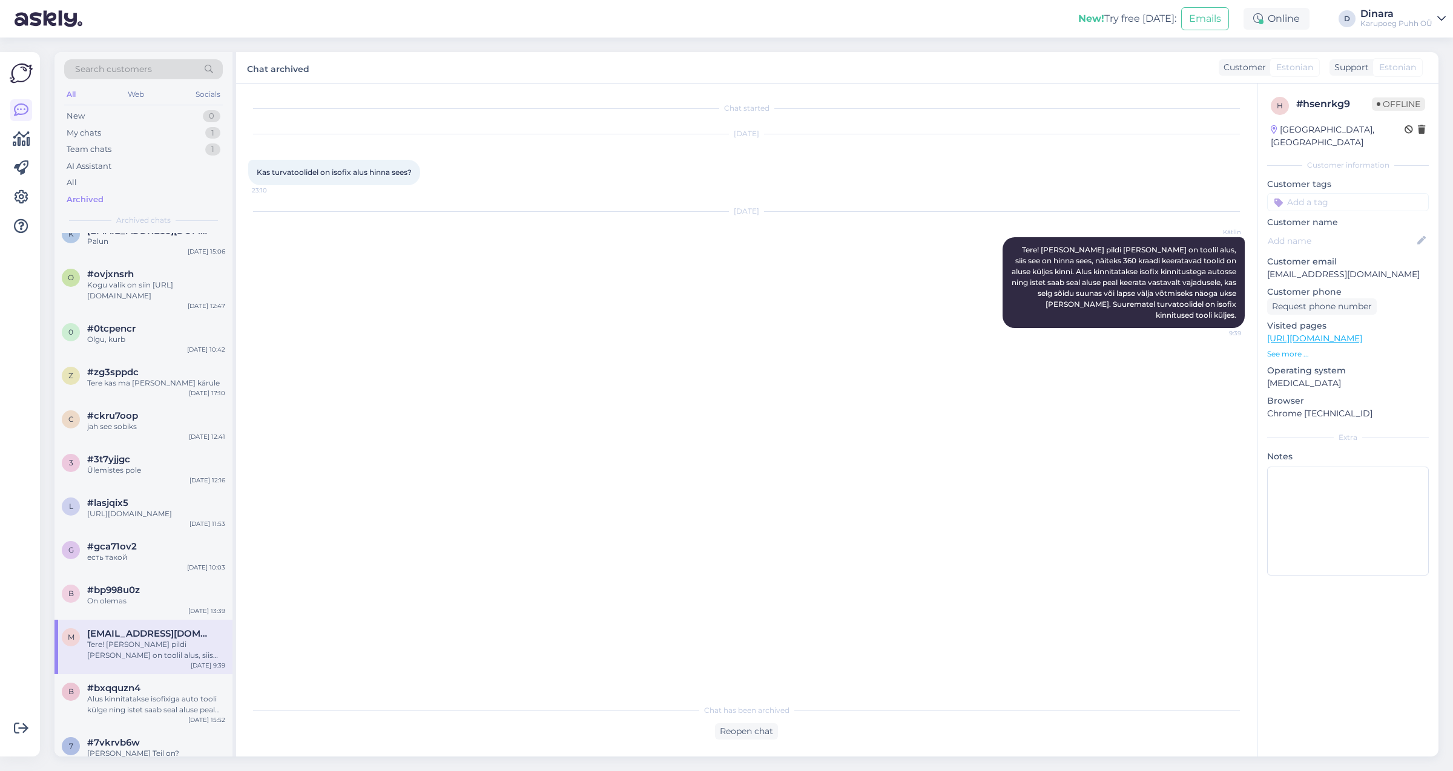
scroll to position [3474, 0]
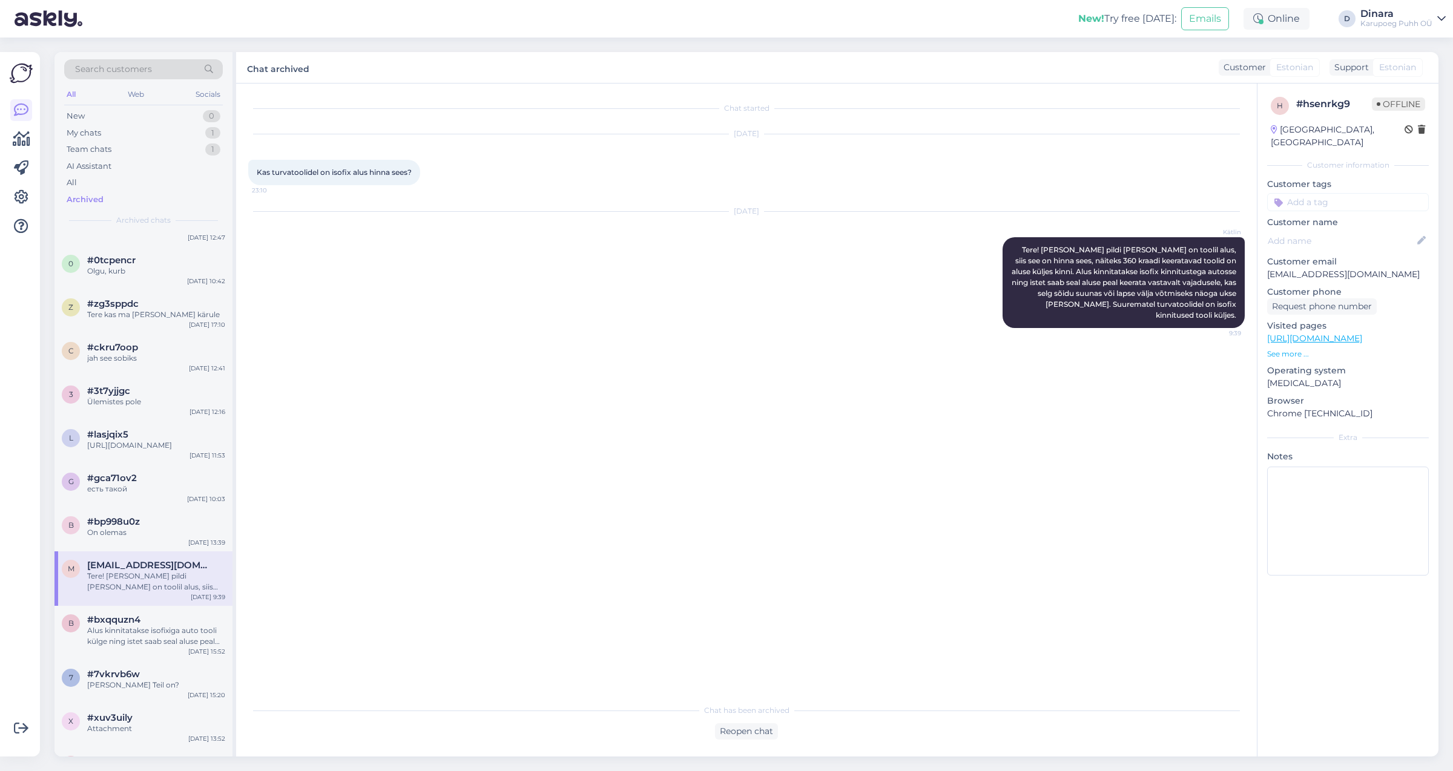
click at [82, 193] on div "Archived" at bounding box center [143, 199] width 159 height 17
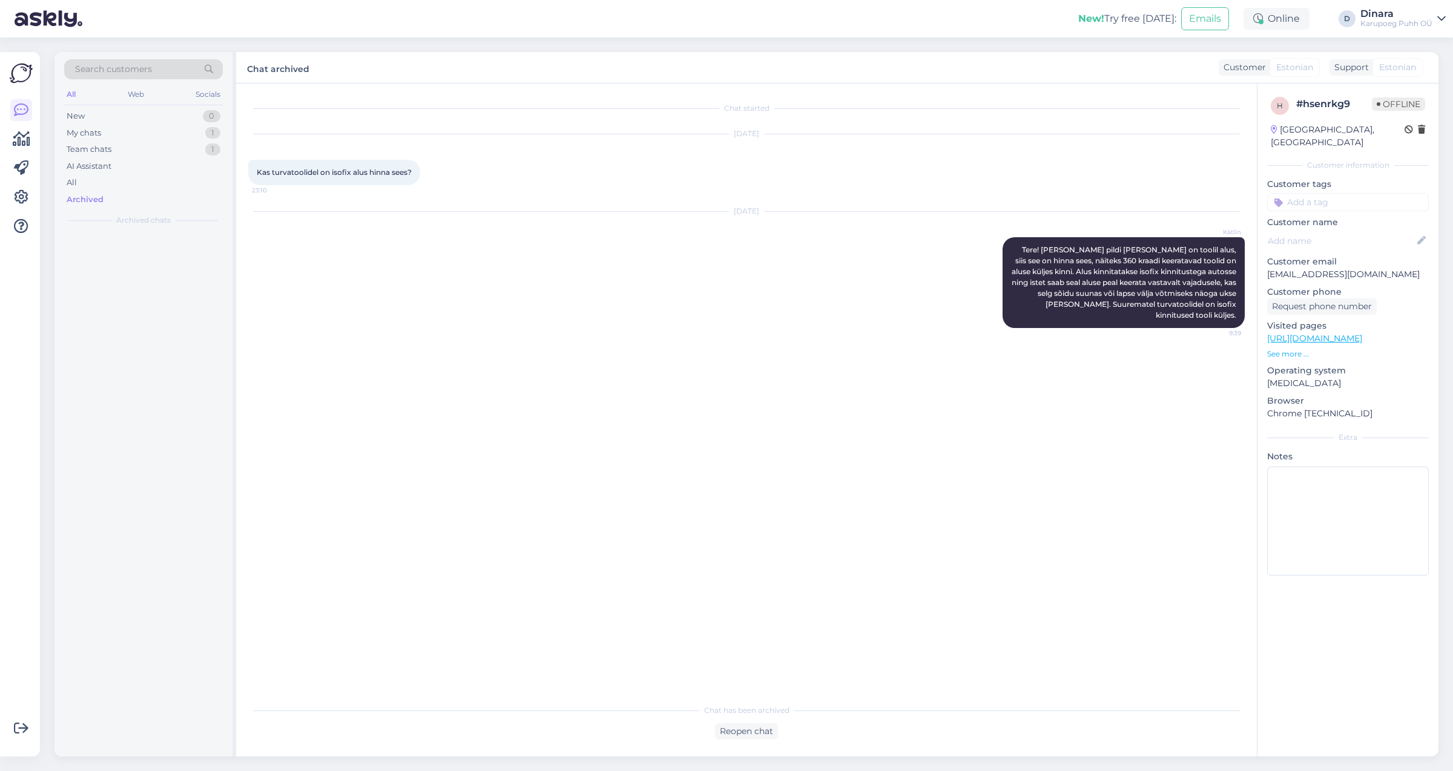
scroll to position [0, 0]
